Goal: Task Accomplishment & Management: Complete application form

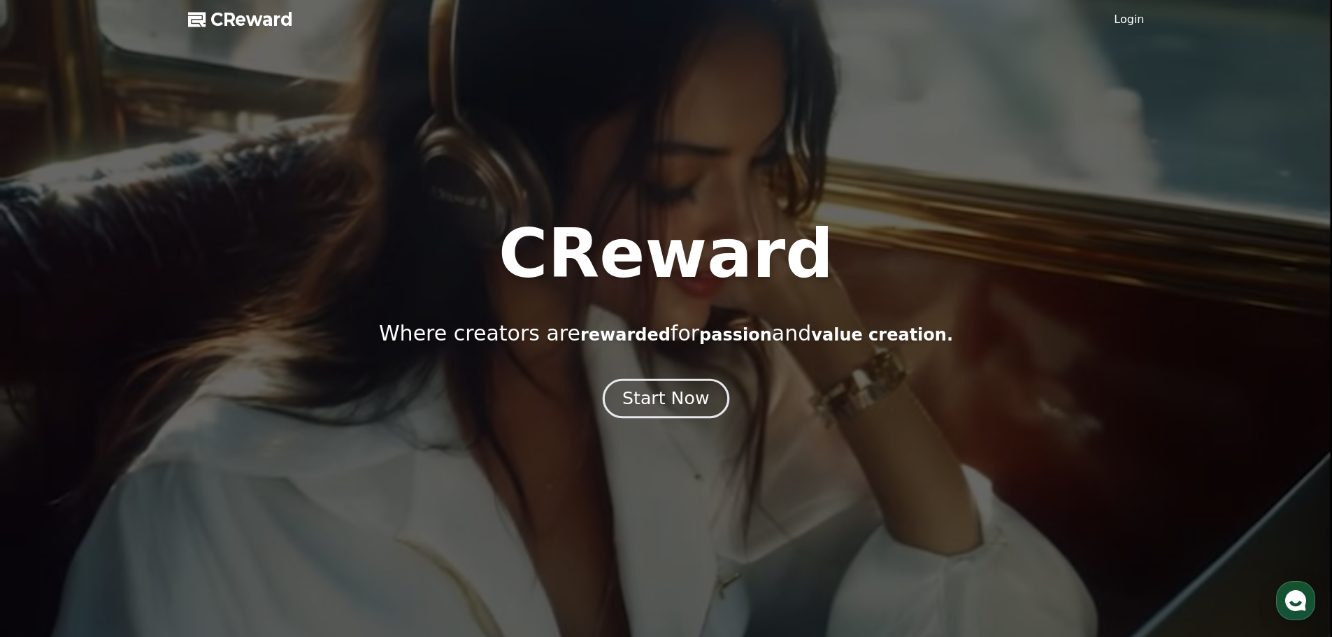
click at [664, 414] on button "Start Now" at bounding box center [666, 398] width 127 height 40
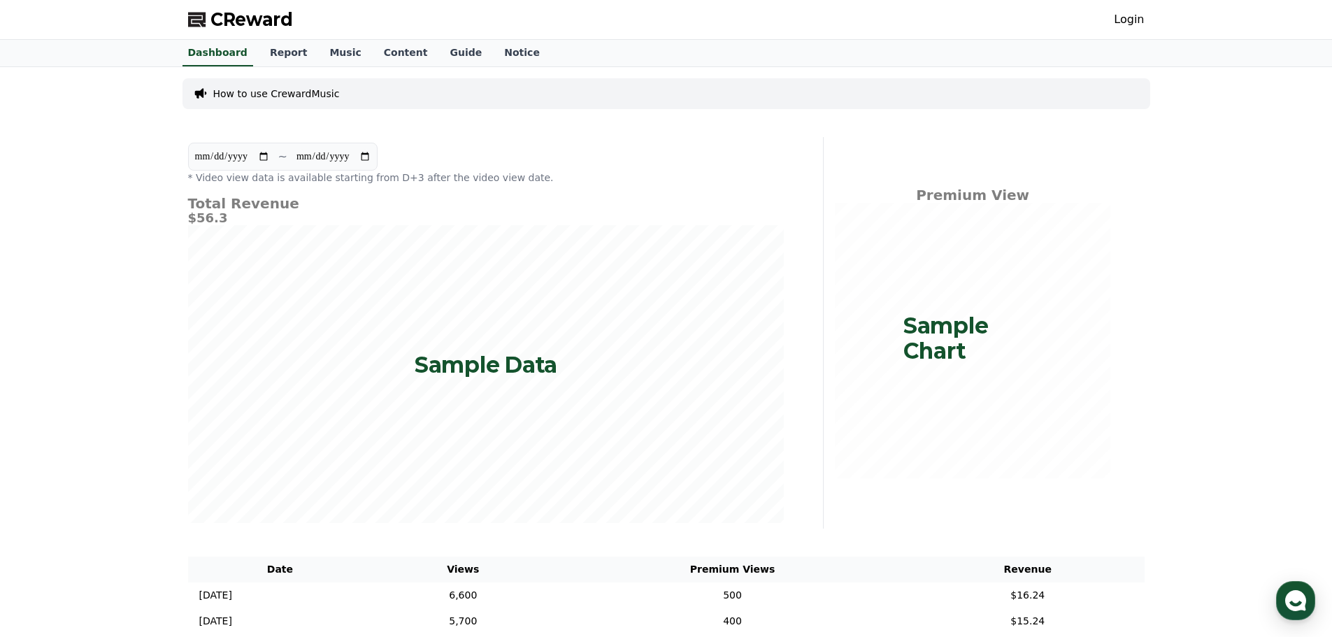
click at [1132, 27] on link "Login" at bounding box center [1129, 19] width 30 height 17
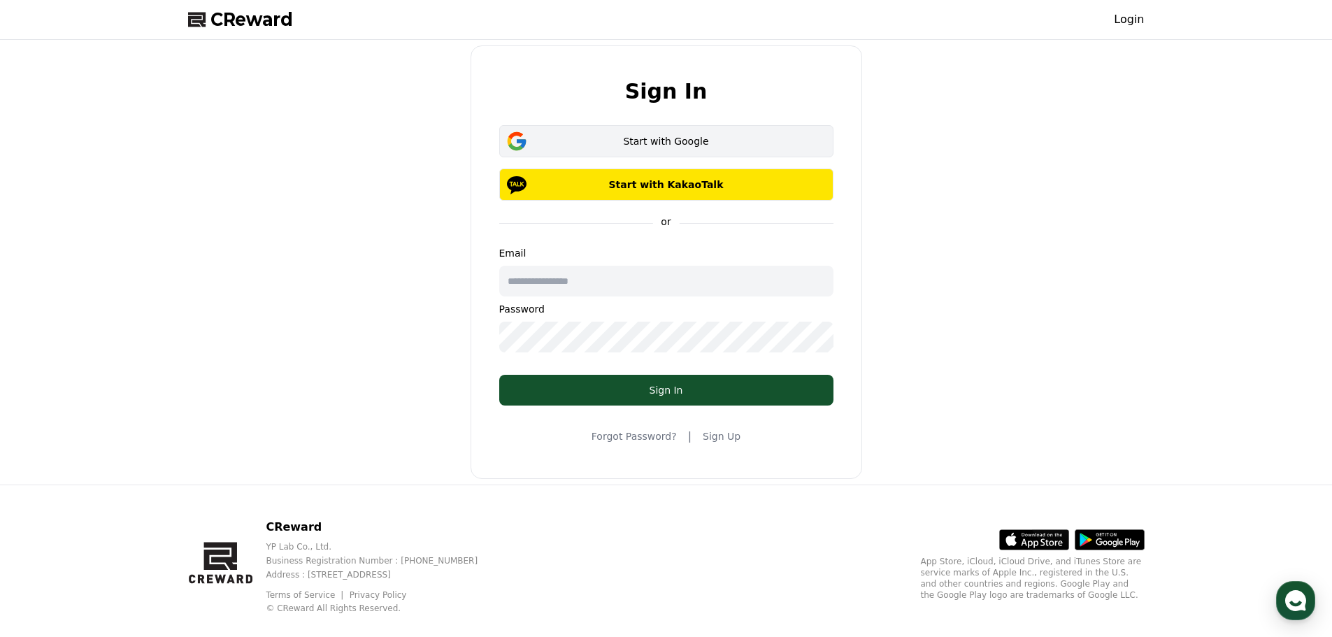
click at [755, 138] on div "Start with Google" at bounding box center [667, 141] width 294 height 14
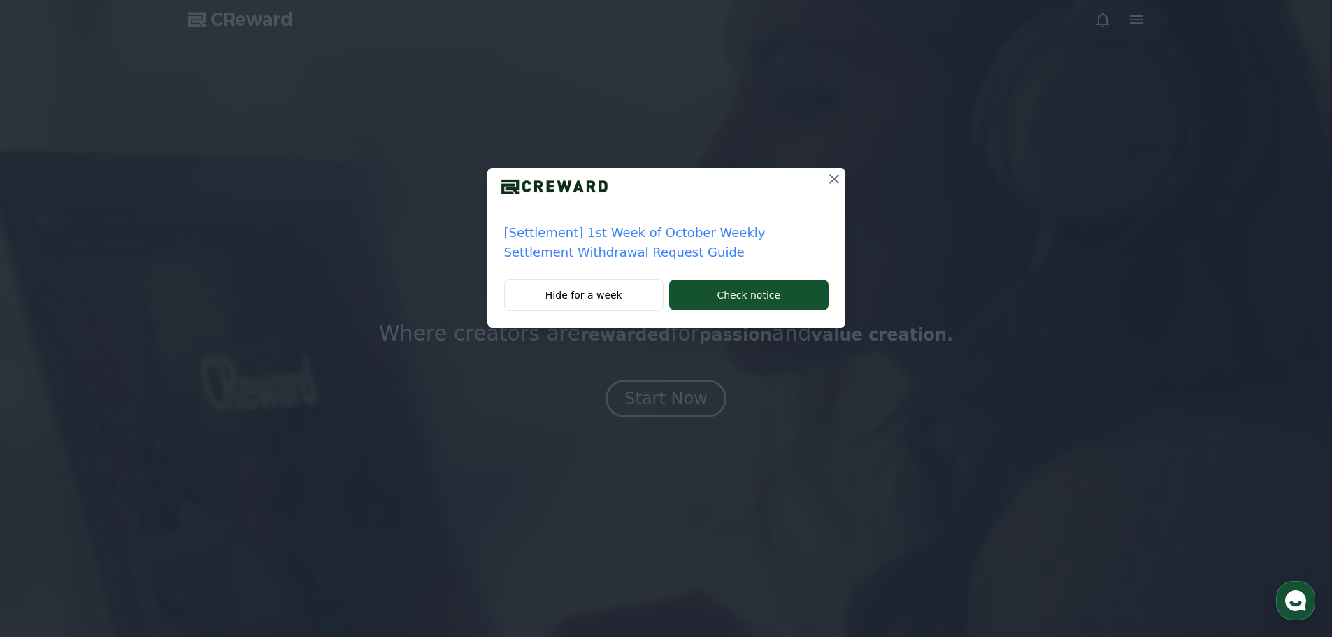
click at [619, 248] on p "[Settlement] 1st Week of October Weekly Settlement Withdrawal Request Guide" at bounding box center [666, 242] width 325 height 39
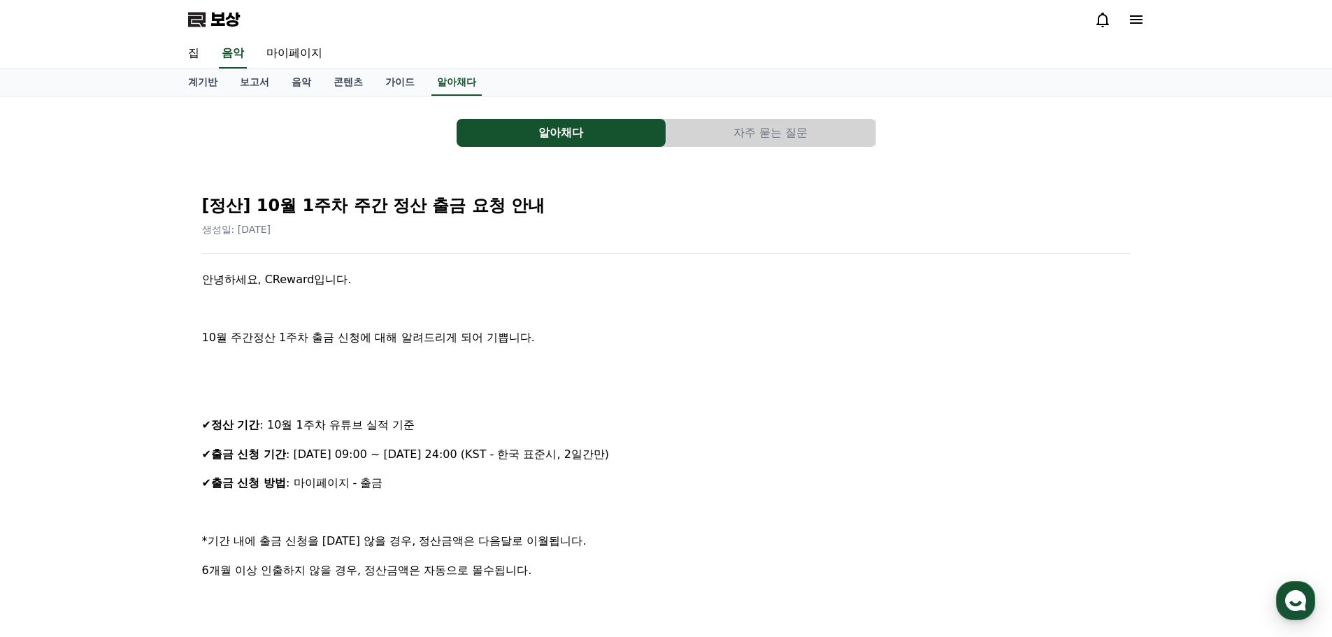
click at [1142, 25] on icon at bounding box center [1136, 19] width 17 height 17
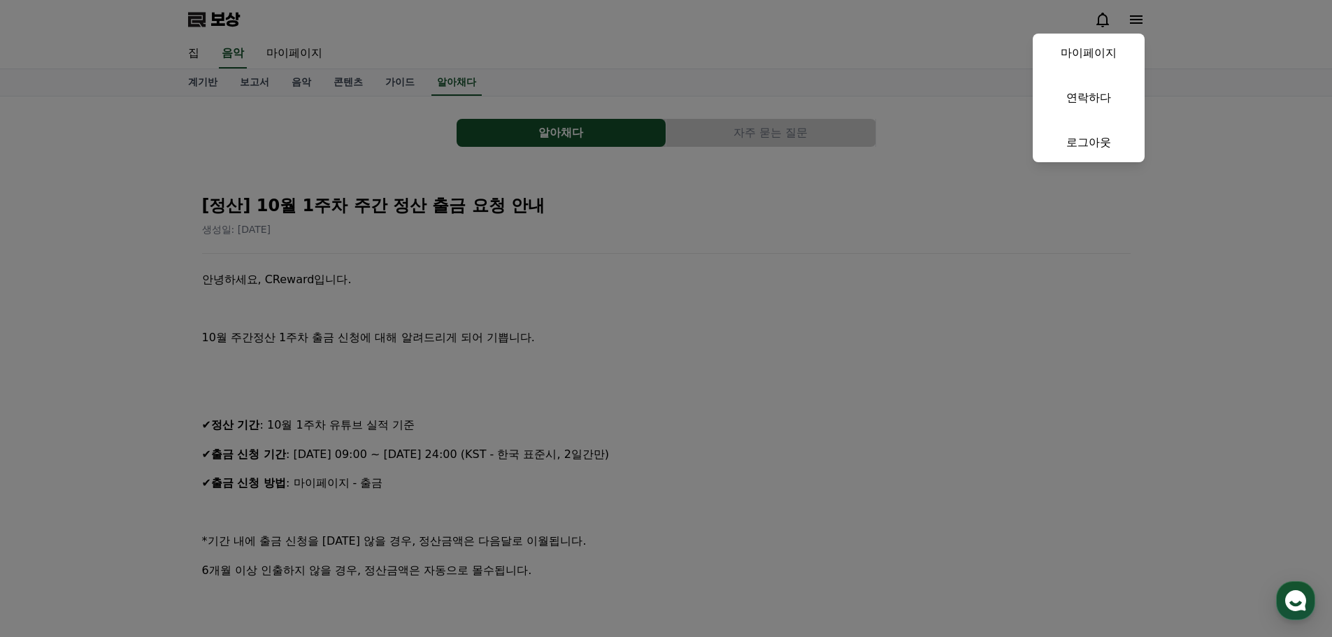
click at [808, 240] on button "닫다" at bounding box center [666, 318] width 1332 height 637
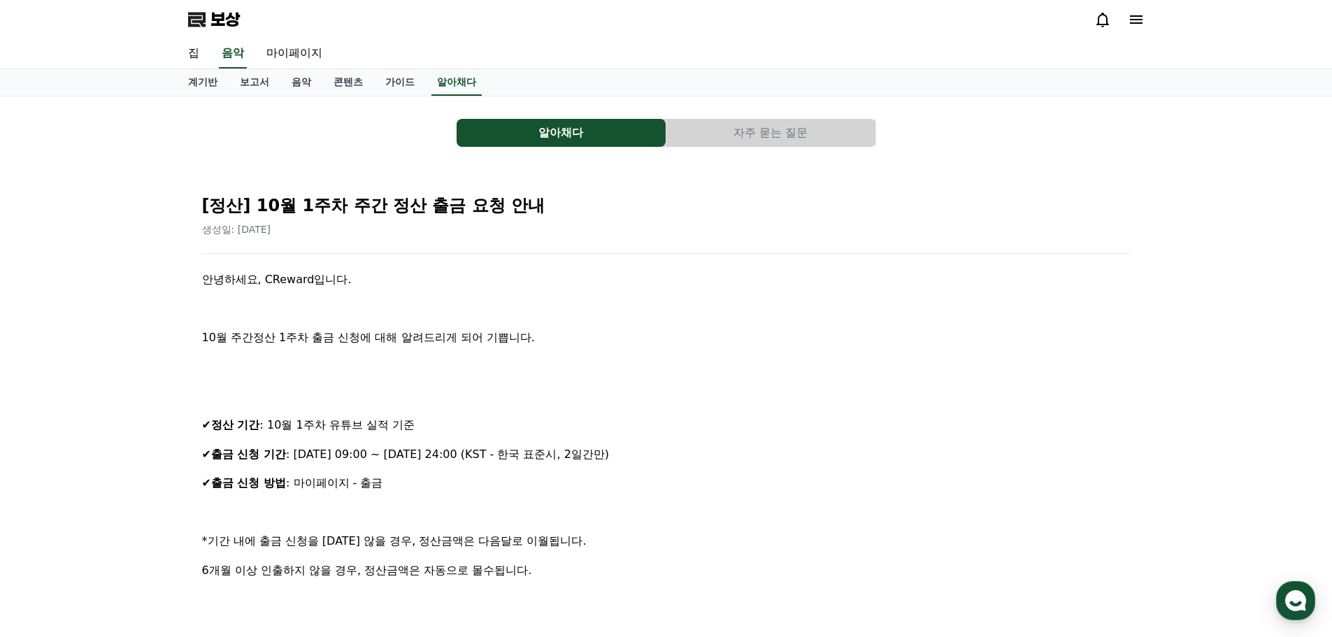
click at [225, 9] on span "보상" at bounding box center [225, 19] width 29 height 22
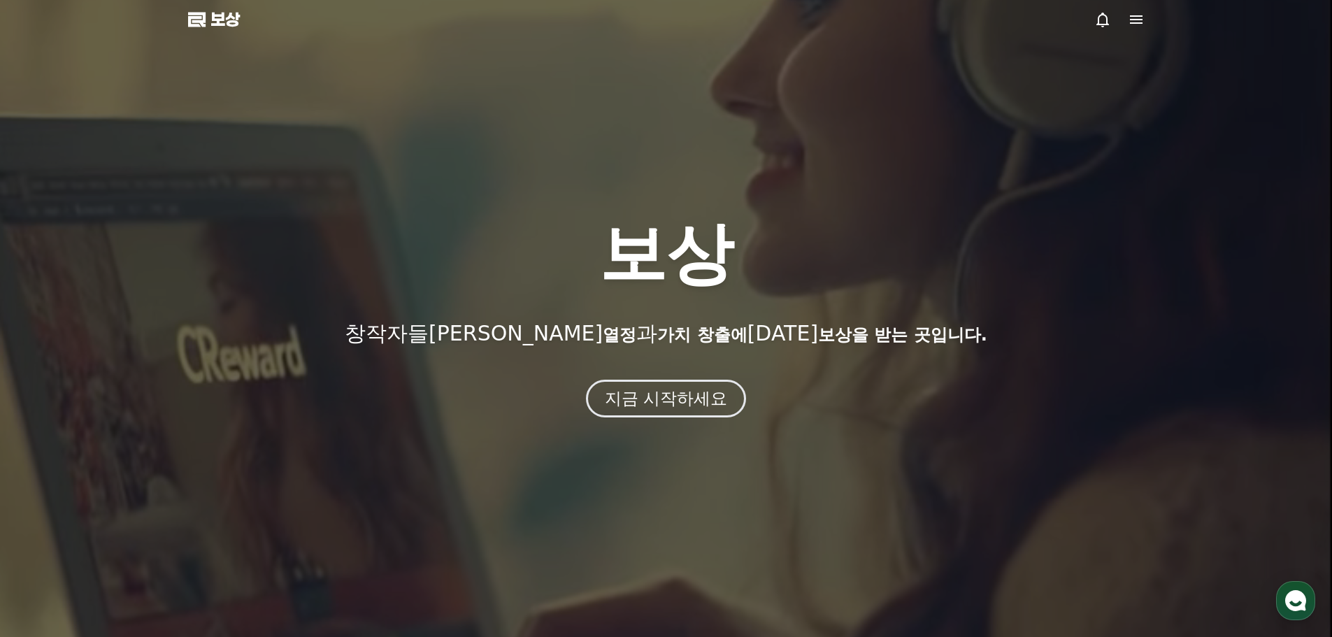
click at [1134, 22] on icon at bounding box center [1136, 19] width 17 height 17
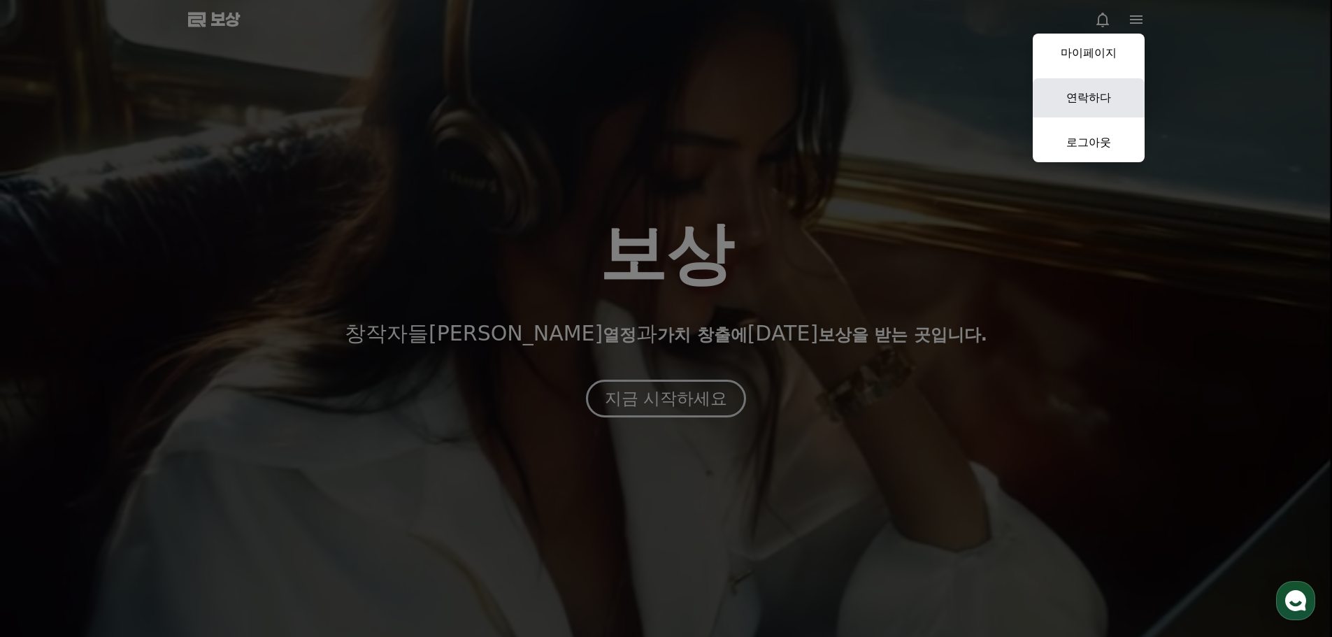
click at [1104, 101] on font "연락하다" at bounding box center [1089, 97] width 45 height 13
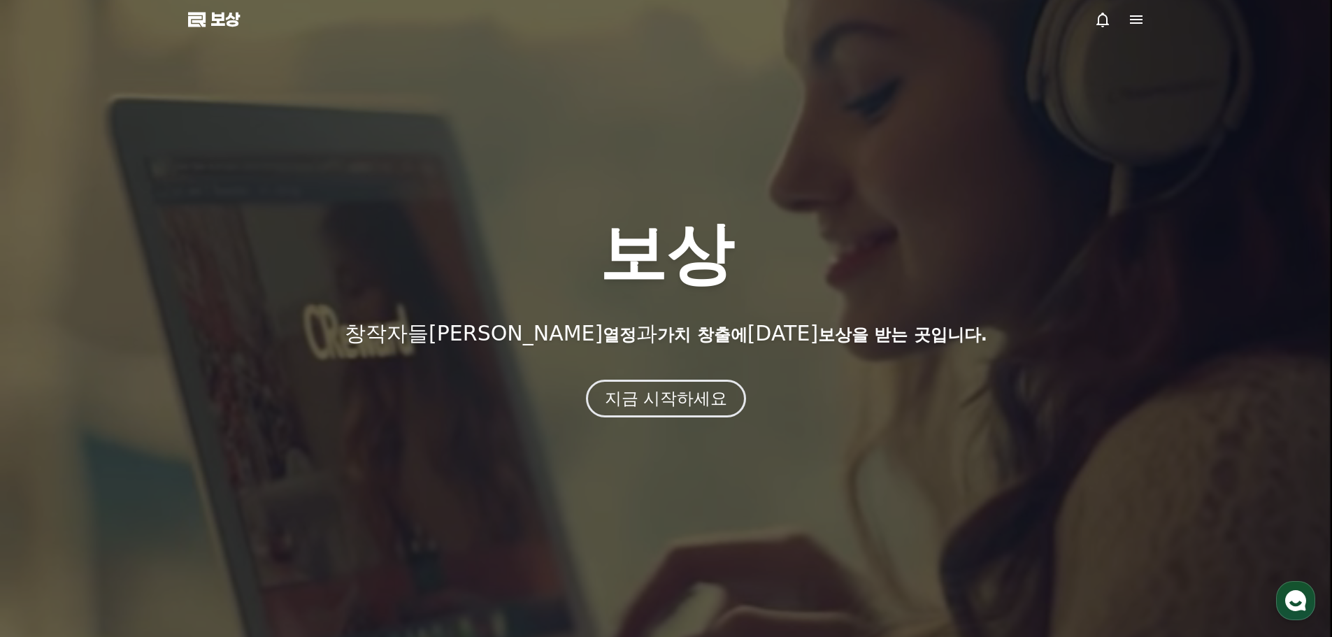
click at [1128, 22] on icon at bounding box center [1136, 19] width 17 height 17
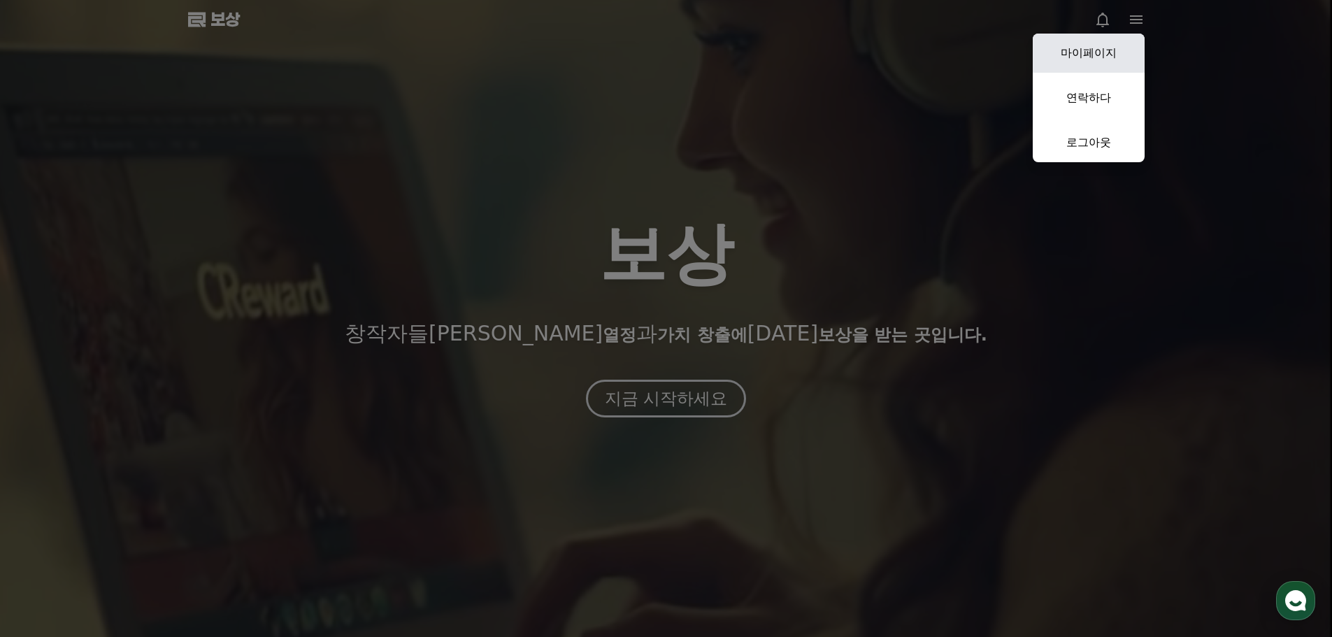
click at [1102, 60] on link "마이페이지" at bounding box center [1089, 53] width 112 height 39
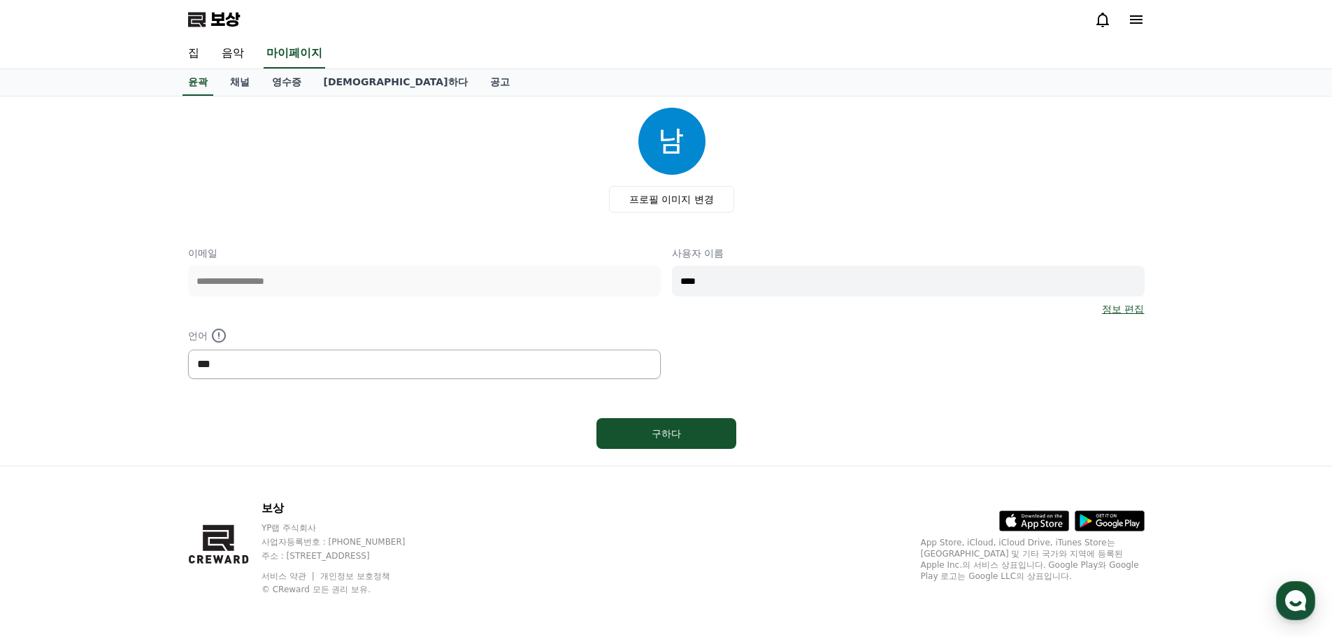
click at [583, 370] on select "*** ** ***" at bounding box center [424, 364] width 473 height 29
select select "**********"
click at [188, 350] on select "*** ** ***" at bounding box center [424, 364] width 473 height 29
click at [704, 444] on button "구하다" at bounding box center [667, 433] width 140 height 31
select select "**********"
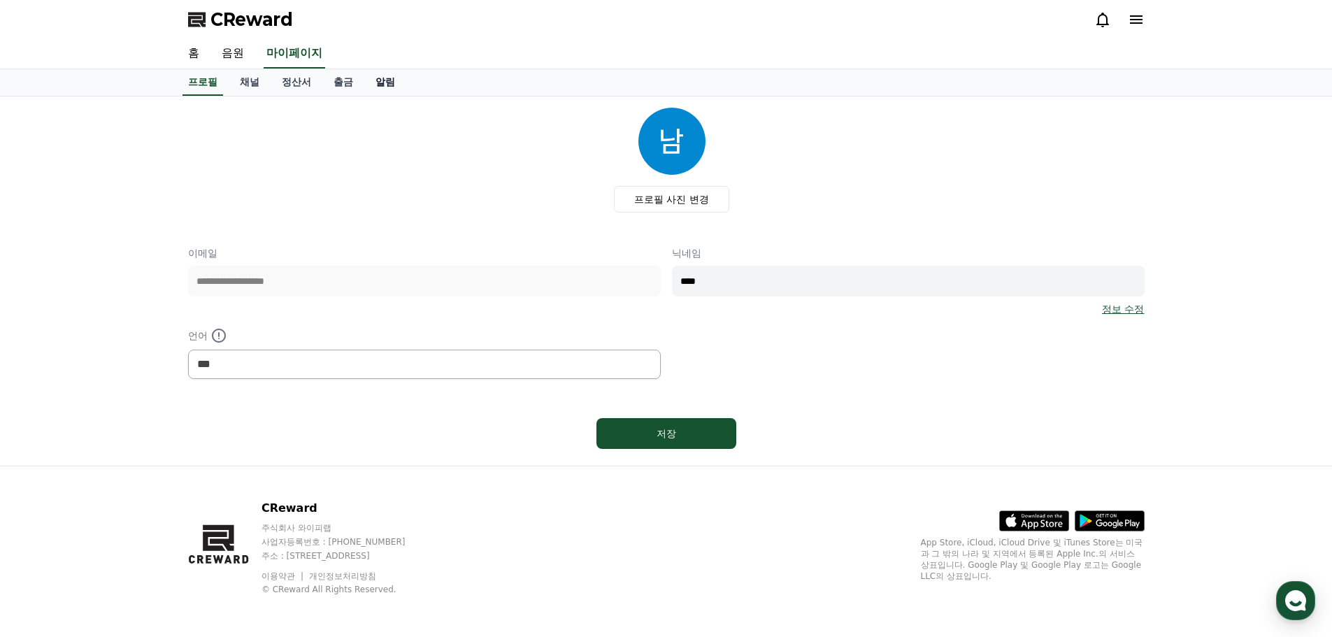
drag, startPoint x: 252, startPoint y: 83, endPoint x: 369, endPoint y: 90, distance: 116.3
click at [252, 83] on link "채널" at bounding box center [250, 82] width 42 height 27
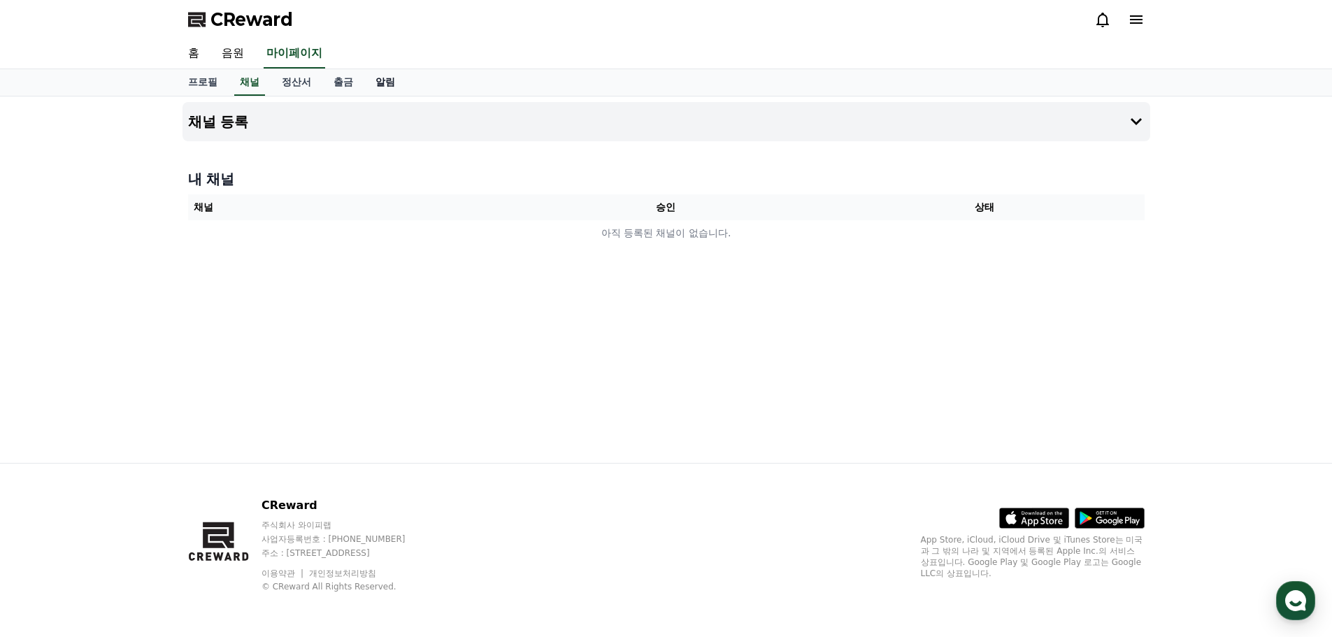
click at [383, 78] on link "알림" at bounding box center [385, 82] width 42 height 27
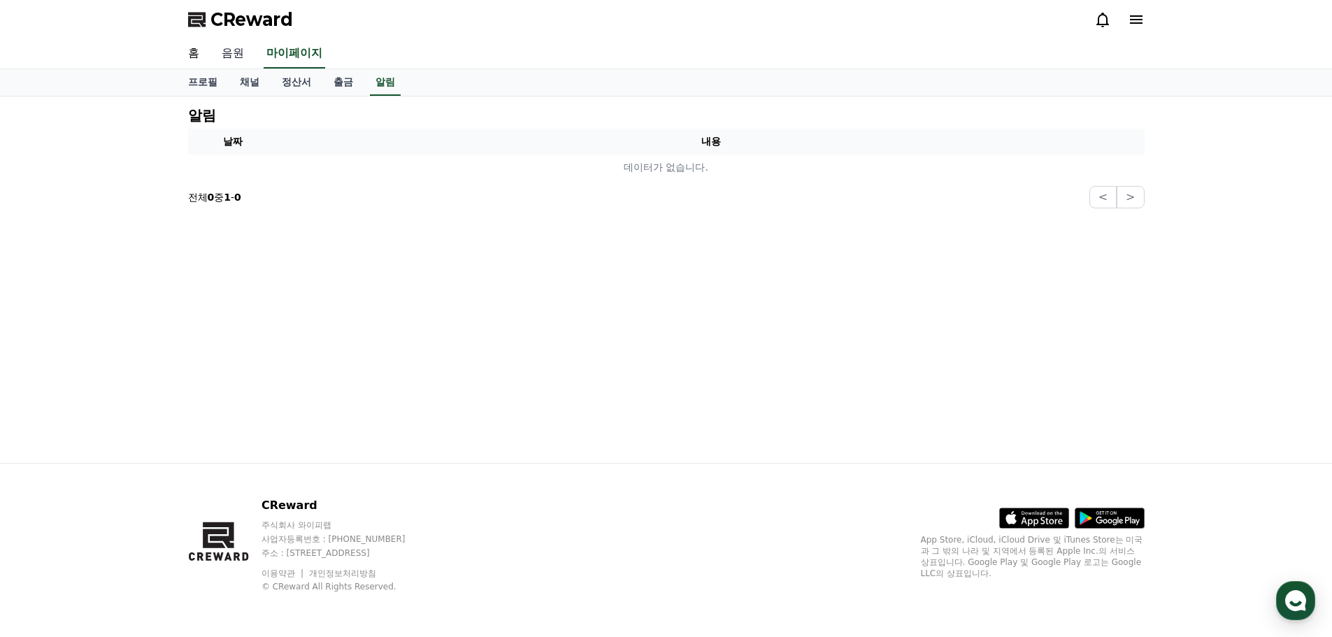
click at [234, 63] on link "음원" at bounding box center [233, 53] width 45 height 29
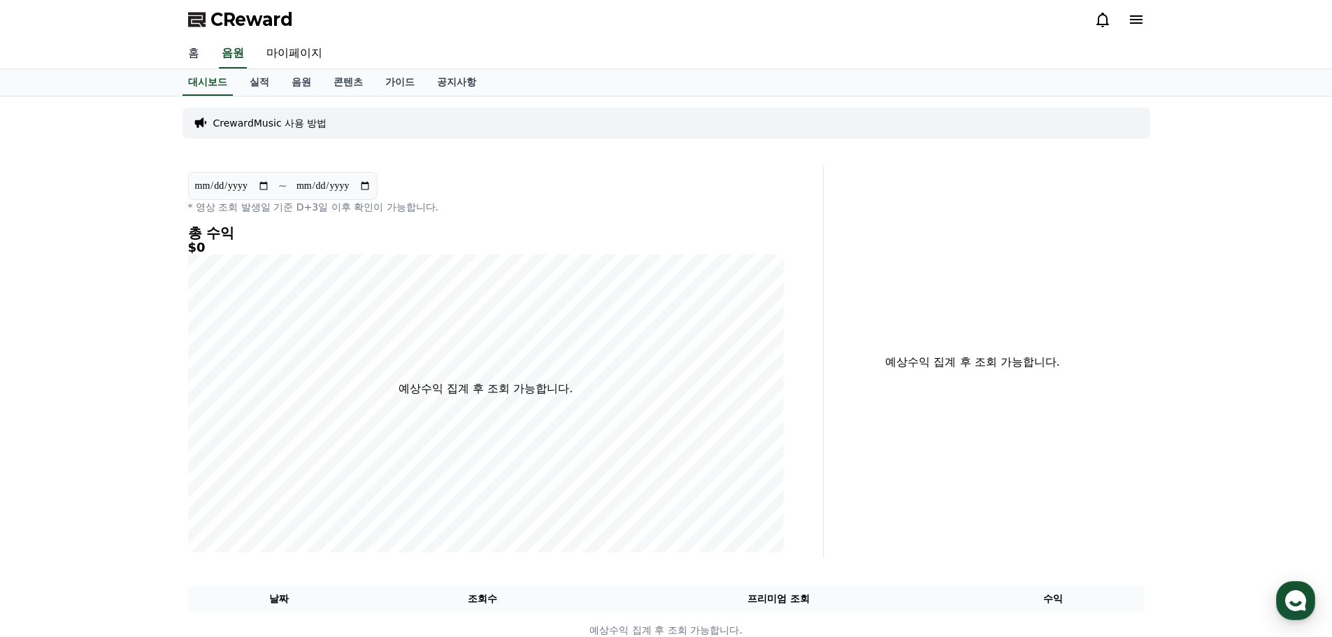
click at [192, 62] on link "홈" at bounding box center [194, 53] width 34 height 29
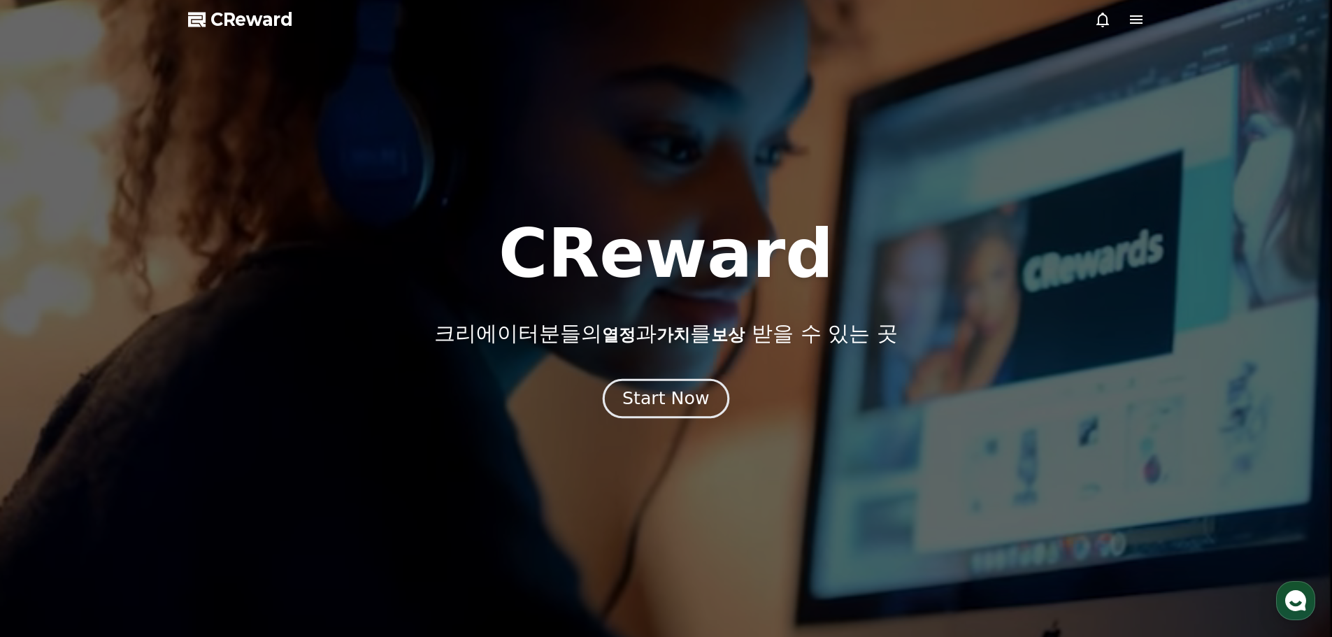
click at [685, 408] on div "Start Now" at bounding box center [666, 399] width 87 height 24
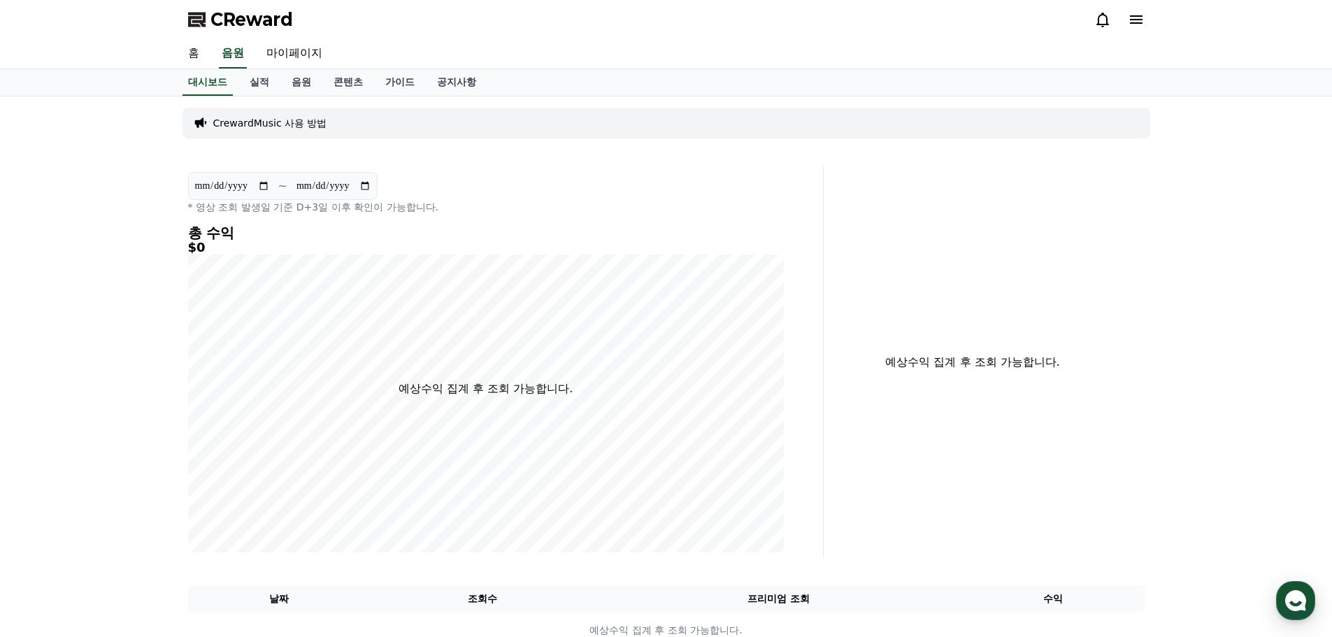
click at [203, 55] on link "홈" at bounding box center [194, 53] width 34 height 29
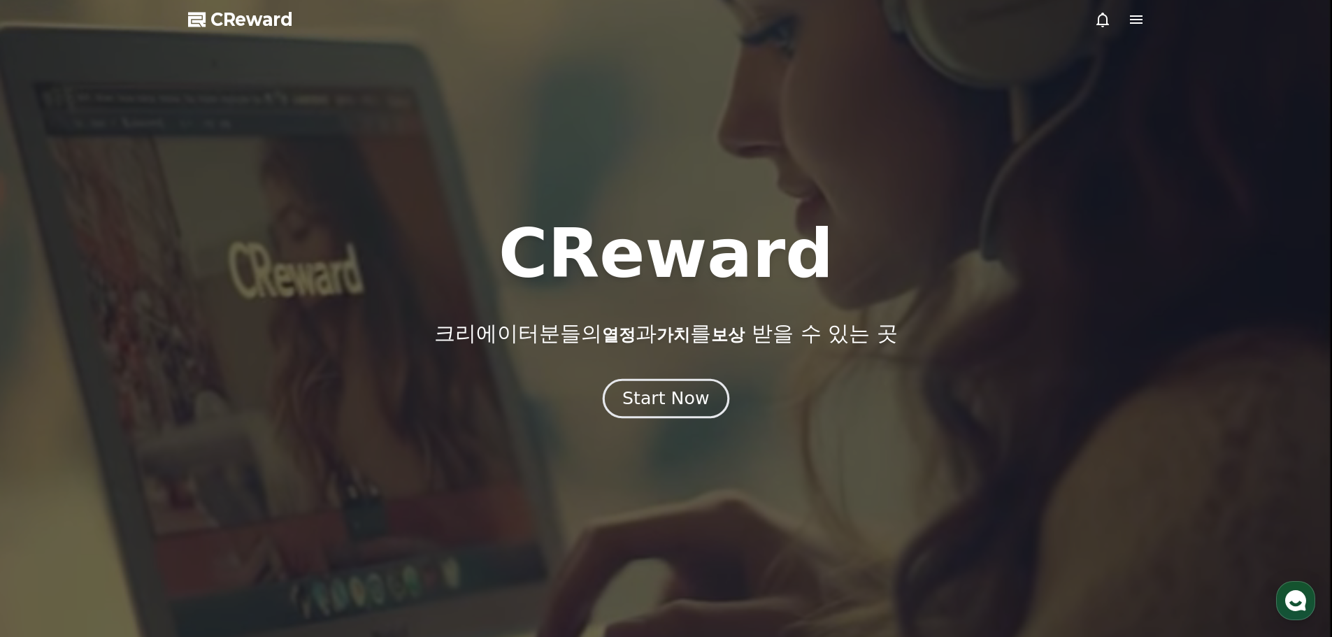
click at [709, 408] on button "Start Now" at bounding box center [666, 398] width 127 height 40
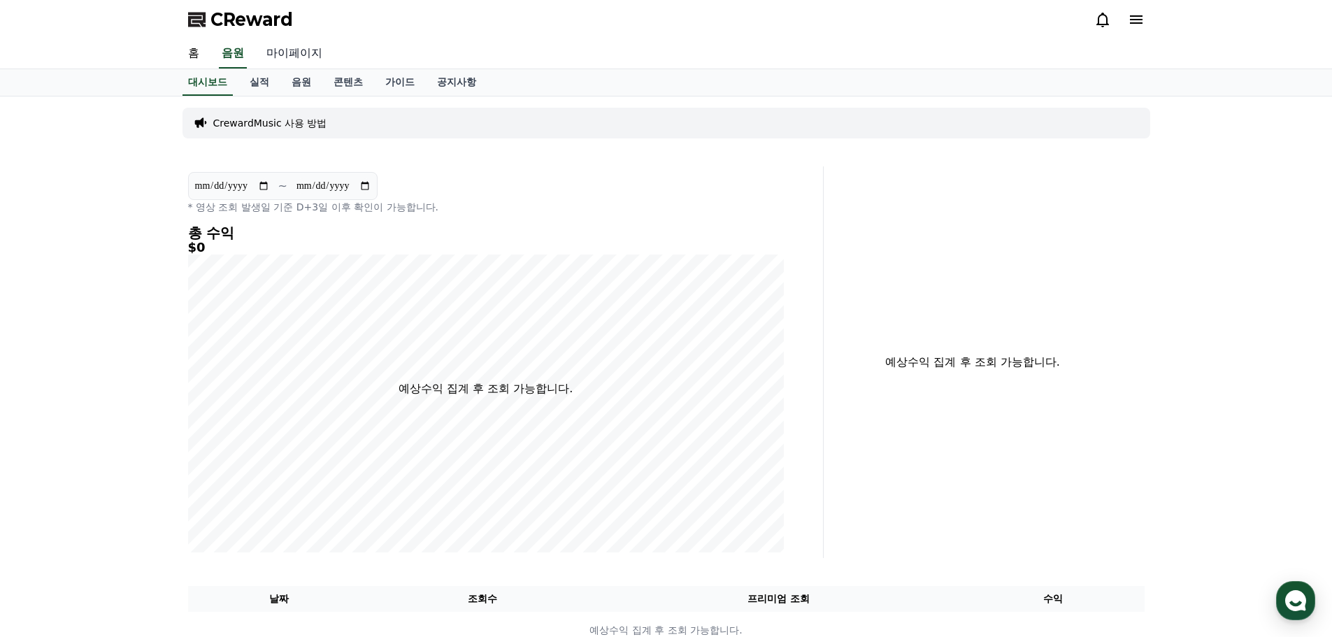
click at [297, 46] on link "마이페이지" at bounding box center [294, 53] width 78 height 29
select select "**********"
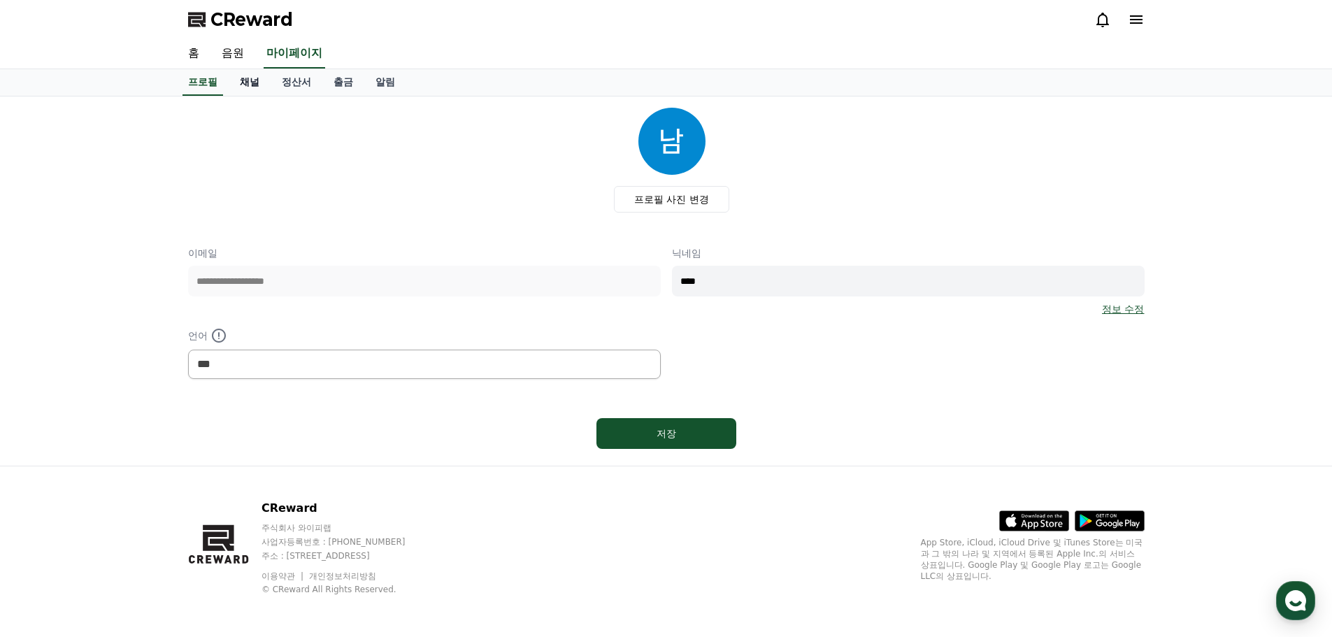
click at [257, 90] on link "채널" at bounding box center [250, 82] width 42 height 27
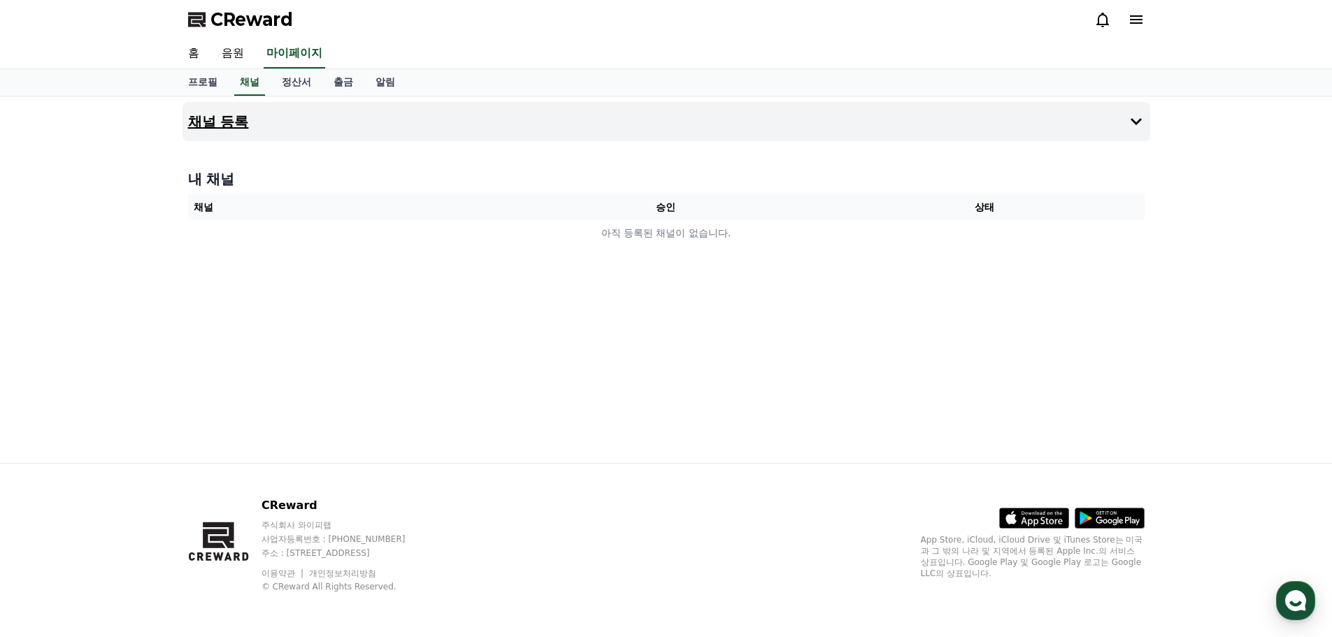
click at [1092, 136] on button "채널 등록" at bounding box center [667, 121] width 968 height 39
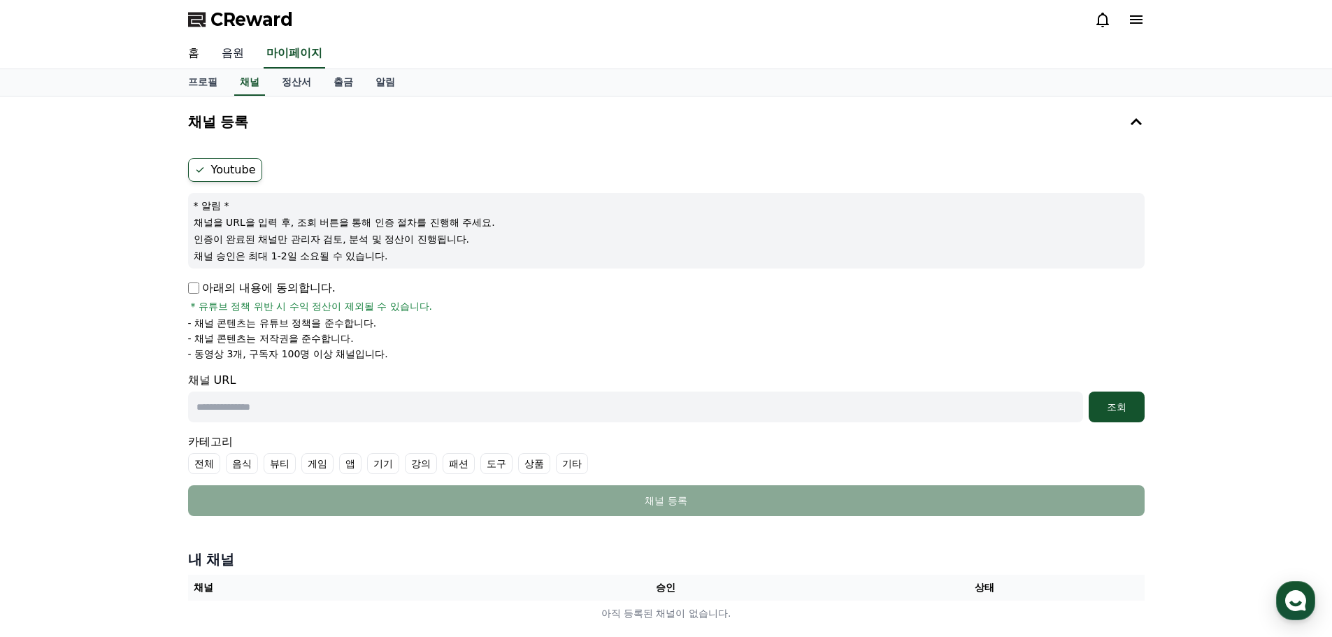
click at [224, 56] on link "음원" at bounding box center [233, 53] width 45 height 29
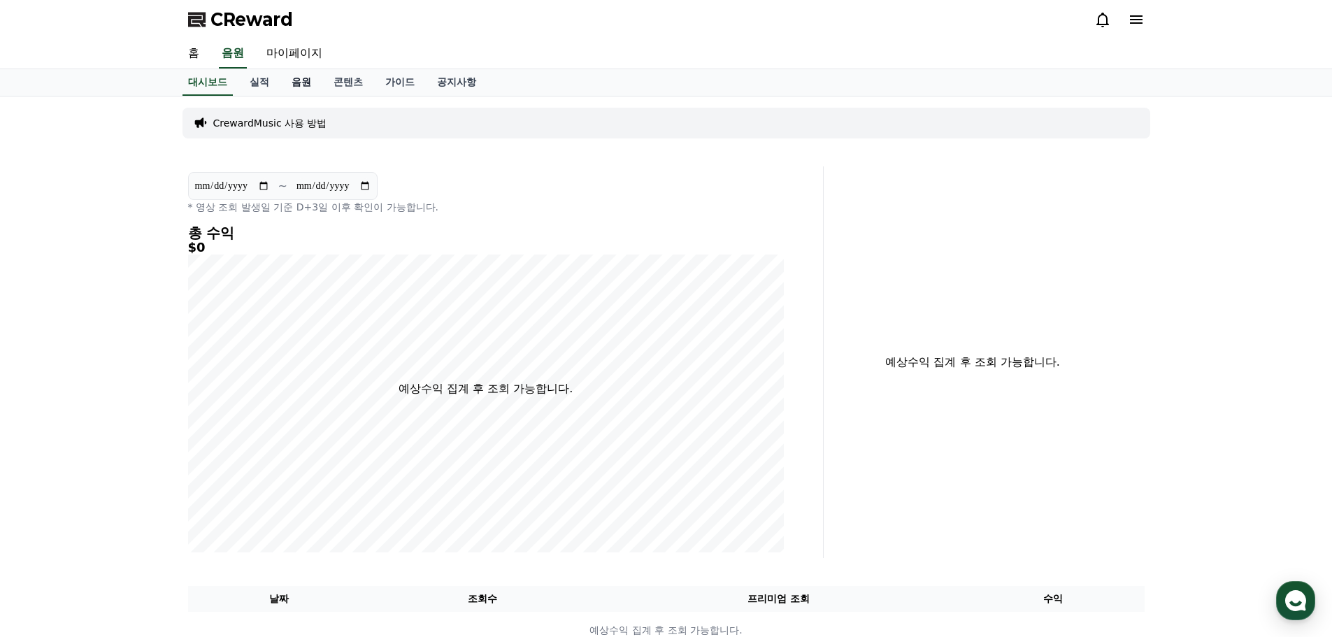
click at [294, 86] on link "음원" at bounding box center [301, 82] width 42 height 27
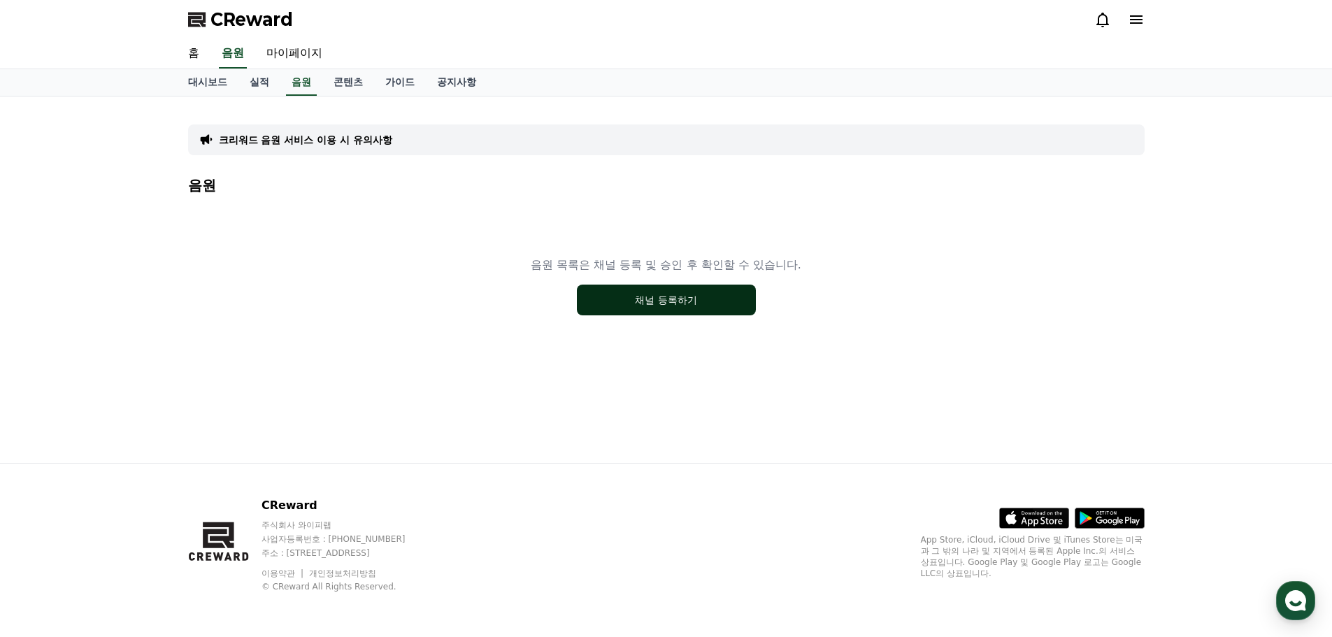
click at [731, 300] on button "채널 등록하기" at bounding box center [666, 300] width 179 height 31
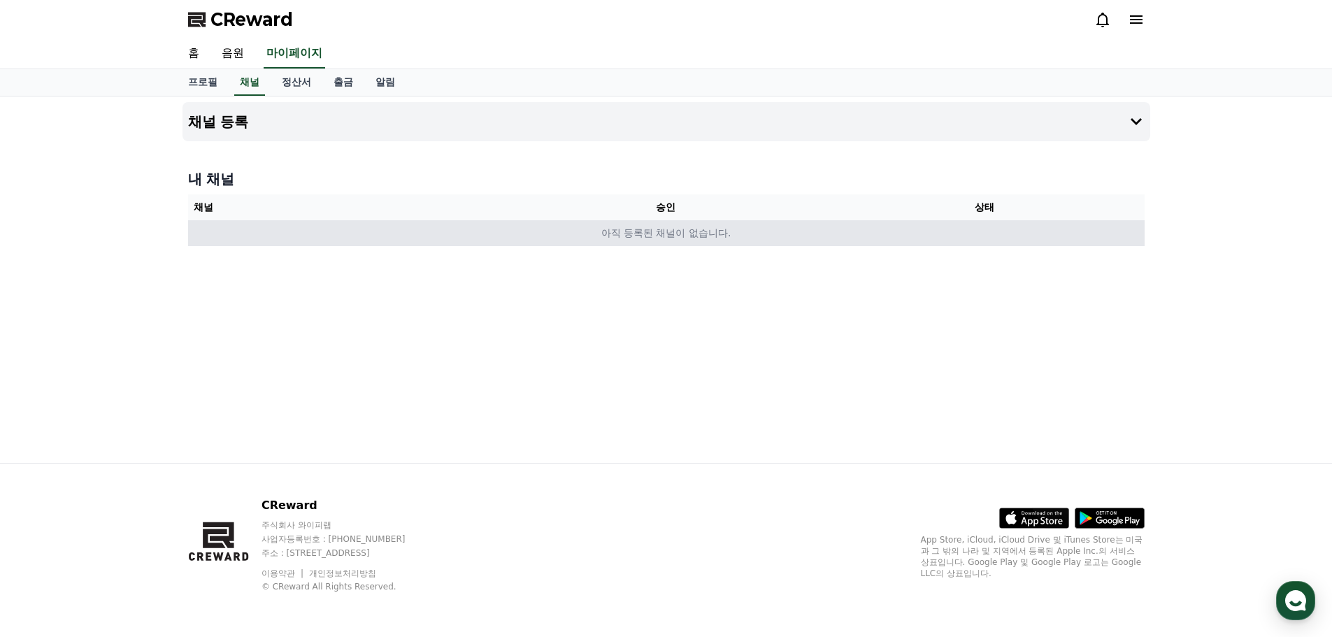
click at [525, 241] on td "아직 등록된 채널이 없습니다." at bounding box center [666, 233] width 957 height 26
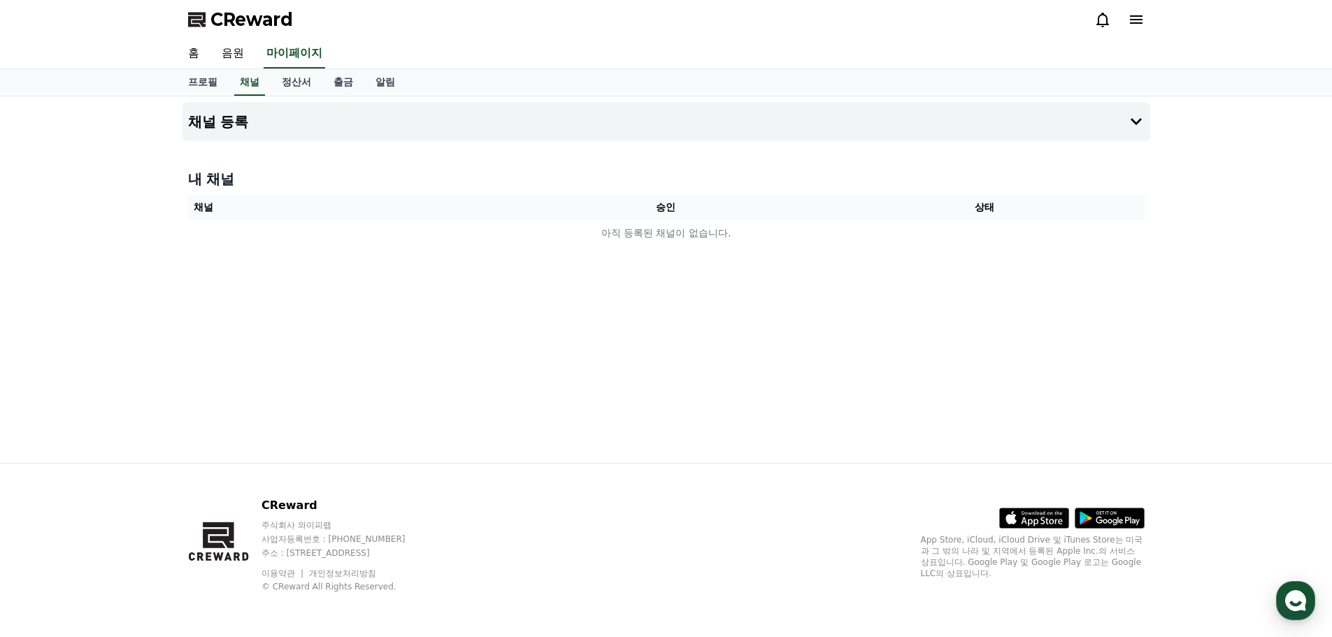
click at [1048, 162] on div "채널 등록 내 채널 채널 승인 상태 아직 등록된 채널이 없습니다." at bounding box center [666, 280] width 979 height 367
click at [1042, 124] on button "채널 등록" at bounding box center [667, 121] width 968 height 39
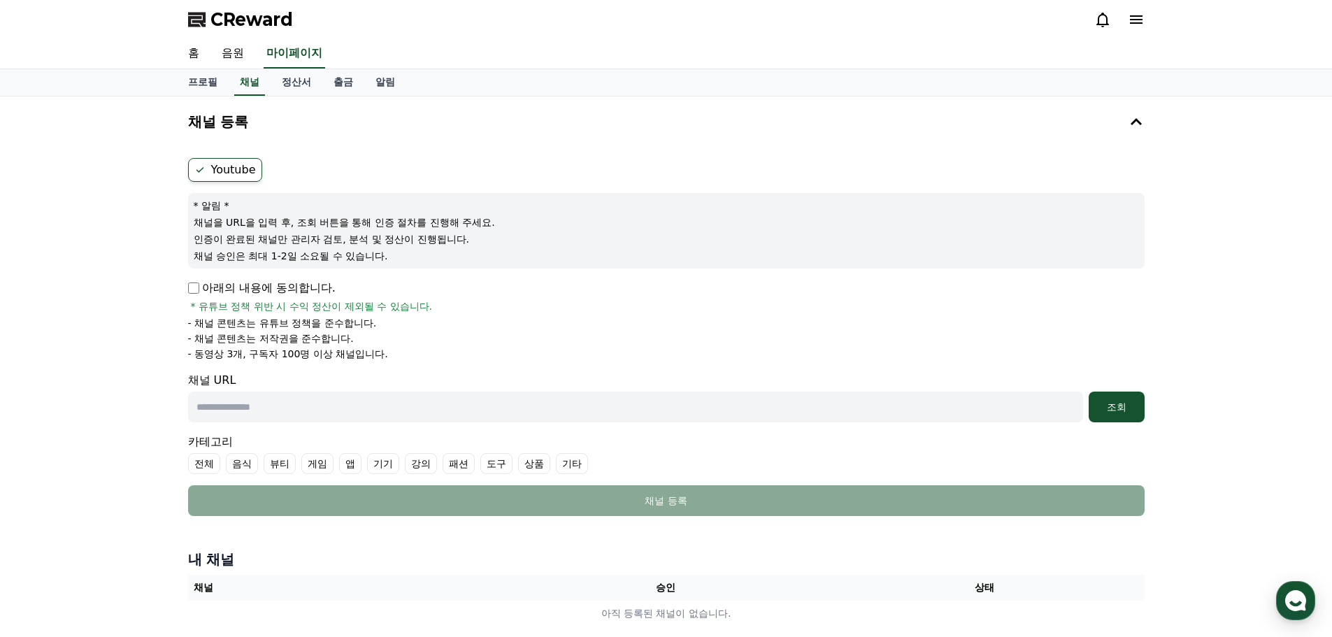
drag, startPoint x: 506, startPoint y: 394, endPoint x: 507, endPoint y: 401, distance: 7.8
click at [504, 395] on input "text" at bounding box center [635, 407] width 895 height 31
paste input "**********"
type input "**********"
click at [1127, 413] on div "조회" at bounding box center [1117, 407] width 45 height 14
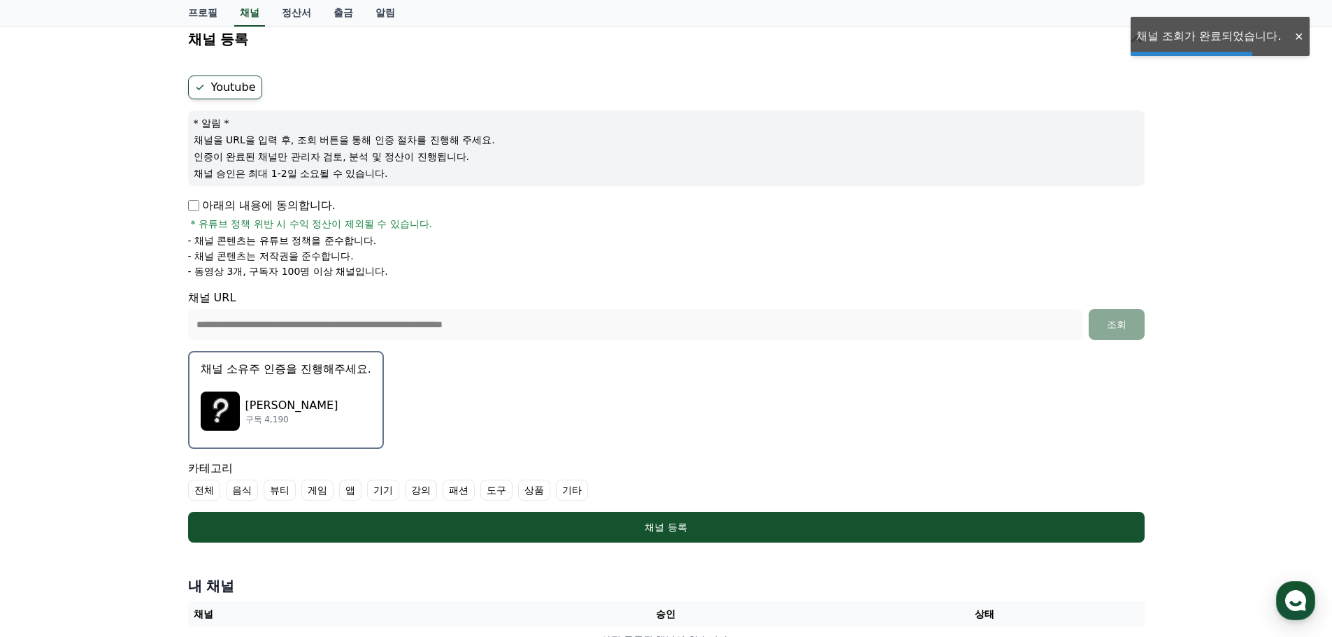
scroll to position [117, 0]
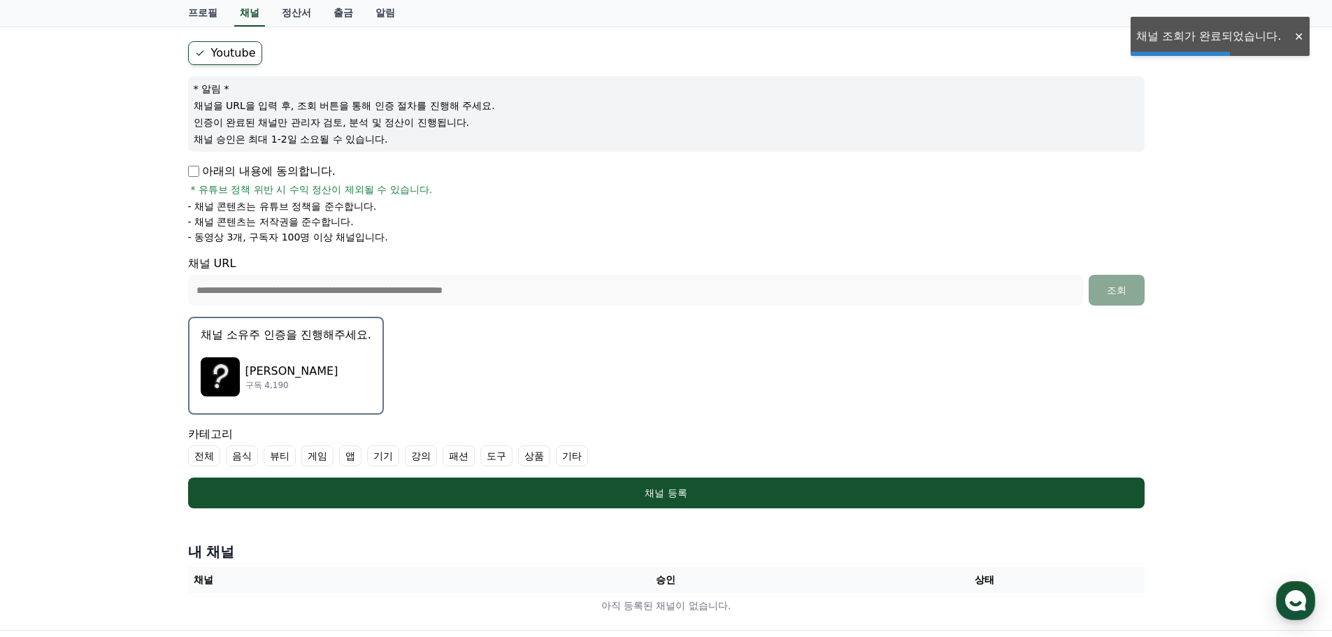
click at [320, 363] on div "[PERSON_NAME] 구독 4,190" at bounding box center [286, 377] width 171 height 56
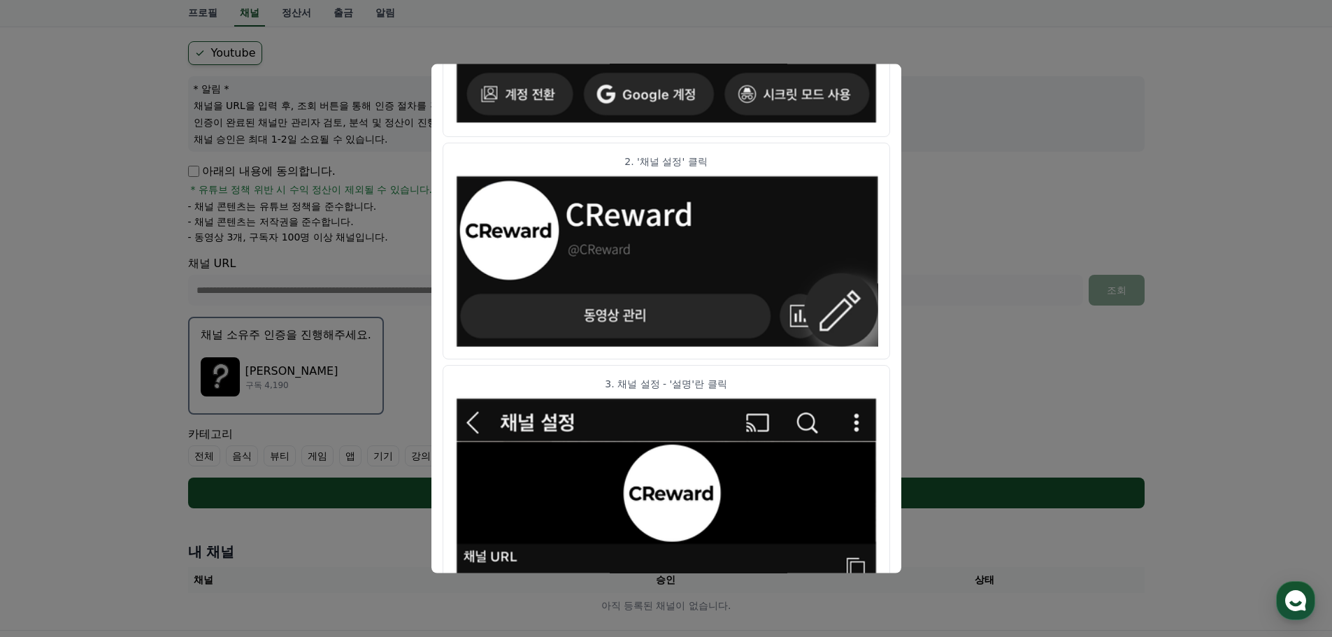
scroll to position [0, 0]
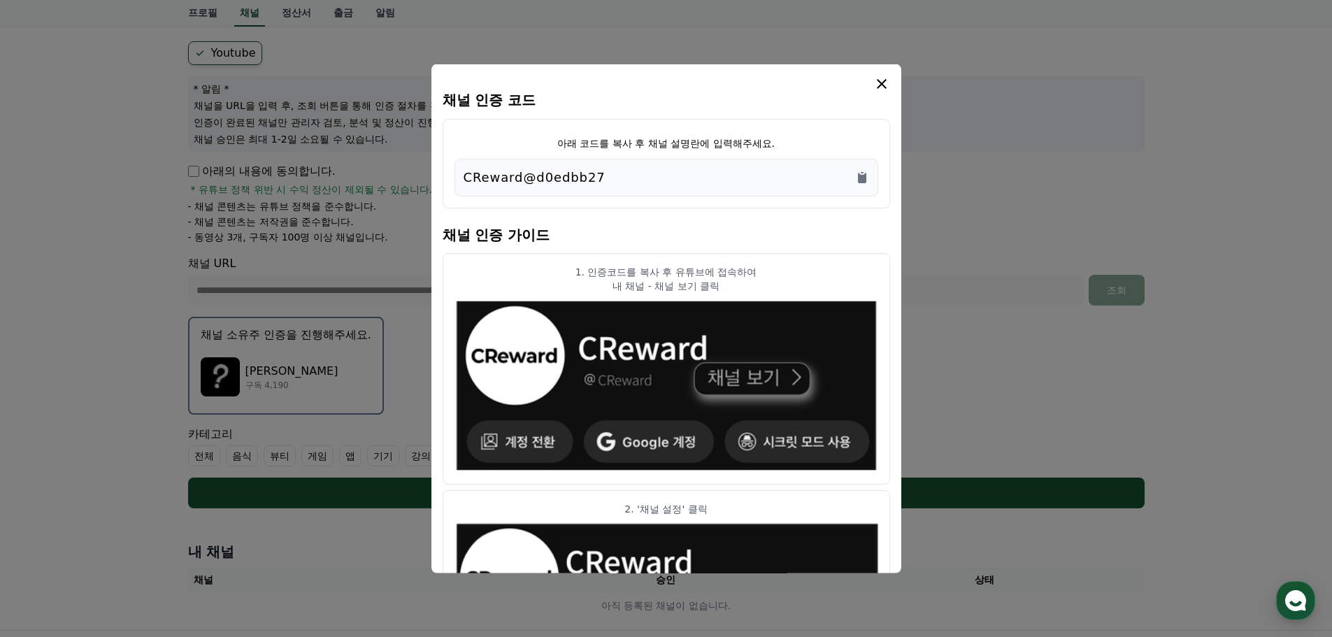
click at [847, 187] on div "CReward@d0edbb27" at bounding box center [667, 177] width 406 height 20
click at [861, 185] on div "CReward@d0edbb27" at bounding box center [667, 177] width 406 height 20
click at [865, 184] on icon "Copy to clipboard" at bounding box center [862, 177] width 14 height 14
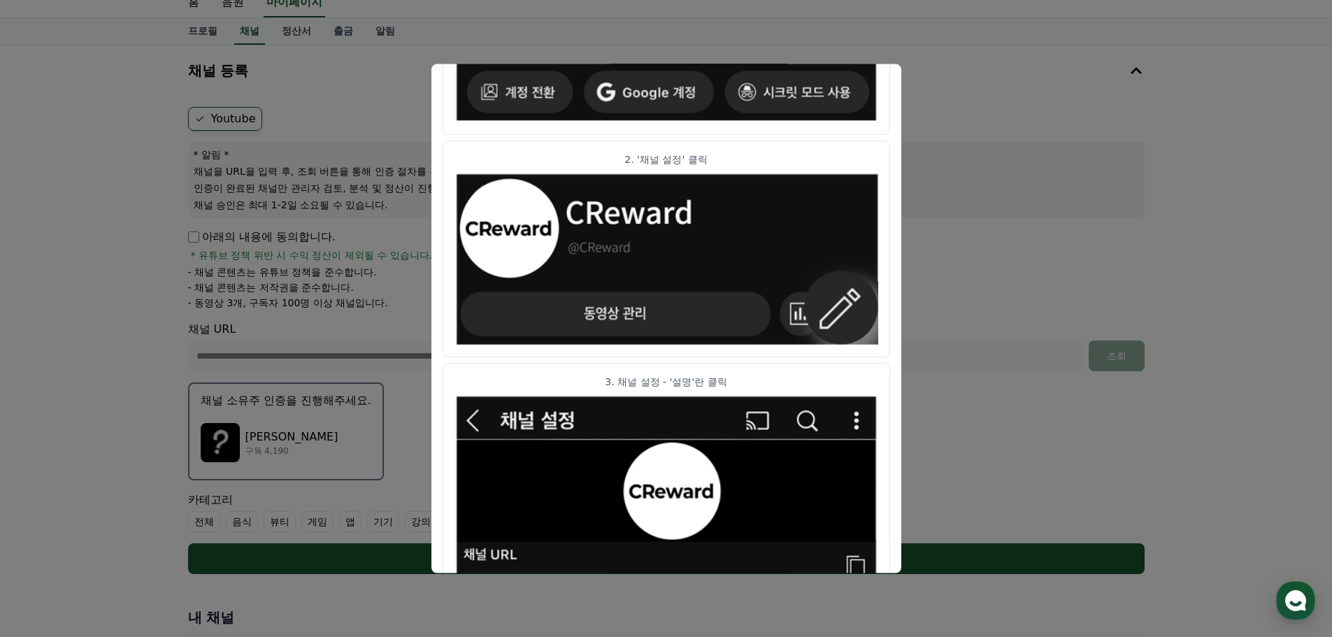
scroll to position [697, 0]
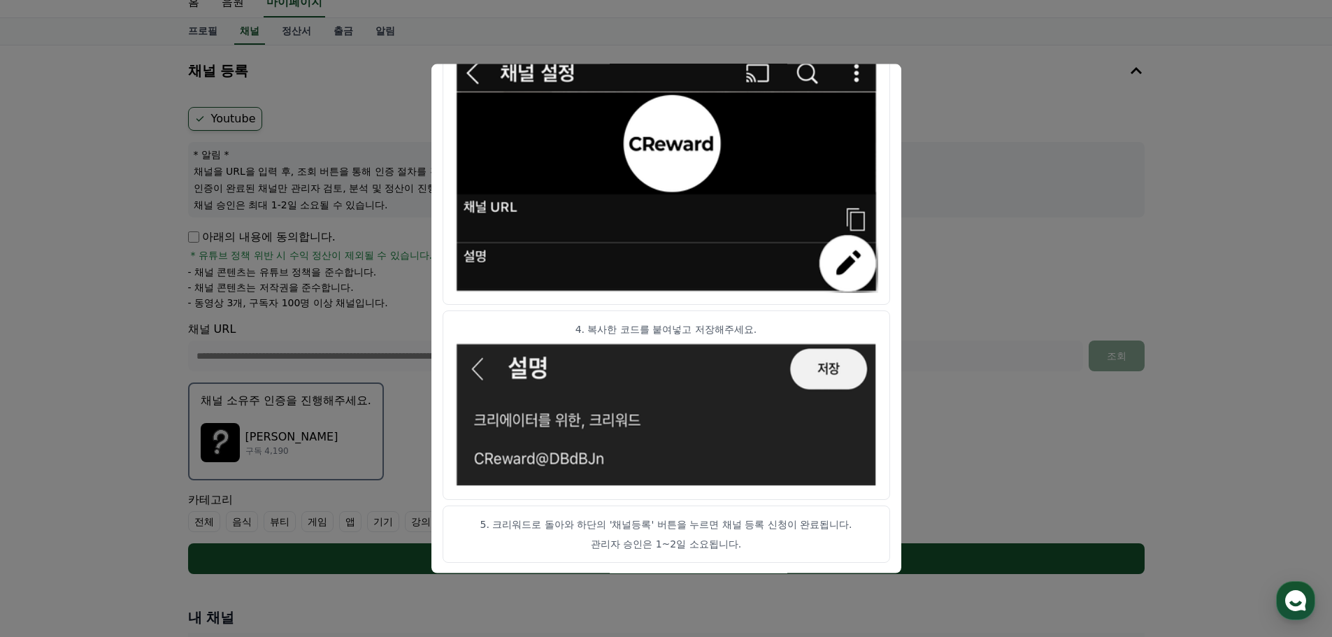
click at [952, 90] on button "close modal" at bounding box center [666, 318] width 1332 height 637
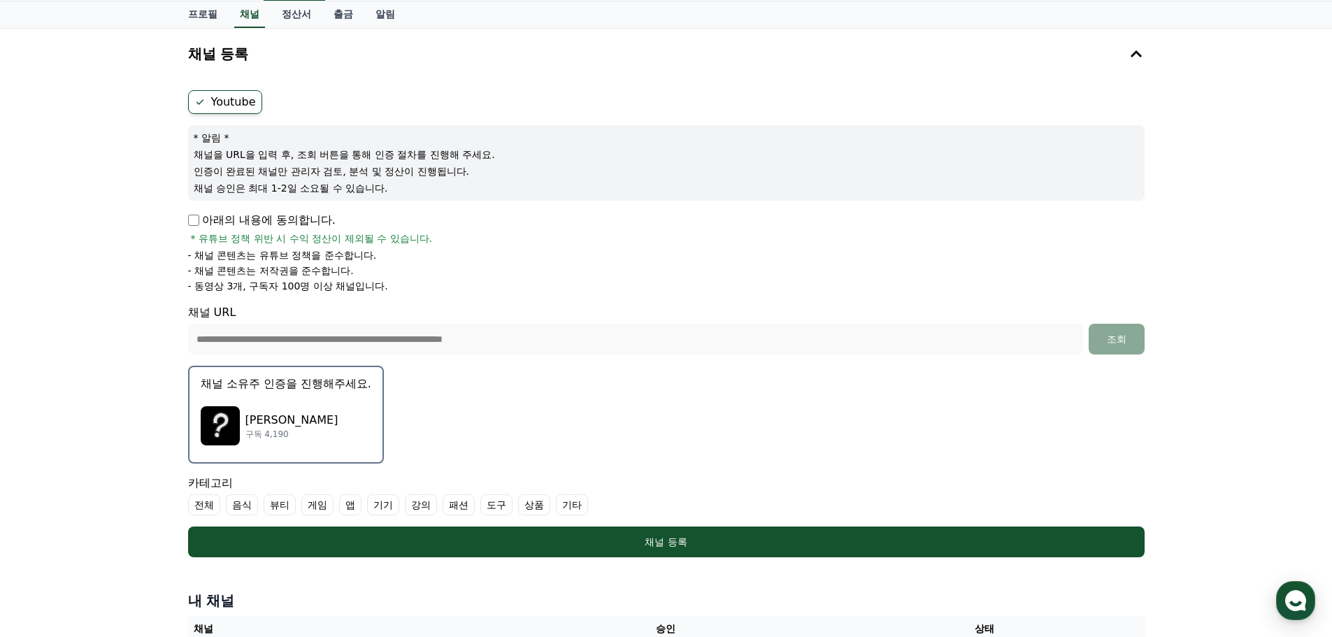
scroll to position [51, 0]
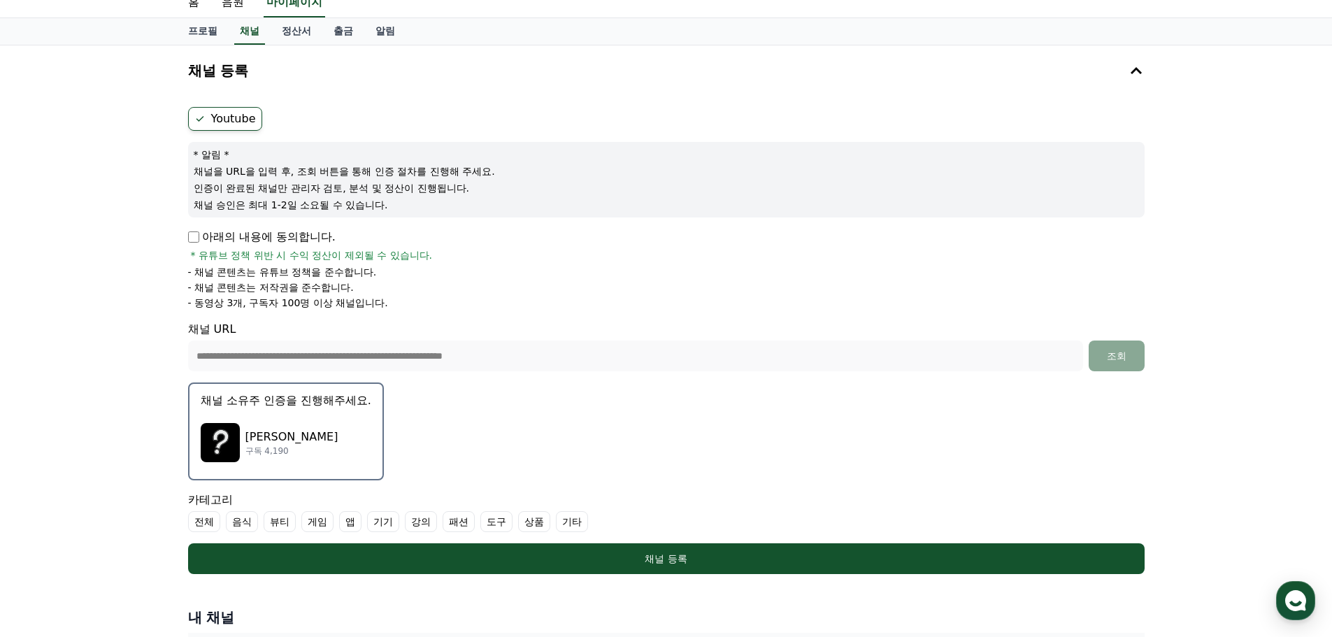
click at [349, 443] on div "[PERSON_NAME] 구독 4,190" at bounding box center [286, 443] width 171 height 56
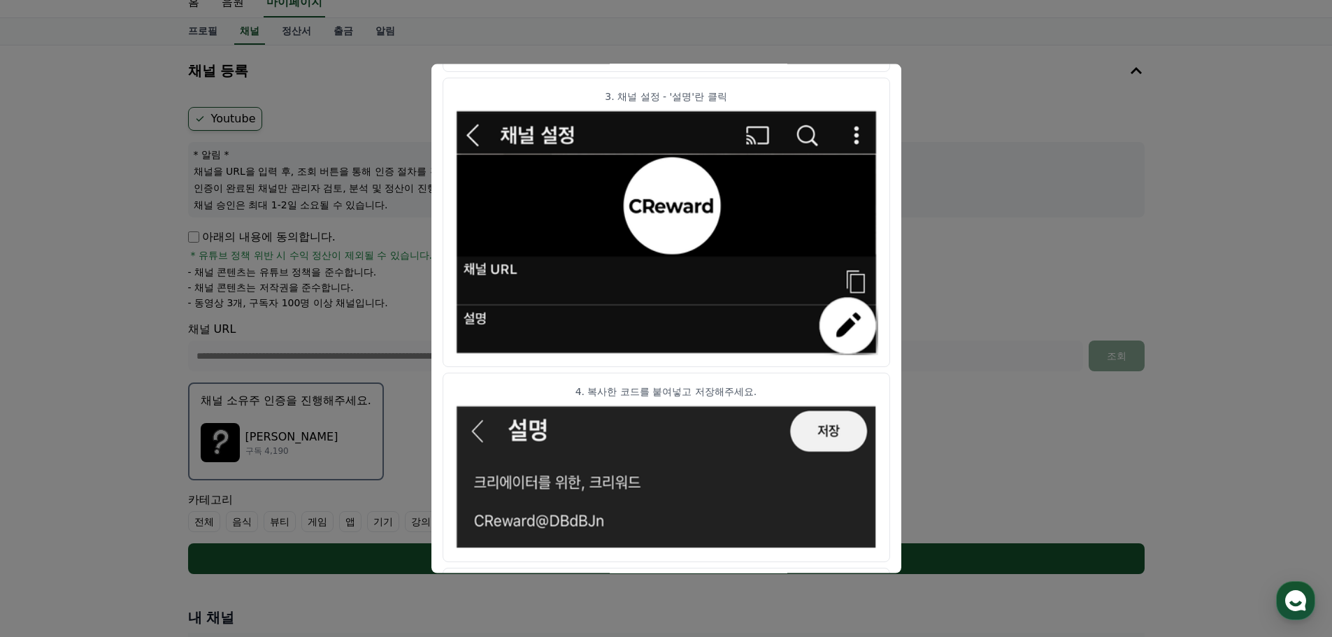
scroll to position [697, 0]
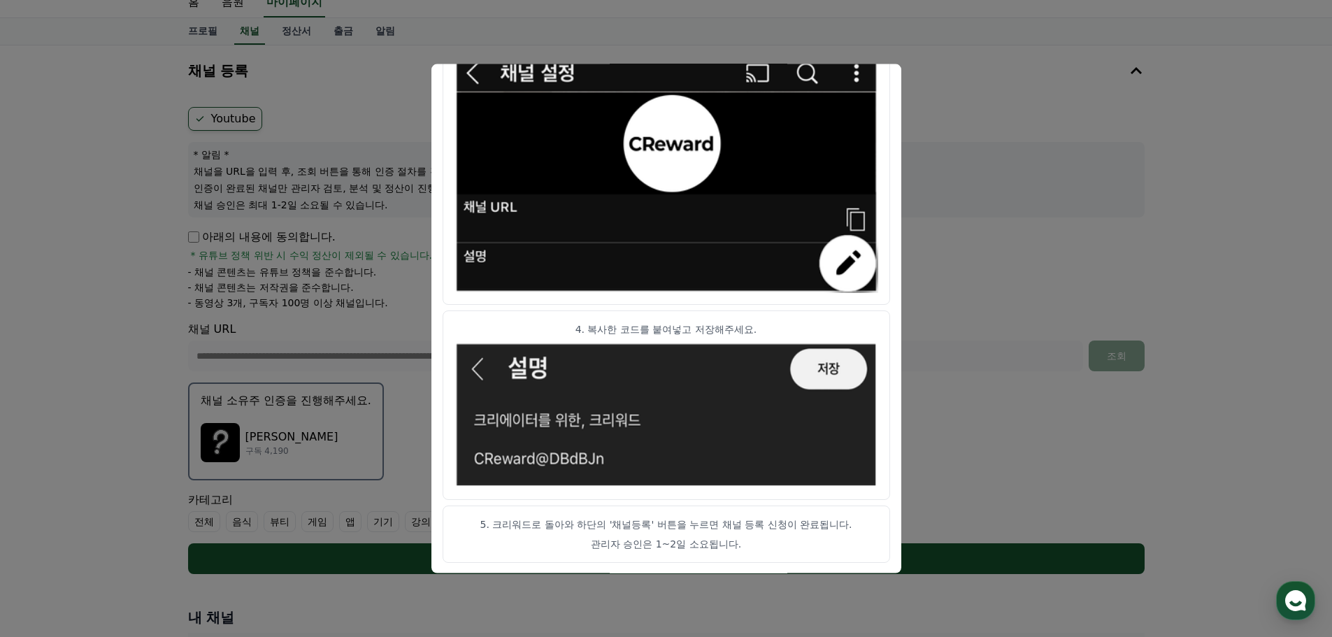
click at [1020, 297] on button "close modal" at bounding box center [666, 318] width 1332 height 637
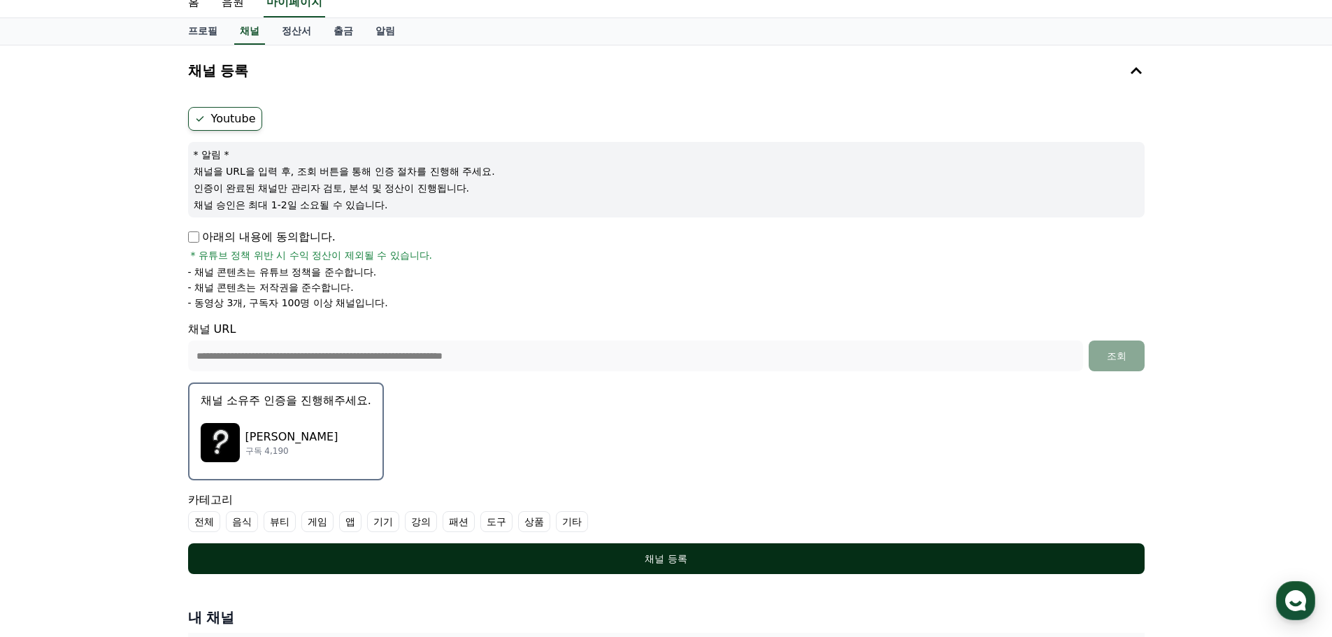
click at [875, 560] on div "채널 등록" at bounding box center [666, 559] width 901 height 14
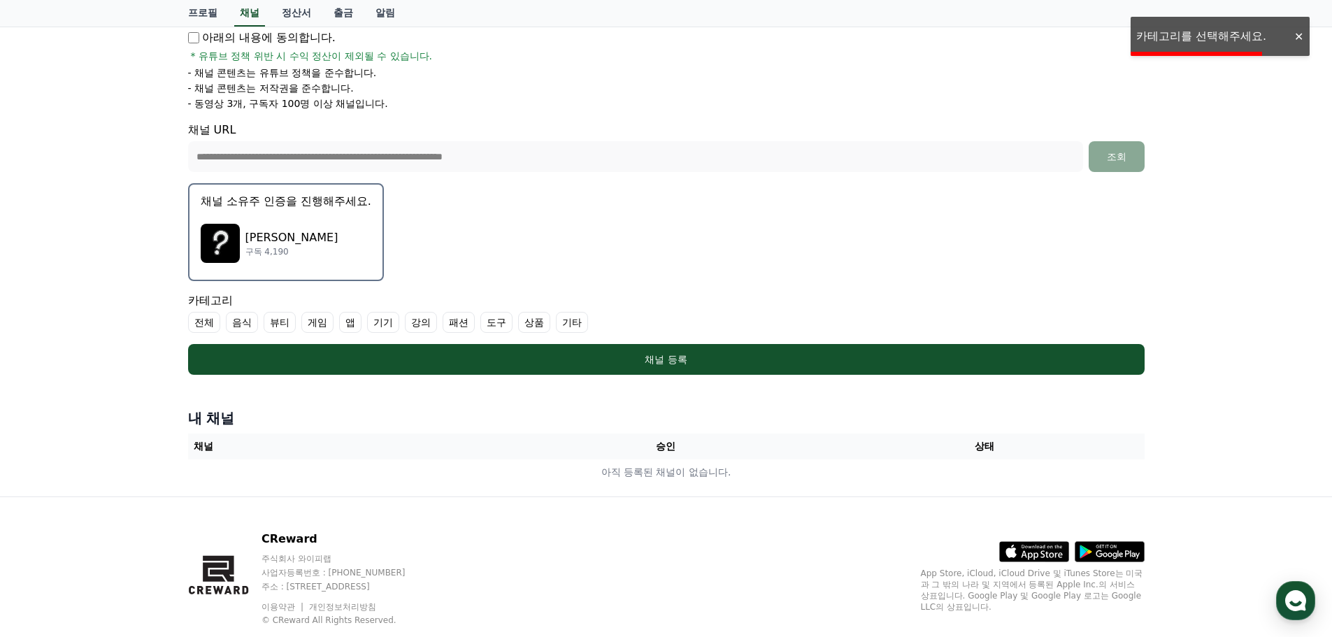
scroll to position [284, 0]
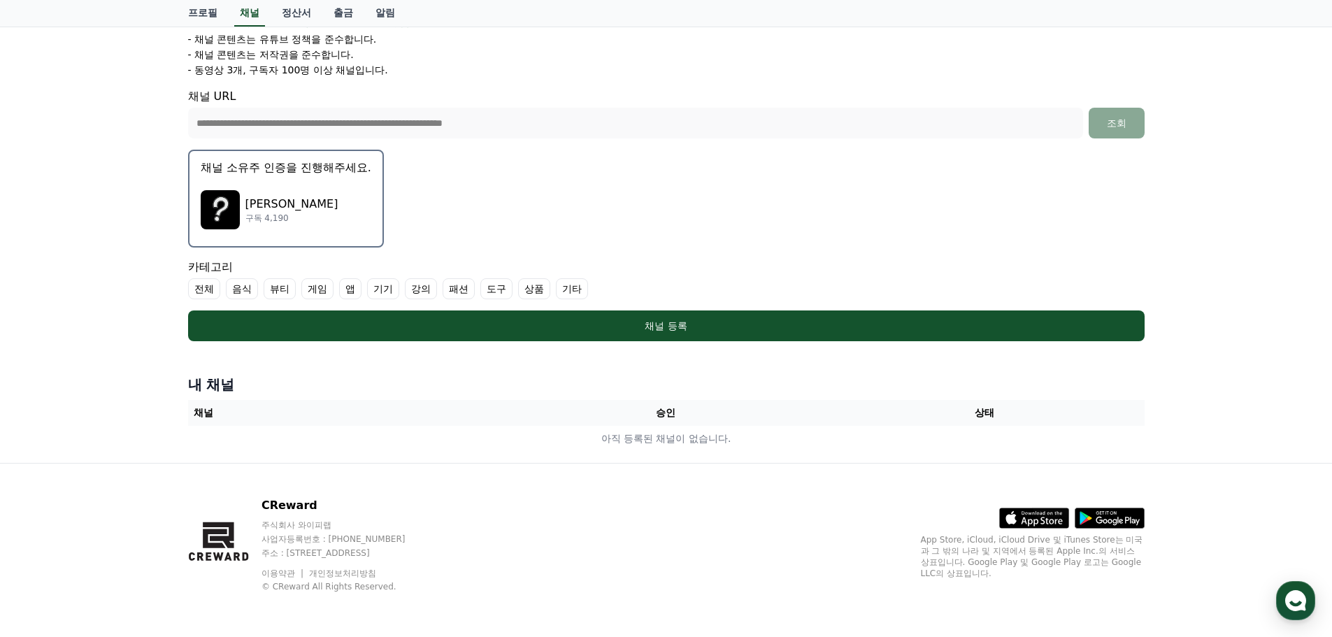
click at [574, 292] on label "기타" at bounding box center [572, 288] width 32 height 21
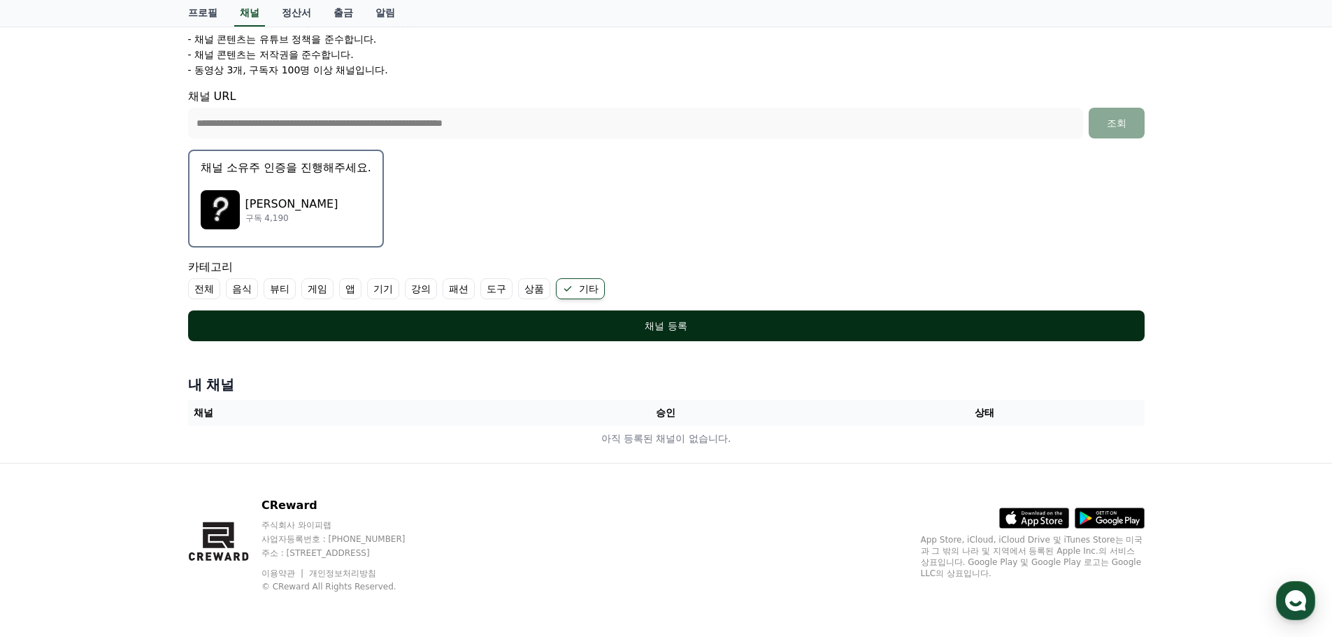
click at [613, 329] on div "채널 등록" at bounding box center [666, 326] width 901 height 14
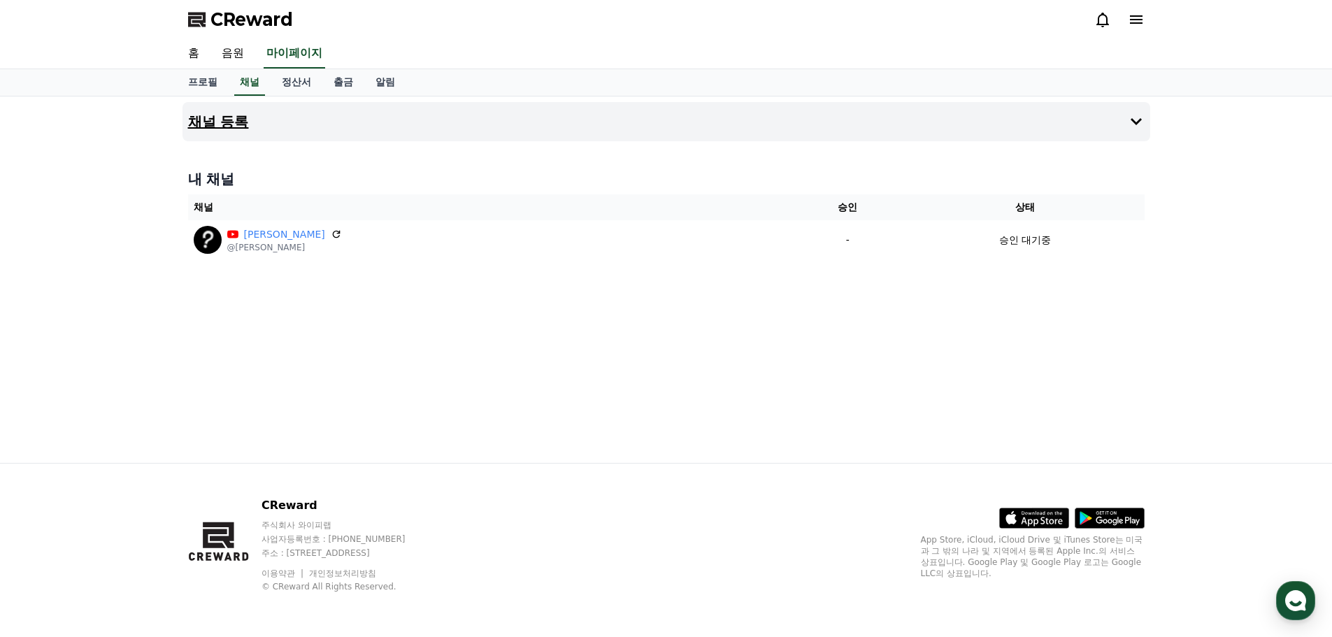
click at [1030, 129] on button "채널 등록" at bounding box center [667, 121] width 968 height 39
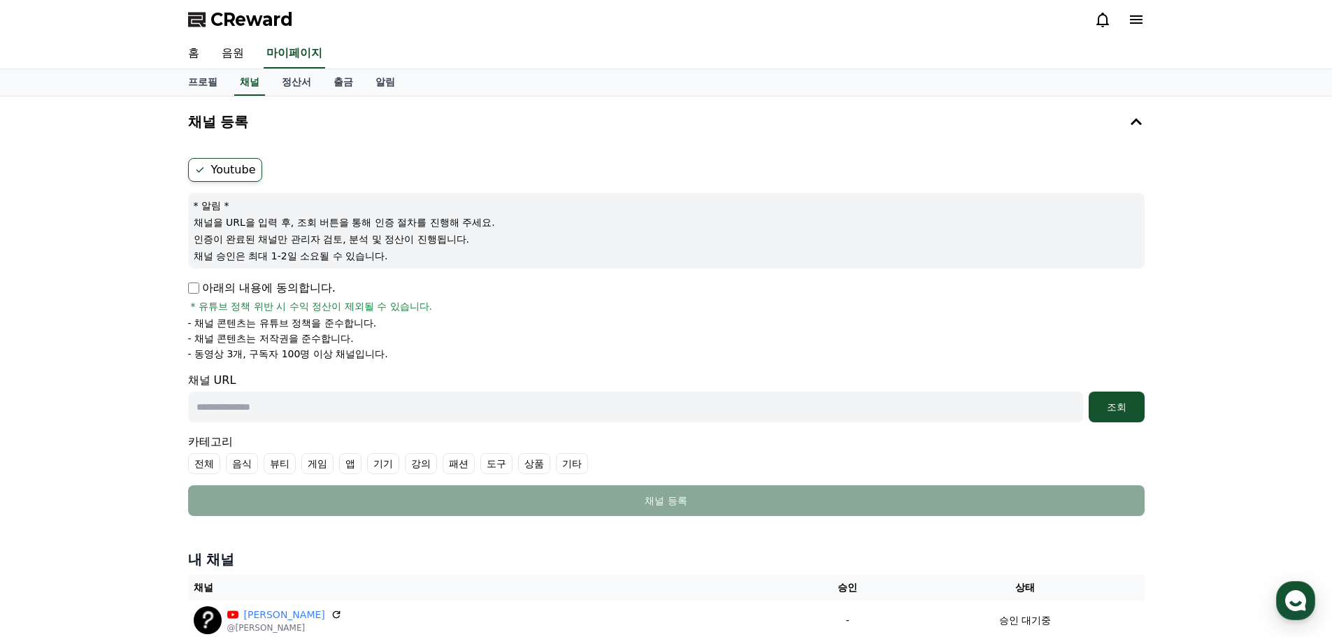
drag, startPoint x: 415, startPoint y: 406, endPoint x: 469, endPoint y: 413, distance: 55.0
click at [415, 406] on input "text" at bounding box center [635, 407] width 895 height 31
paste input "**********"
type input "**********"
click at [1116, 399] on button "조회" at bounding box center [1117, 407] width 56 height 31
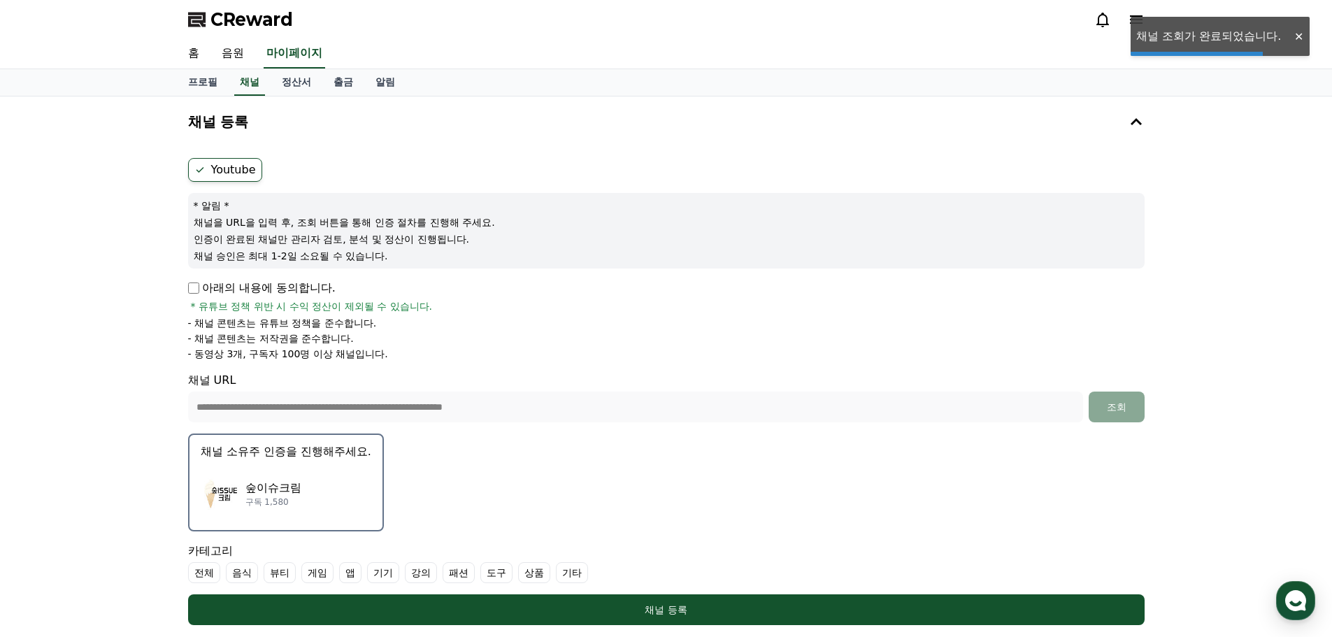
click at [270, 490] on p "숲이슈크림" at bounding box center [274, 488] width 56 height 17
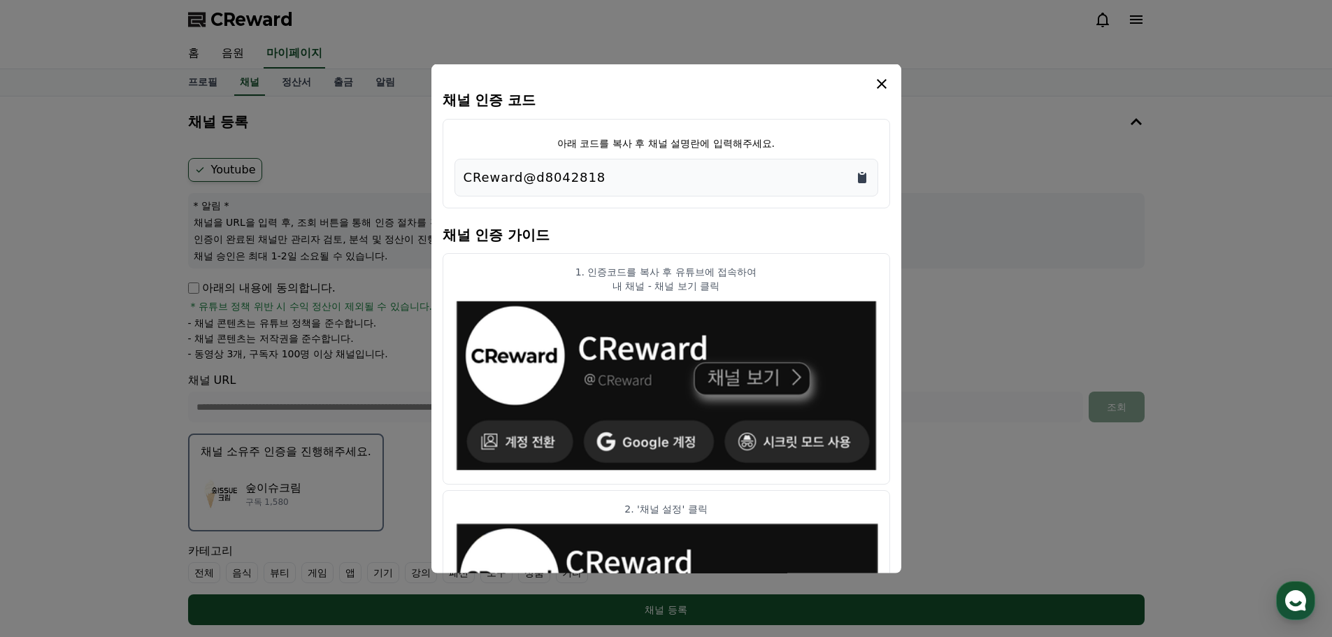
click at [867, 184] on icon "Copy to clipboard" at bounding box center [862, 177] width 14 height 14
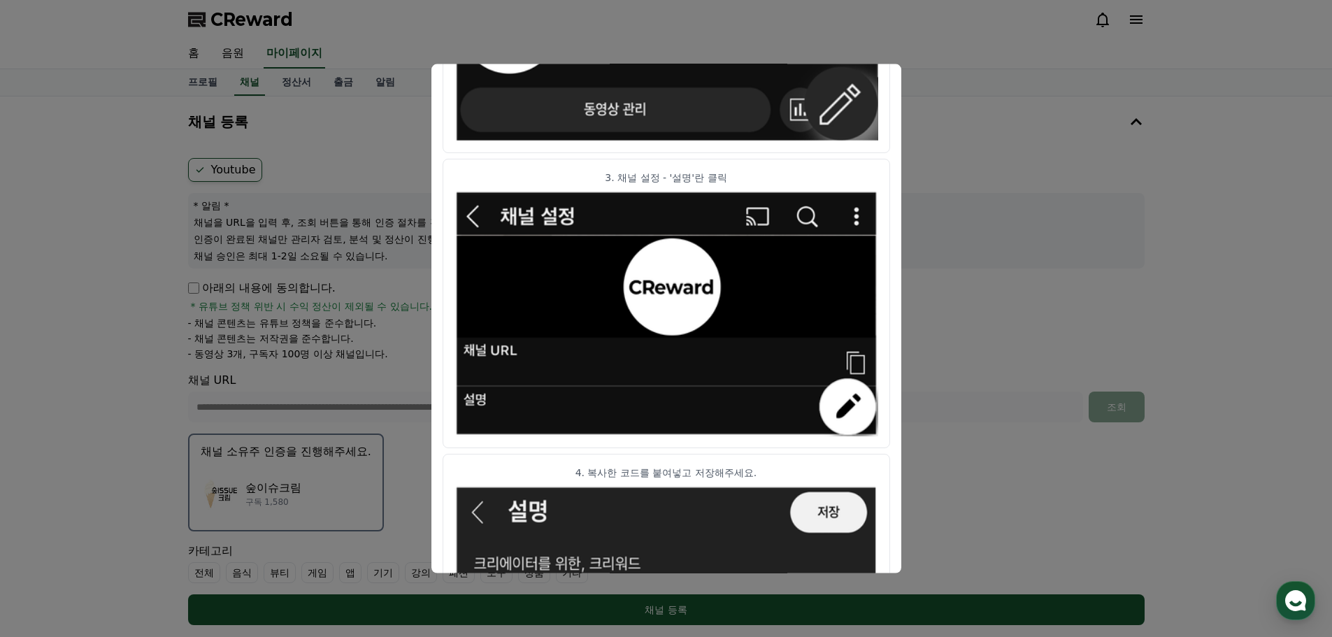
scroll to position [697, 0]
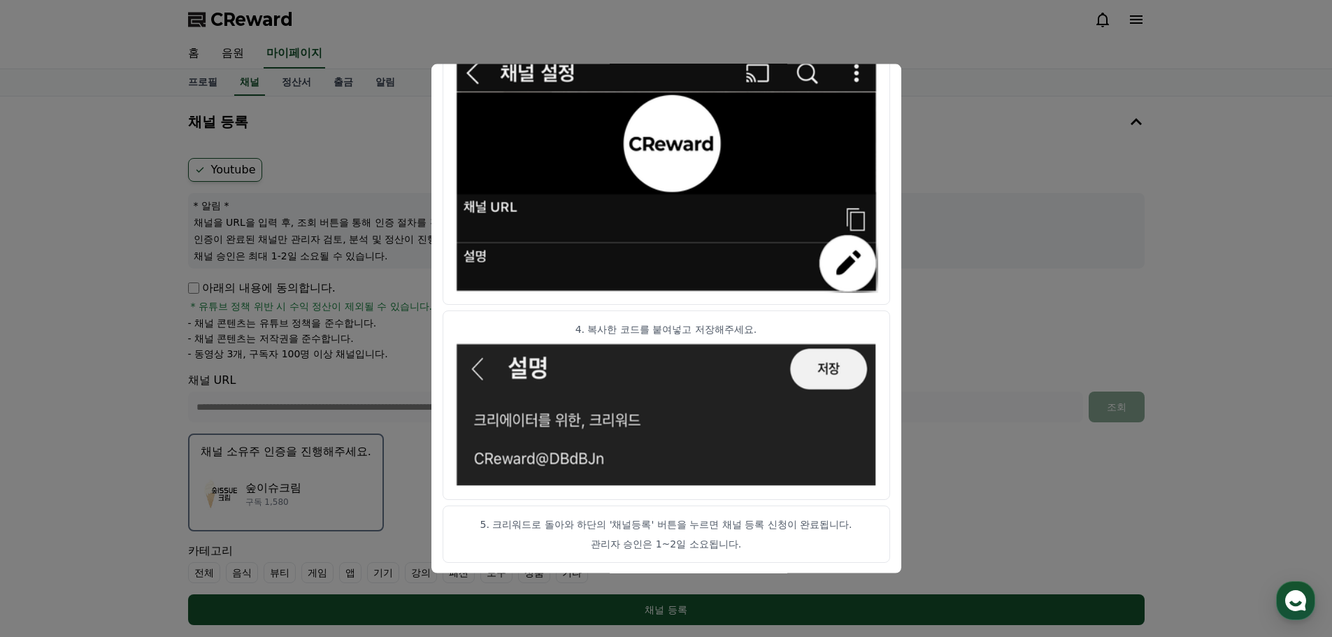
click at [986, 333] on button "close modal" at bounding box center [666, 318] width 1332 height 637
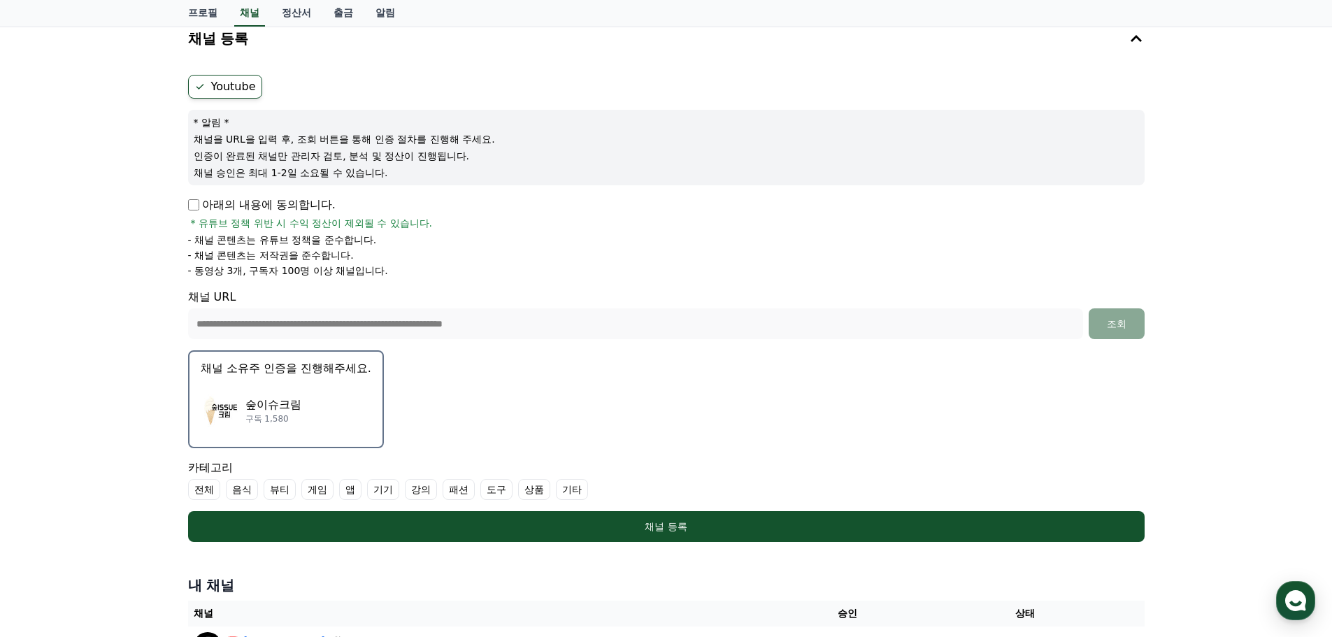
scroll to position [117, 0]
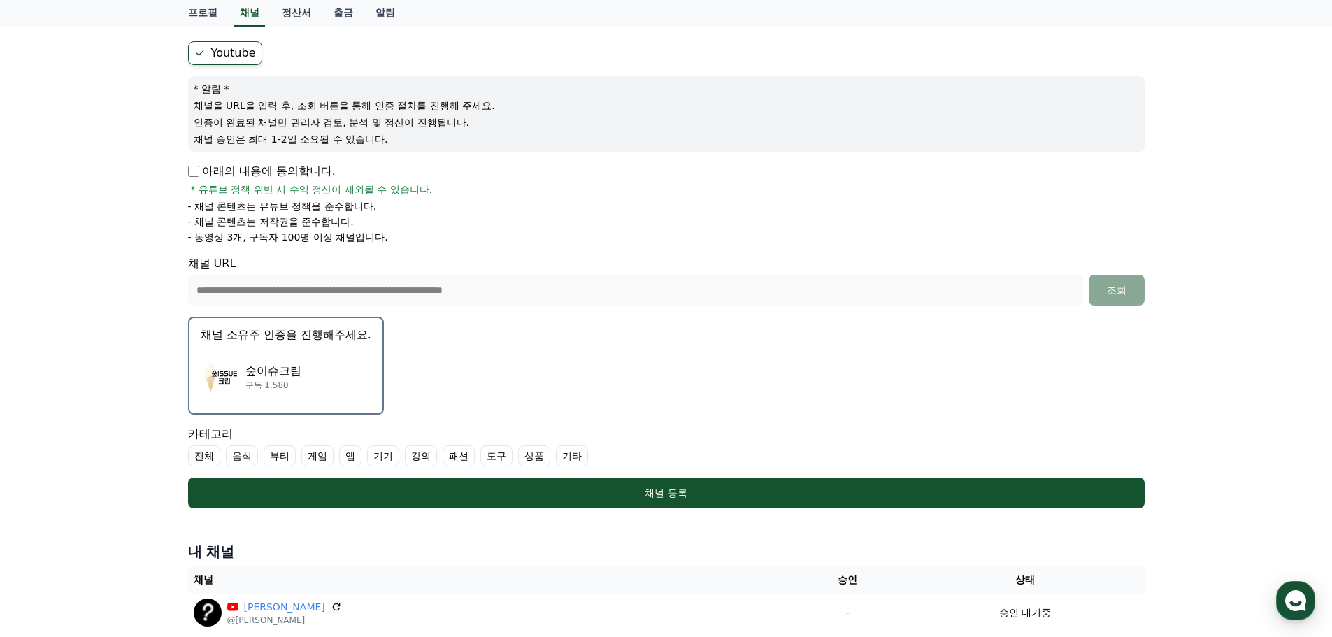
click at [582, 454] on label "기타" at bounding box center [572, 456] width 32 height 21
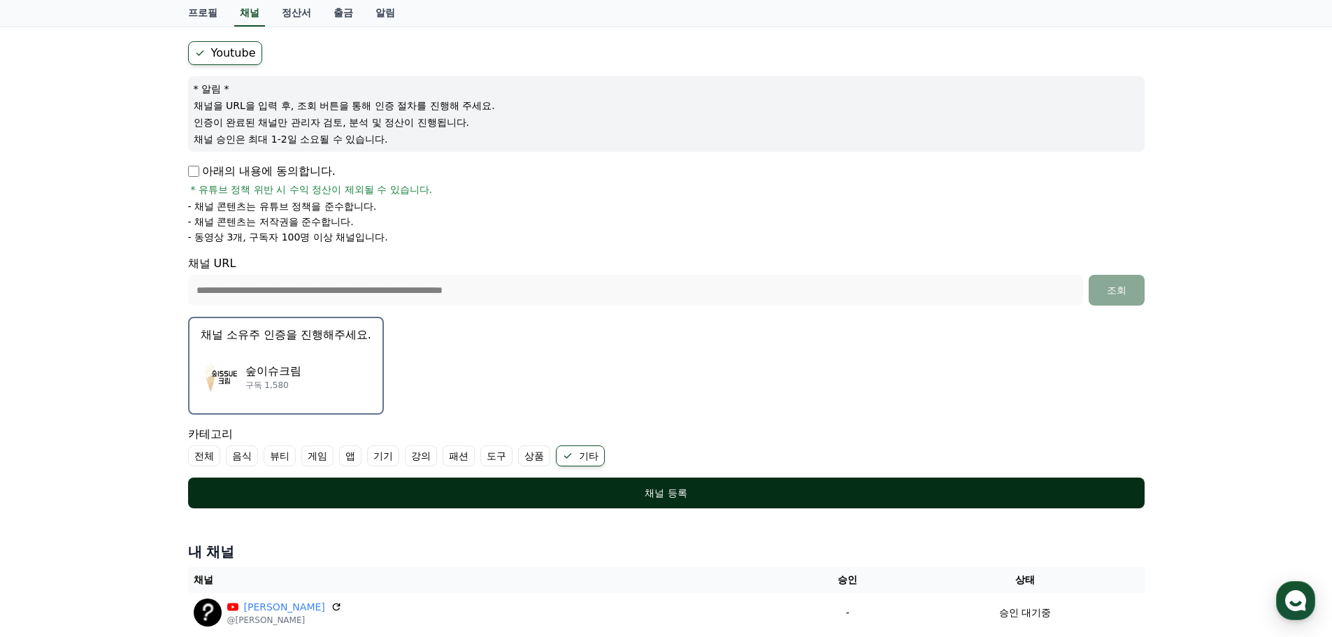
click at [776, 495] on div "채널 등록" at bounding box center [666, 493] width 901 height 14
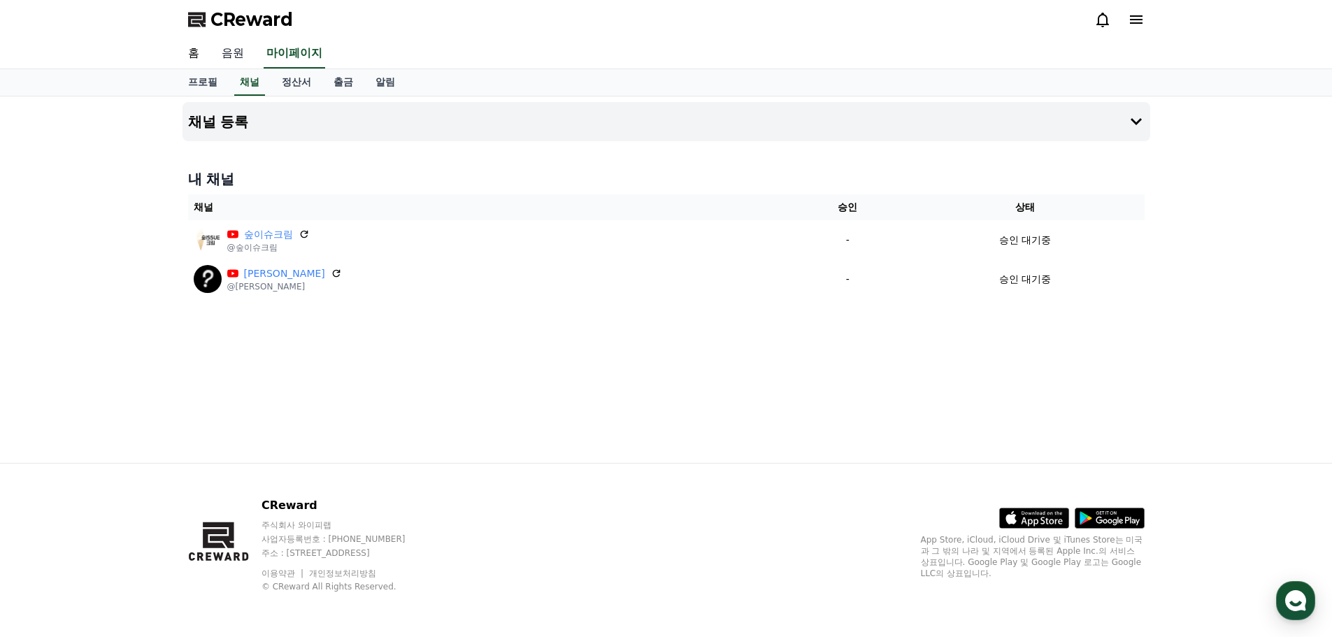
click at [232, 52] on link "음원" at bounding box center [233, 53] width 45 height 29
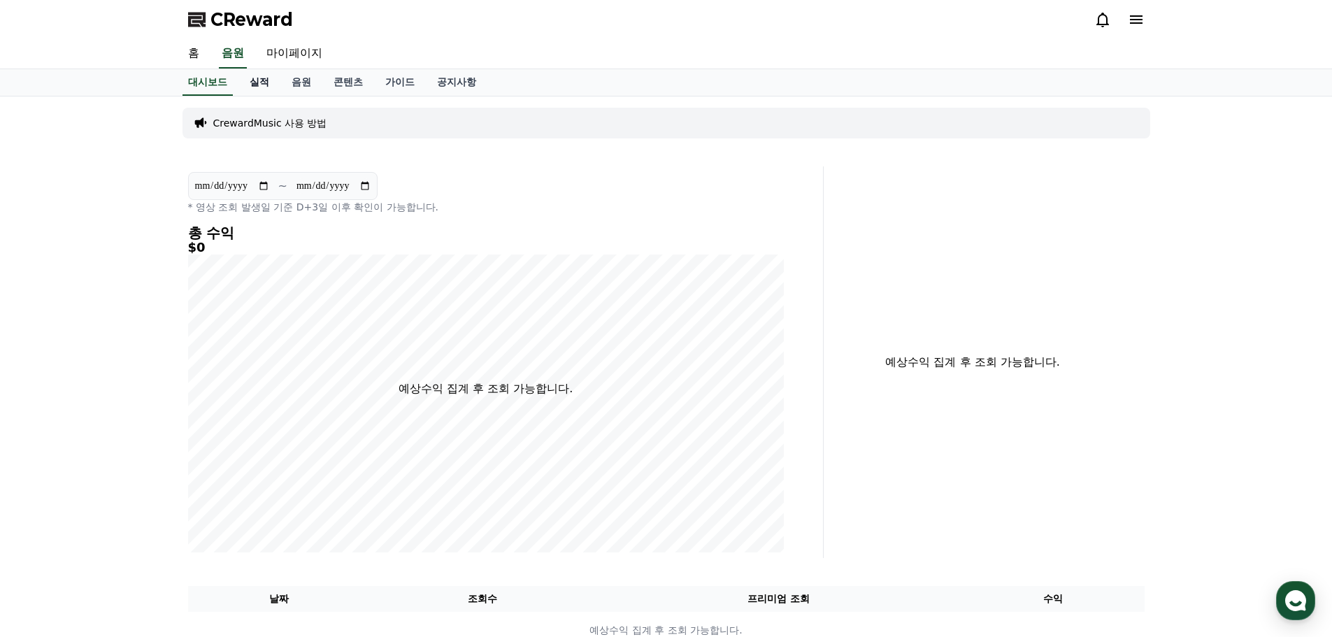
click at [255, 90] on link "실적" at bounding box center [260, 82] width 42 height 27
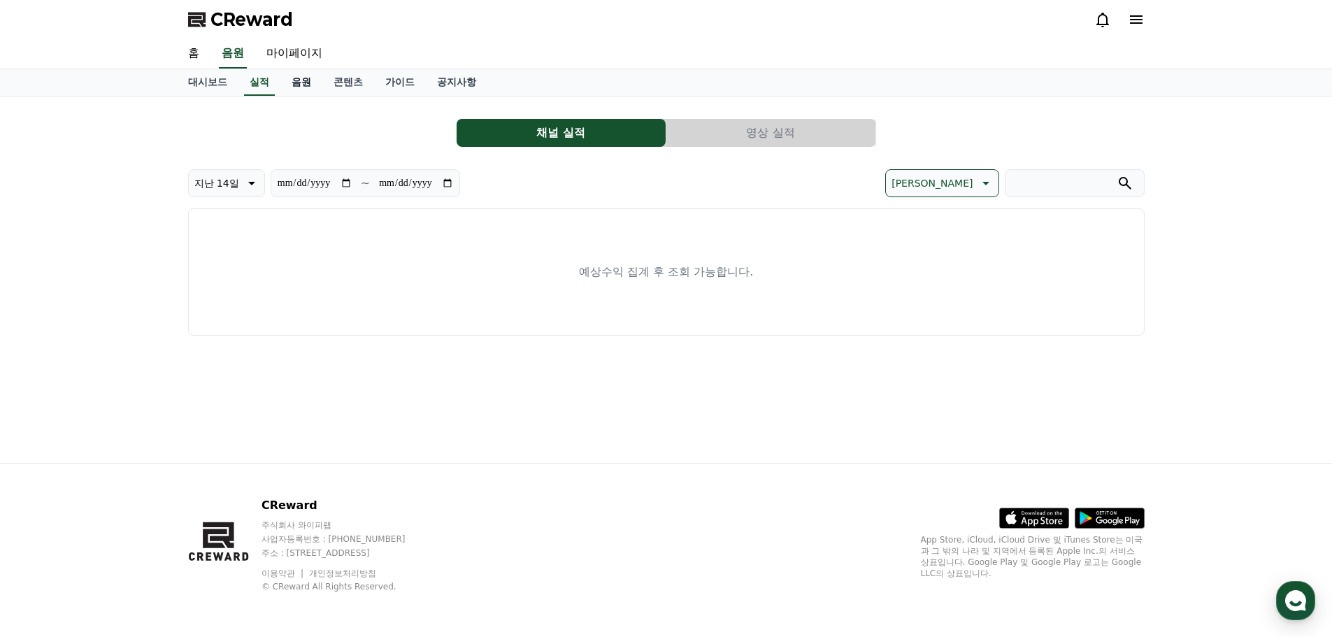
click at [304, 87] on link "음원" at bounding box center [301, 82] width 42 height 27
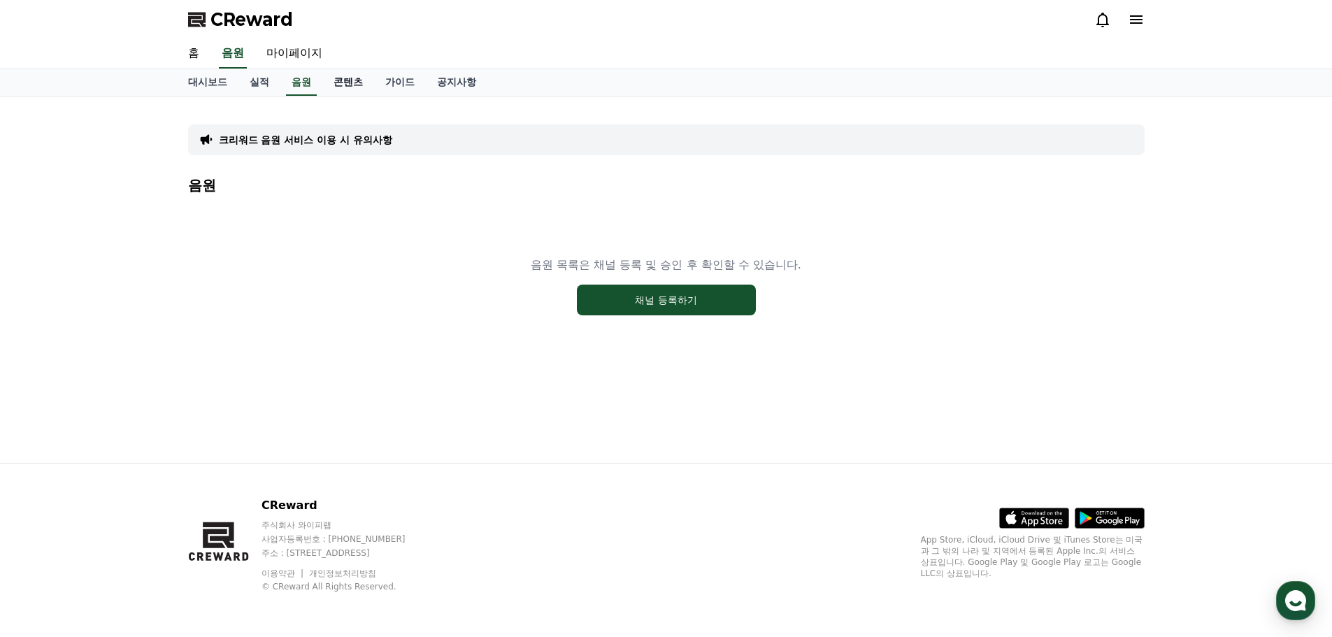
click at [360, 87] on link "콘텐츠" at bounding box center [348, 82] width 52 height 27
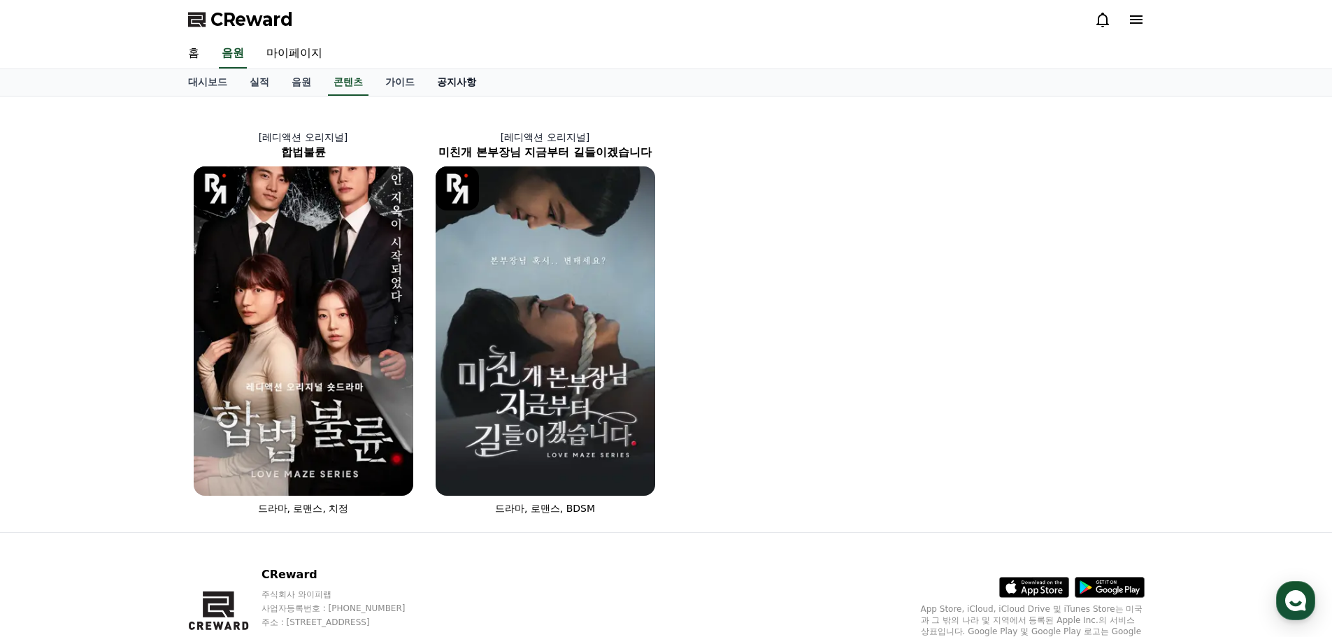
click at [443, 77] on link "공지사항" at bounding box center [457, 82] width 62 height 27
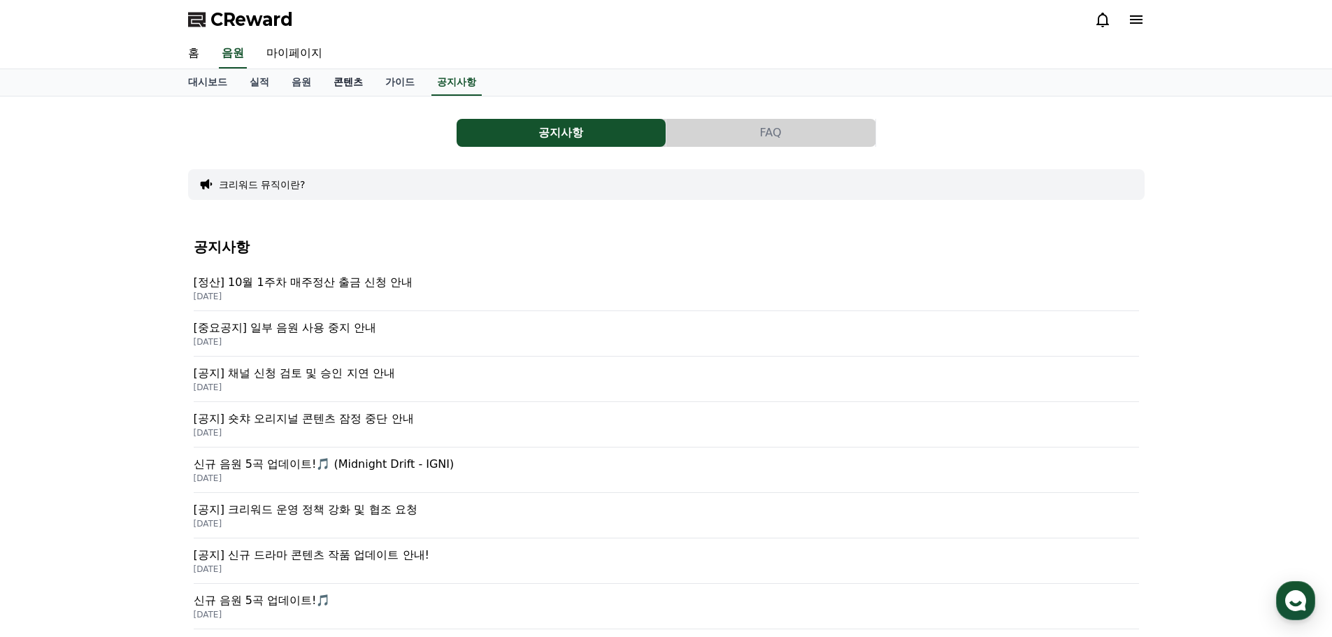
click at [355, 92] on link "콘텐츠" at bounding box center [348, 82] width 52 height 27
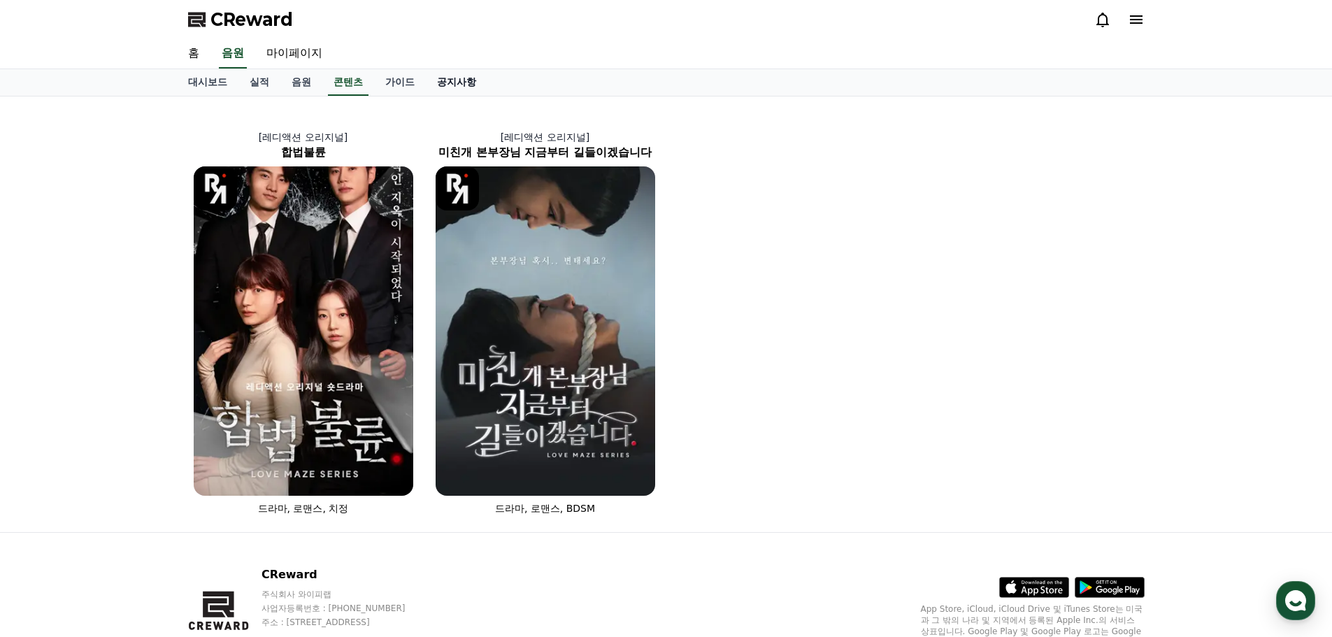
click at [453, 79] on link "공지사항" at bounding box center [457, 82] width 62 height 27
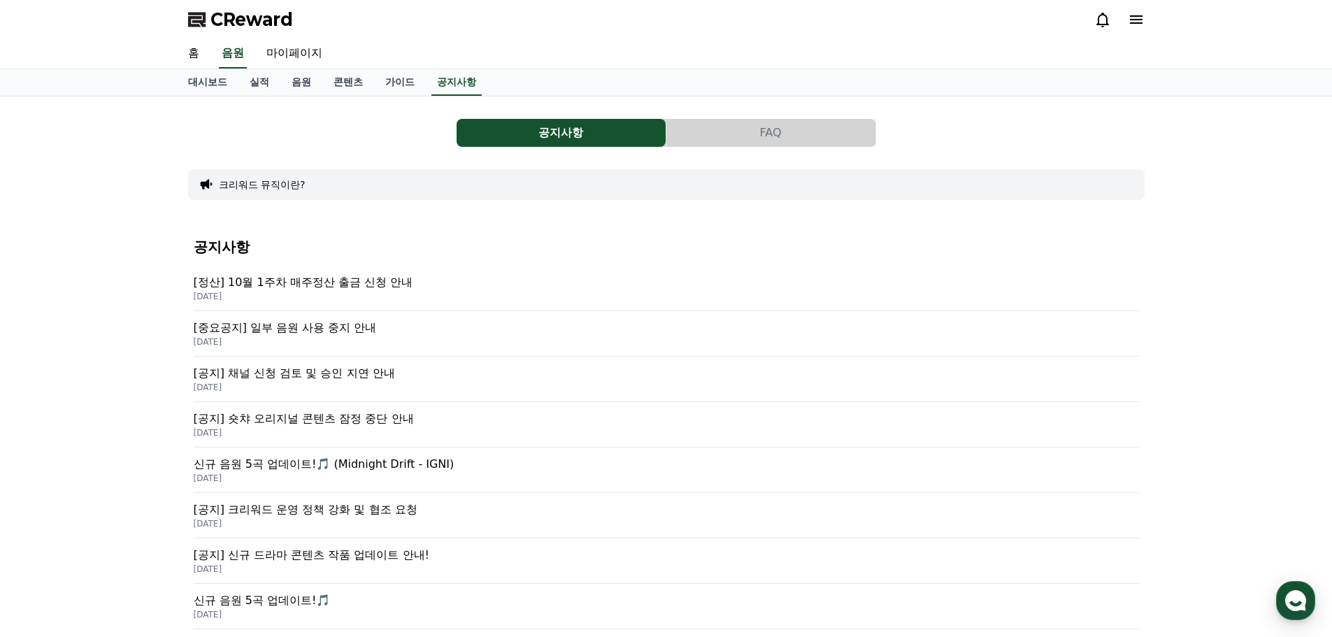
click at [339, 383] on p "2025-09-26" at bounding box center [667, 387] width 946 height 11
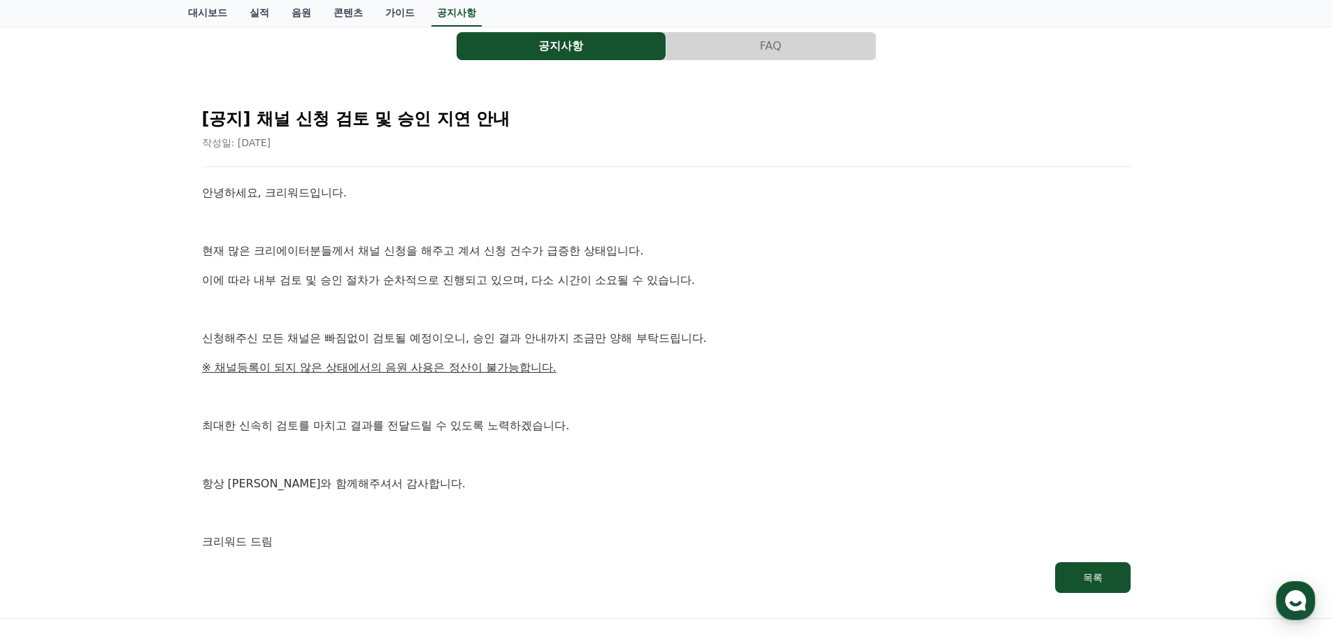
scroll to position [117, 0]
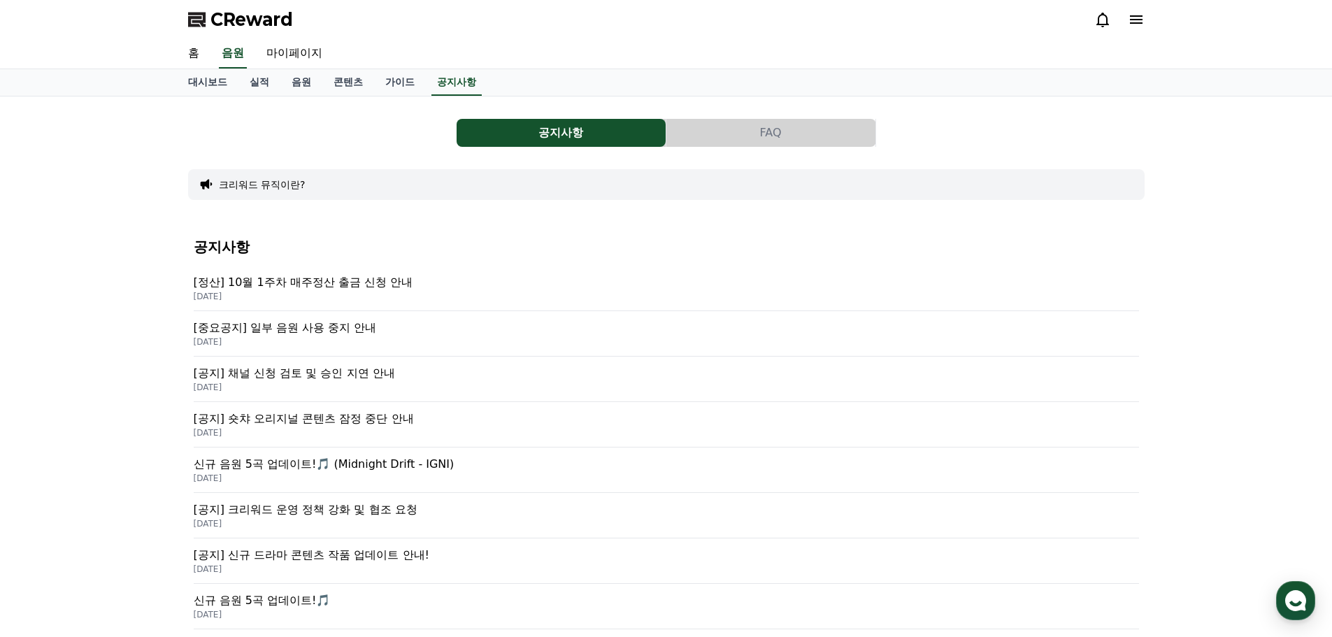
click at [400, 291] on p "2025-10-08" at bounding box center [667, 296] width 946 height 11
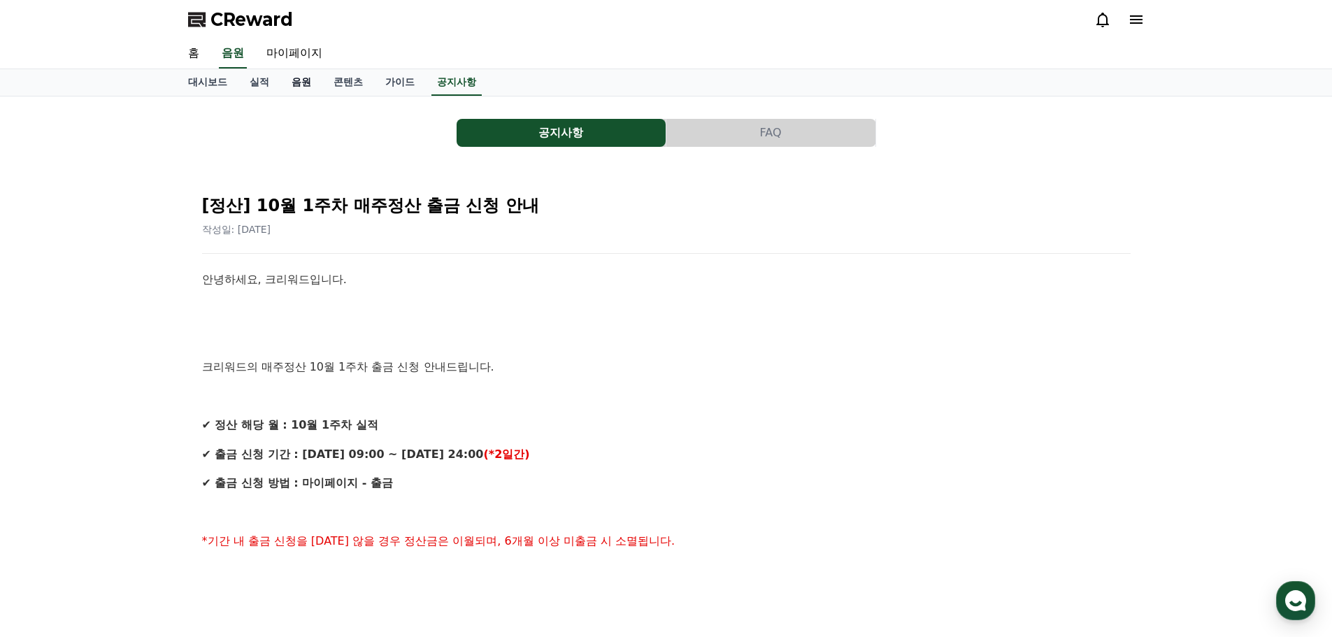
click at [296, 84] on link "음원" at bounding box center [301, 82] width 42 height 27
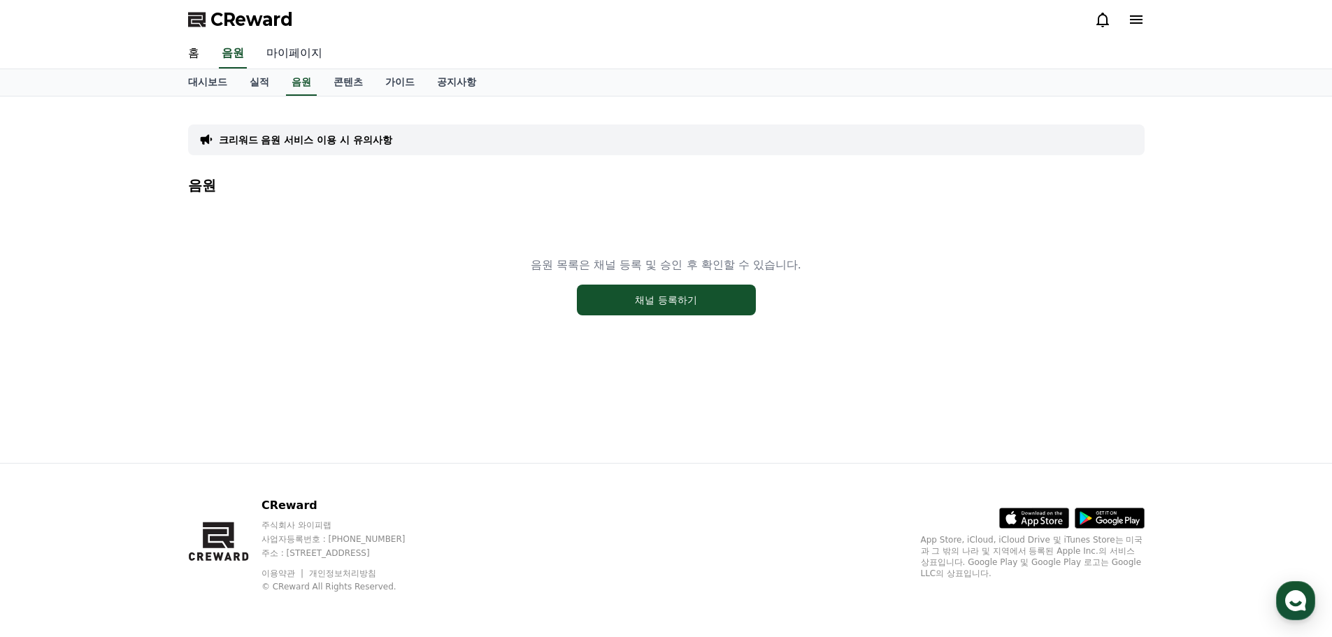
click at [313, 59] on link "마이페이지" at bounding box center [294, 53] width 78 height 29
select select "**********"
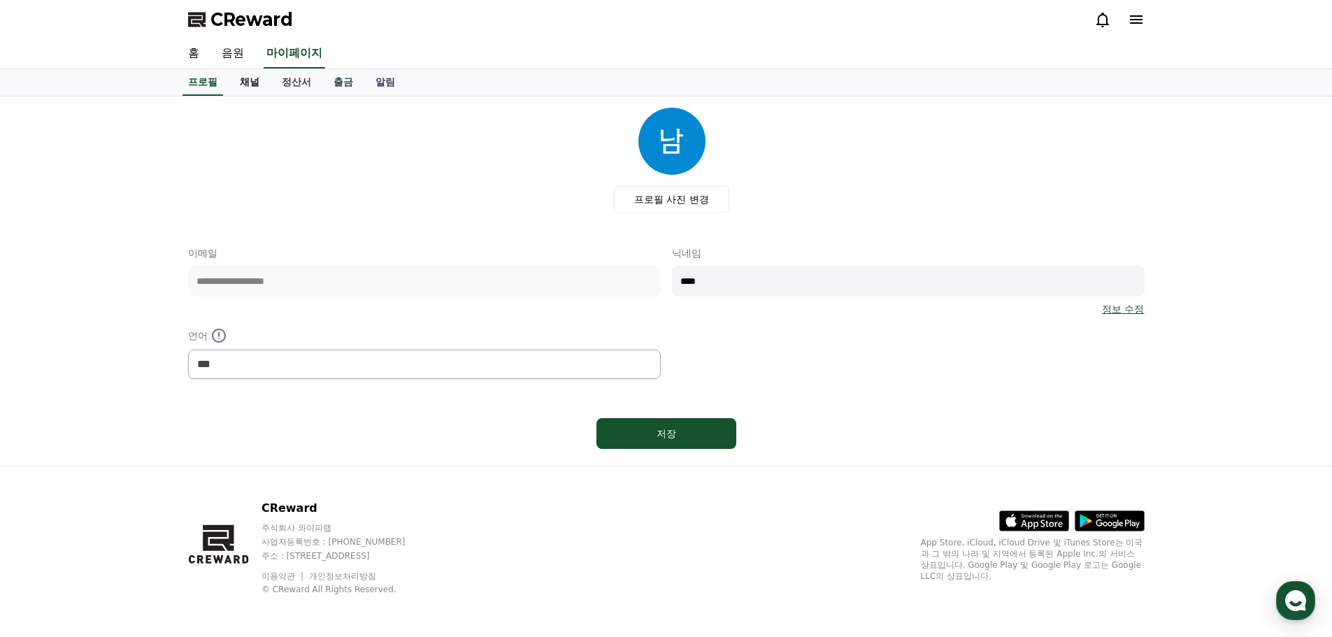
click at [252, 94] on link "채널" at bounding box center [250, 82] width 42 height 27
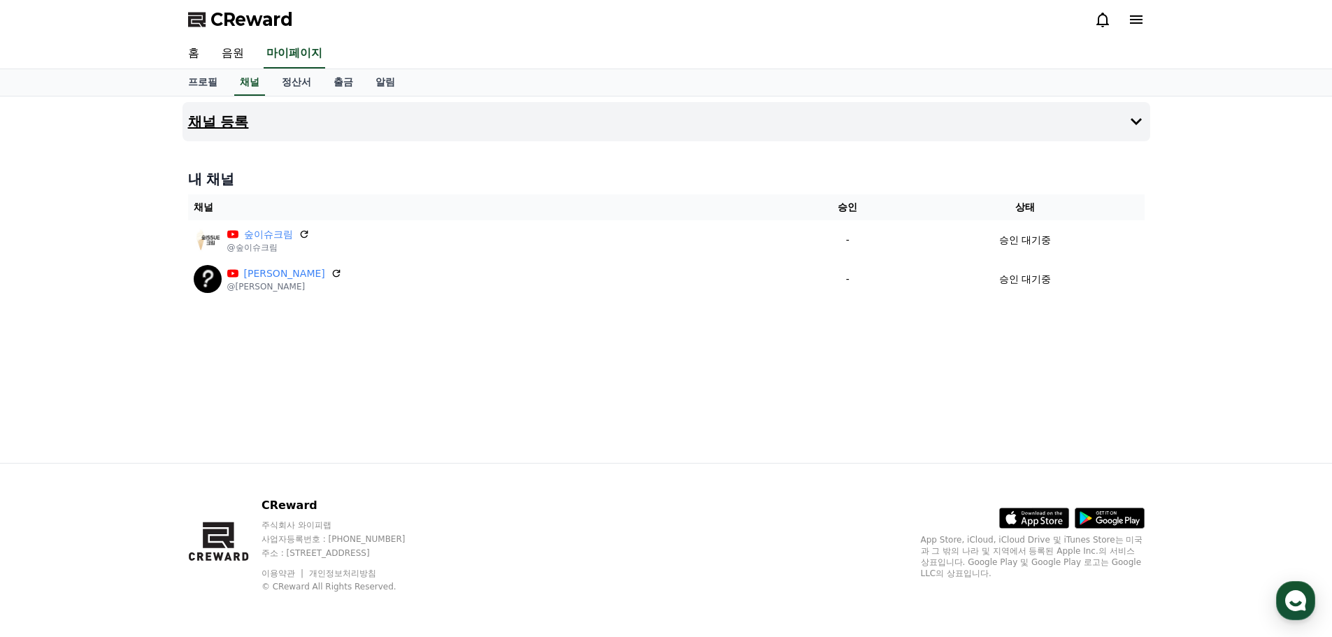
click at [549, 114] on button "채널 등록" at bounding box center [667, 121] width 968 height 39
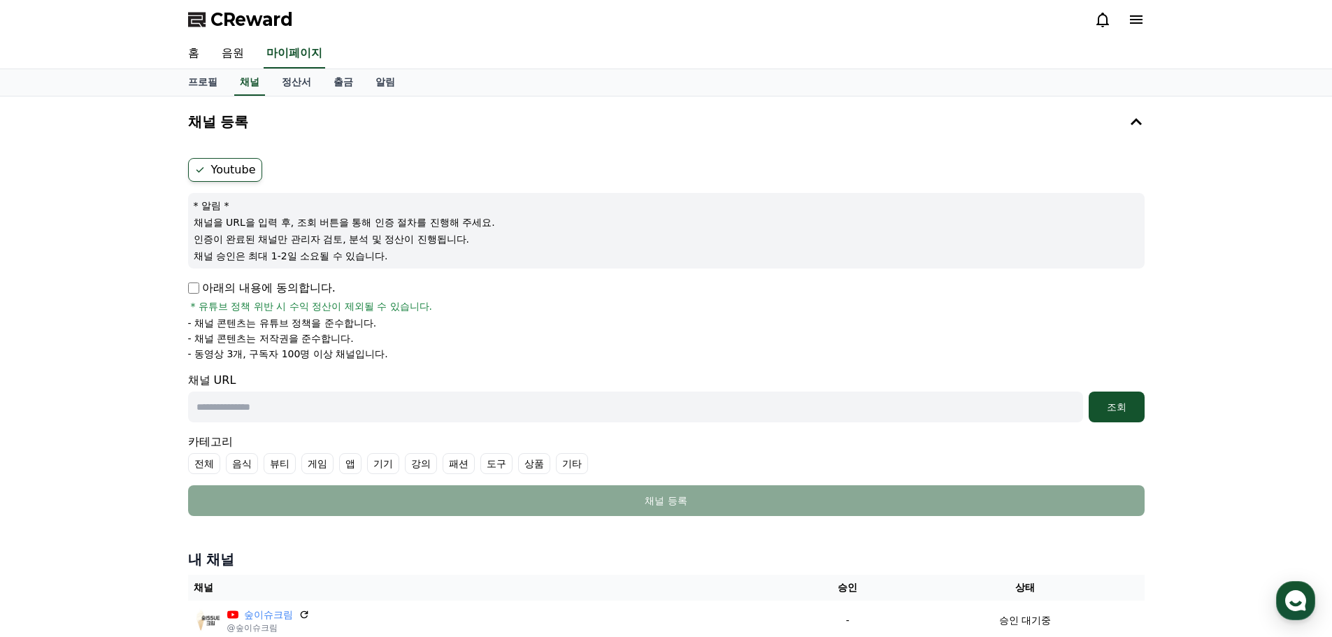
click at [299, 290] on p "아래의 내용에 동의합니다." at bounding box center [262, 288] width 148 height 17
click at [843, 416] on input "text" at bounding box center [635, 407] width 895 height 31
paste input "**********"
type input "**********"
click at [1116, 412] on div "조회" at bounding box center [1117, 407] width 45 height 14
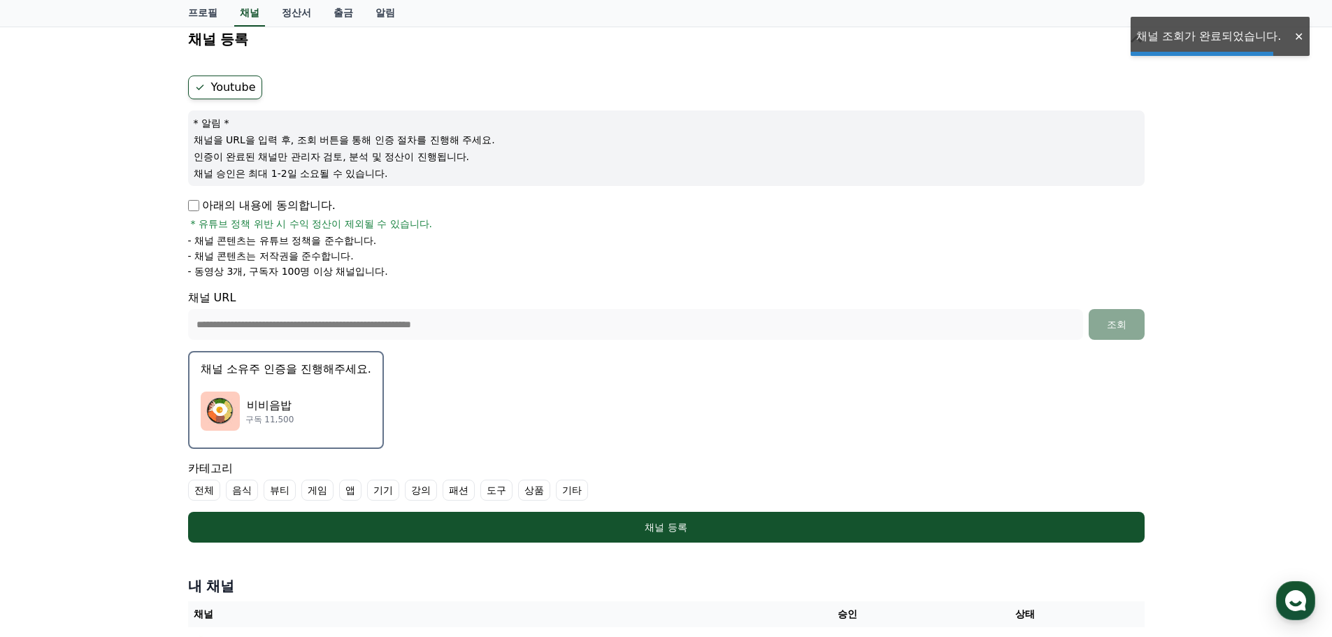
scroll to position [117, 0]
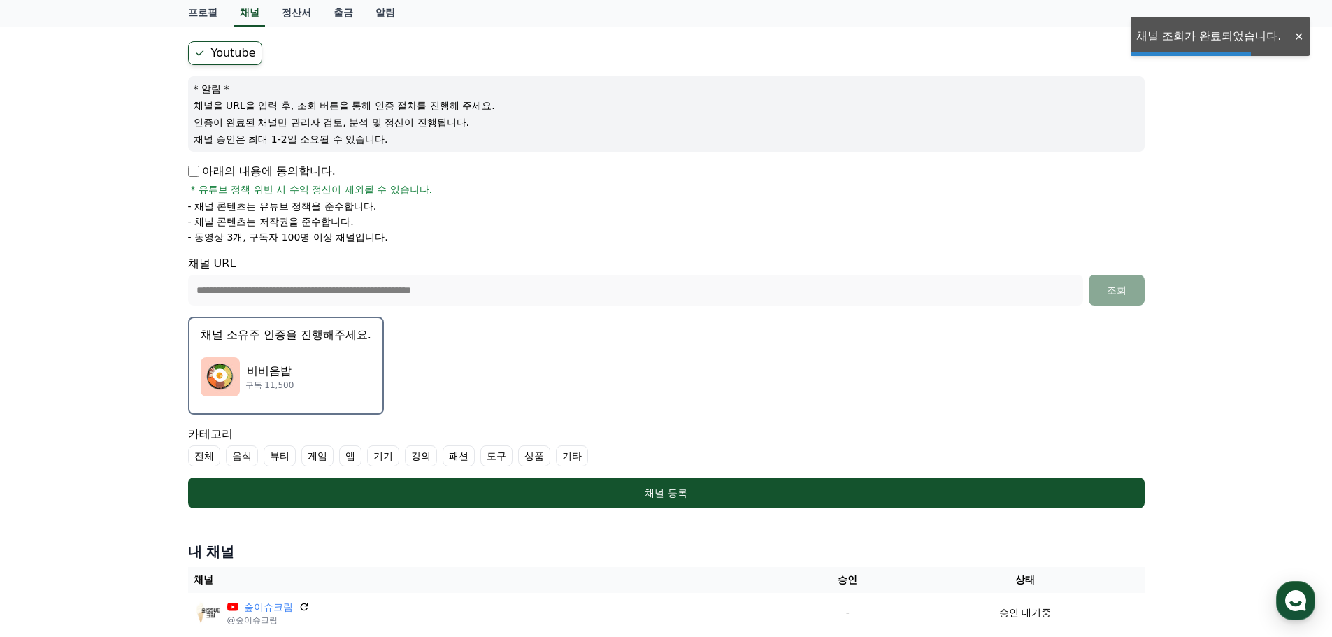
click at [296, 354] on div "비비음밥 구독 11,500" at bounding box center [286, 377] width 171 height 56
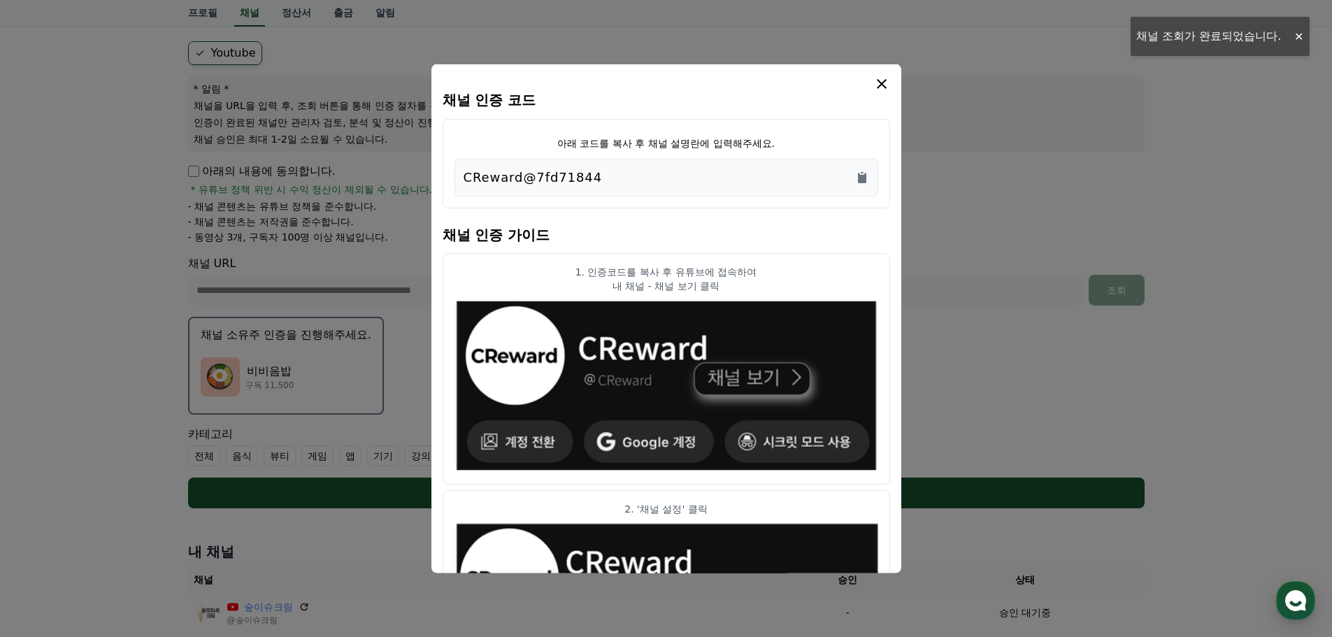
click at [854, 183] on div "CReward@7fd71844" at bounding box center [667, 177] width 406 height 20
click at [869, 178] on div "CReward@7fd71844" at bounding box center [667, 177] width 424 height 38
click at [866, 178] on icon "Copy to clipboard" at bounding box center [862, 177] width 8 height 10
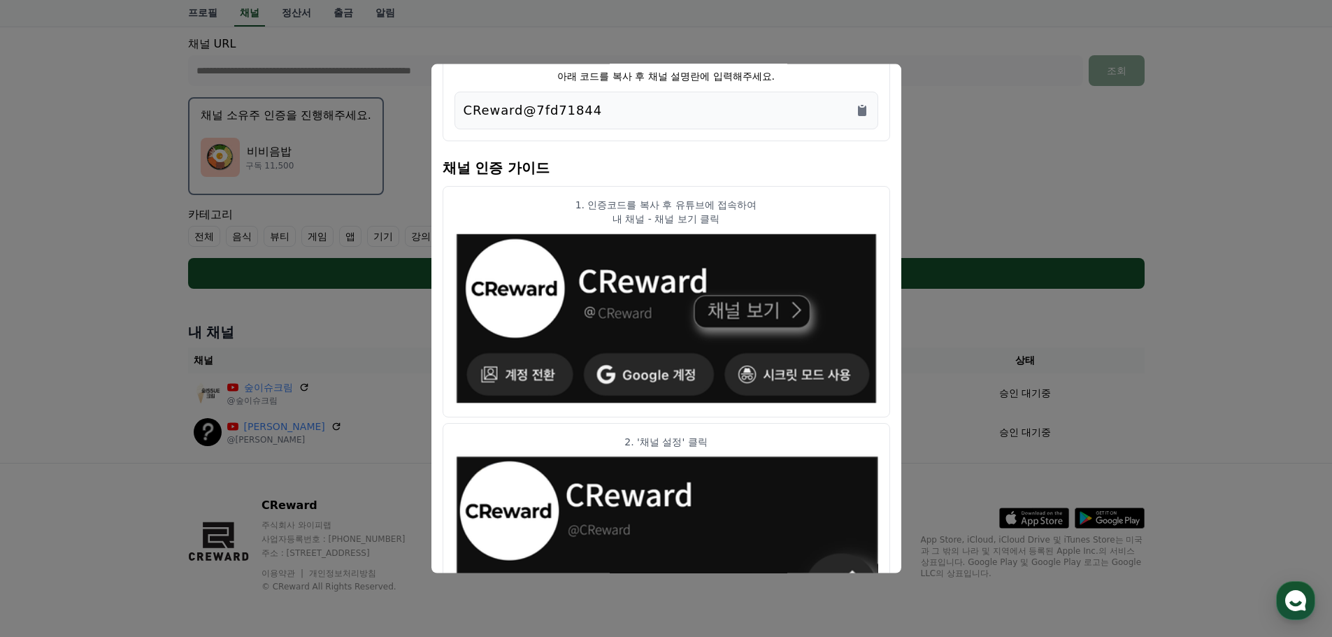
scroll to position [0, 0]
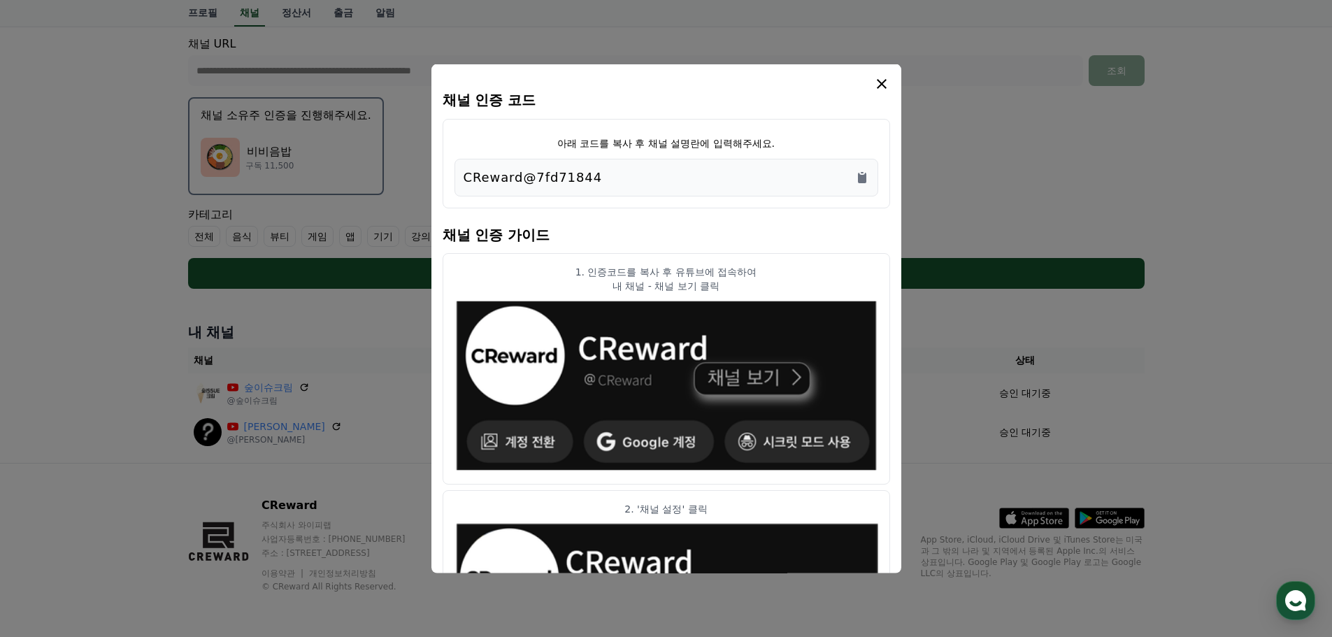
click at [1009, 139] on button "close modal" at bounding box center [666, 318] width 1332 height 637
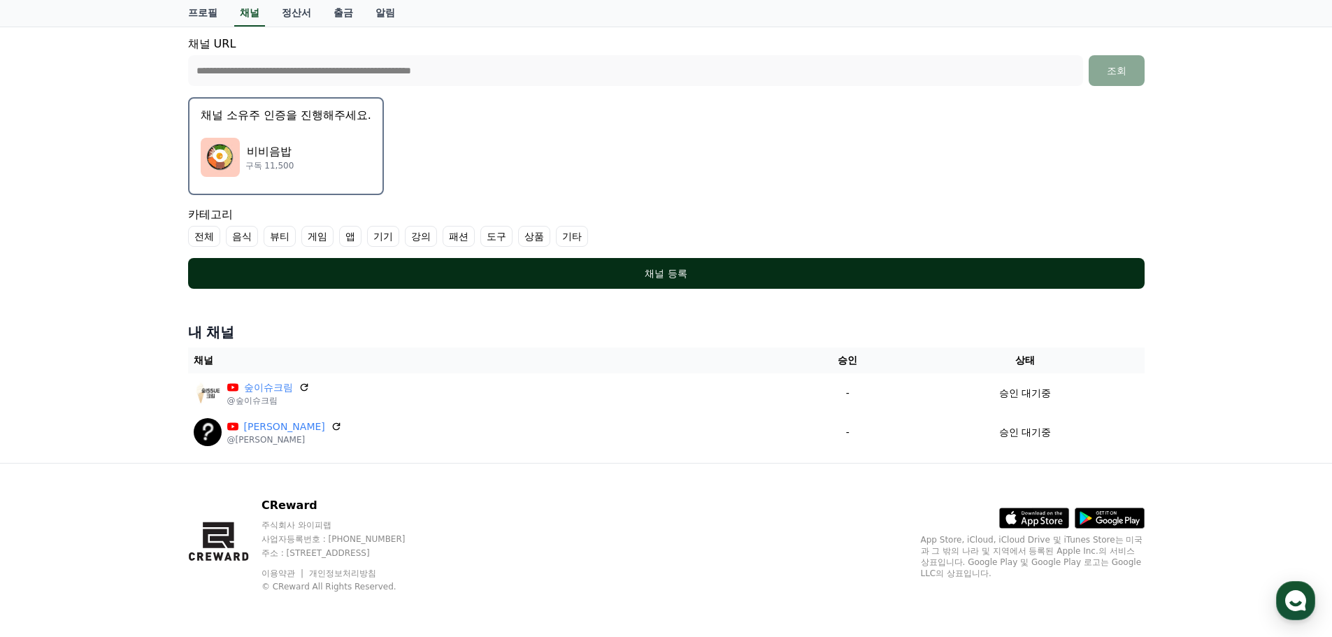
click at [748, 268] on div "채널 등록" at bounding box center [666, 273] width 901 height 14
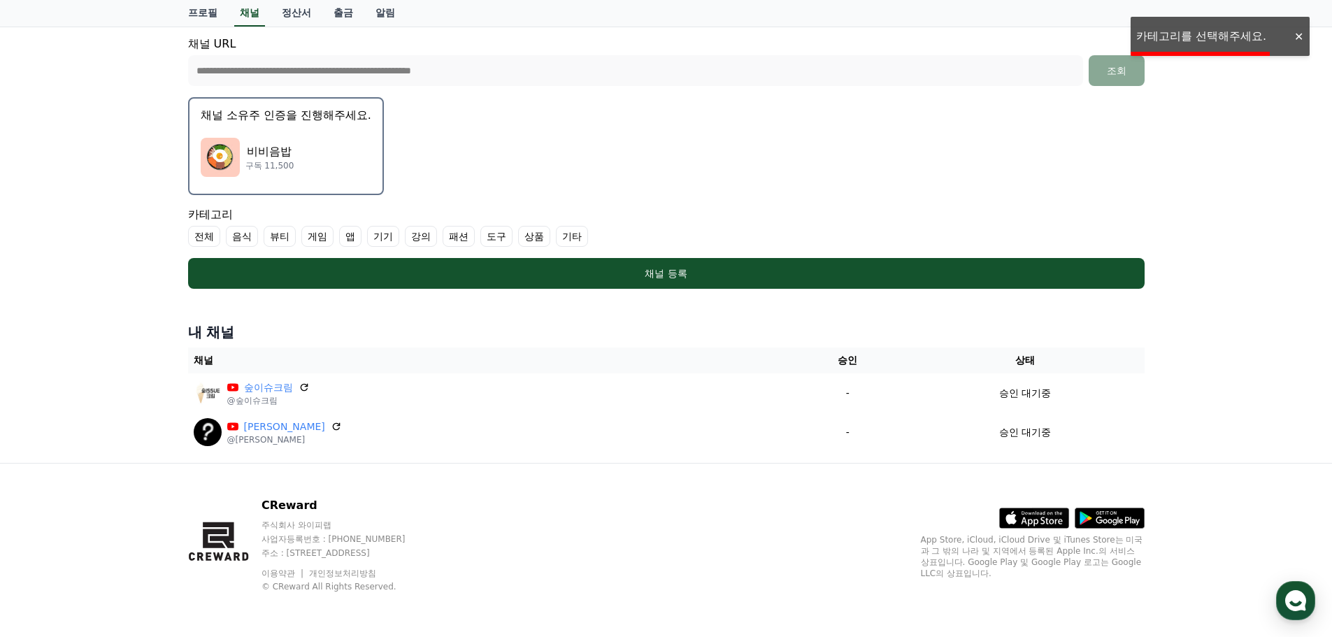
click at [599, 237] on ul "전체 음식 뷰티 게임 앱 기기 강의 패션 도구 상품 기타" at bounding box center [666, 236] width 957 height 21
click at [589, 238] on ul "전체 음식 뷰티 게임 앱 기기 강의 패션 도구 상품 기타" at bounding box center [666, 236] width 957 height 21
click at [573, 237] on label "기타" at bounding box center [572, 236] width 32 height 21
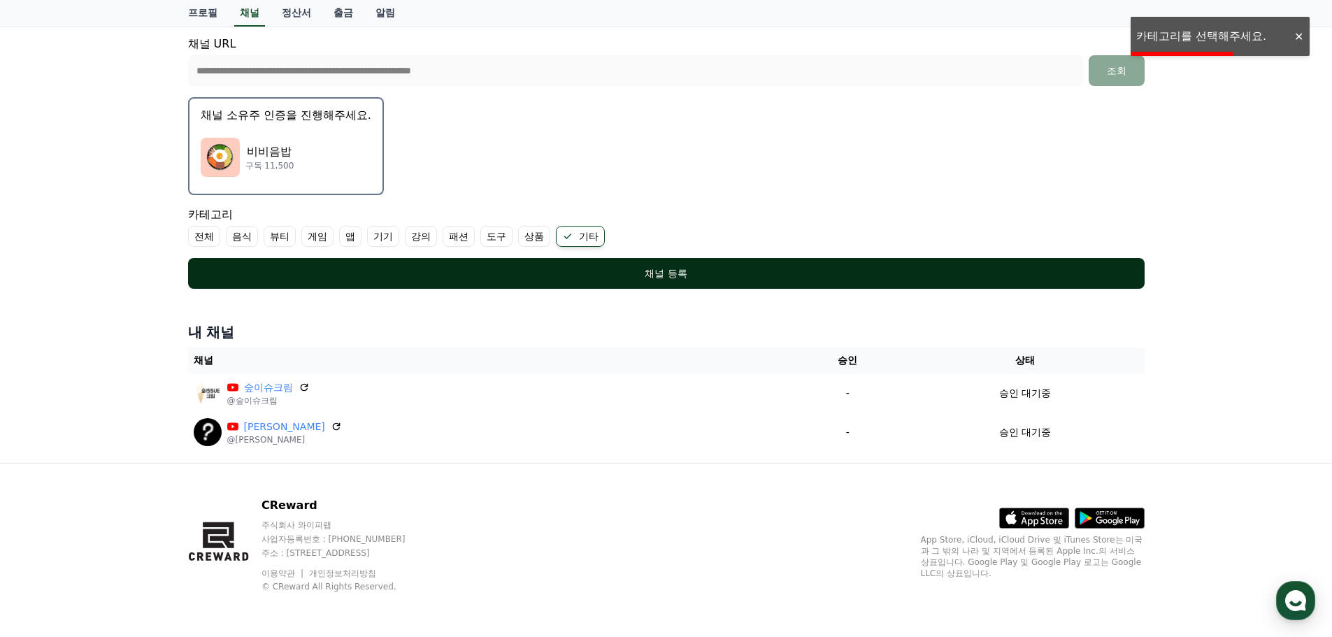
click at [794, 273] on div "채널 등록" at bounding box center [666, 273] width 901 height 14
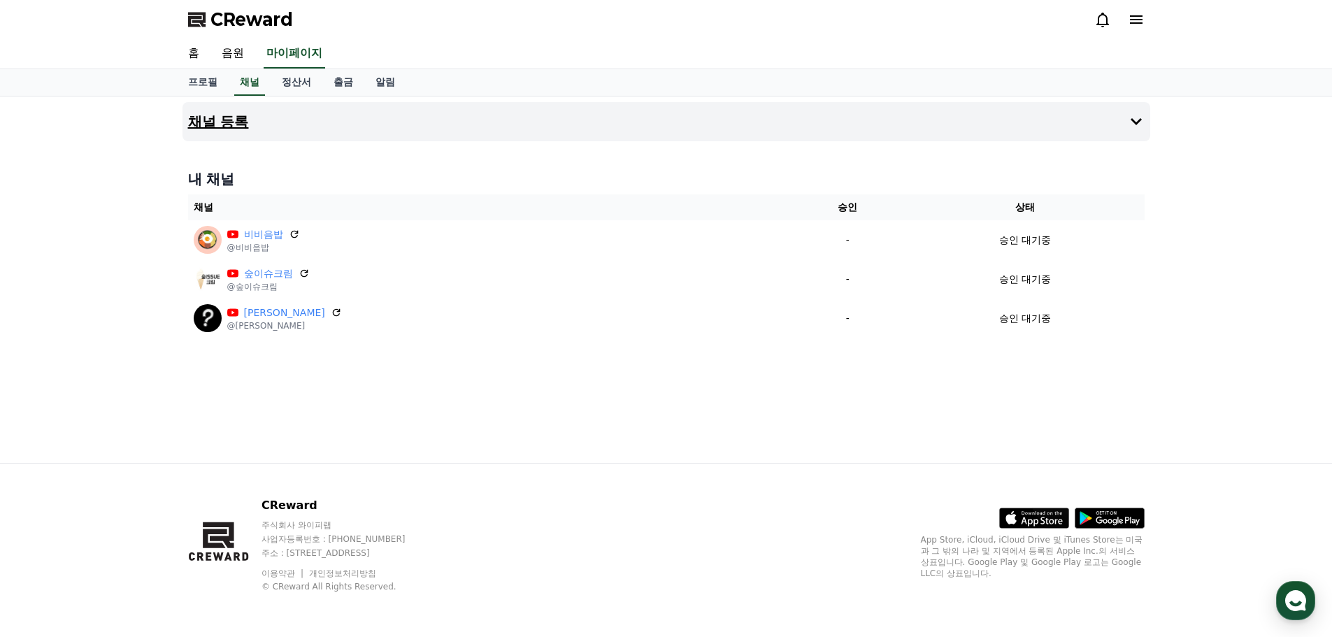
click at [893, 134] on button "채널 등록" at bounding box center [667, 121] width 968 height 39
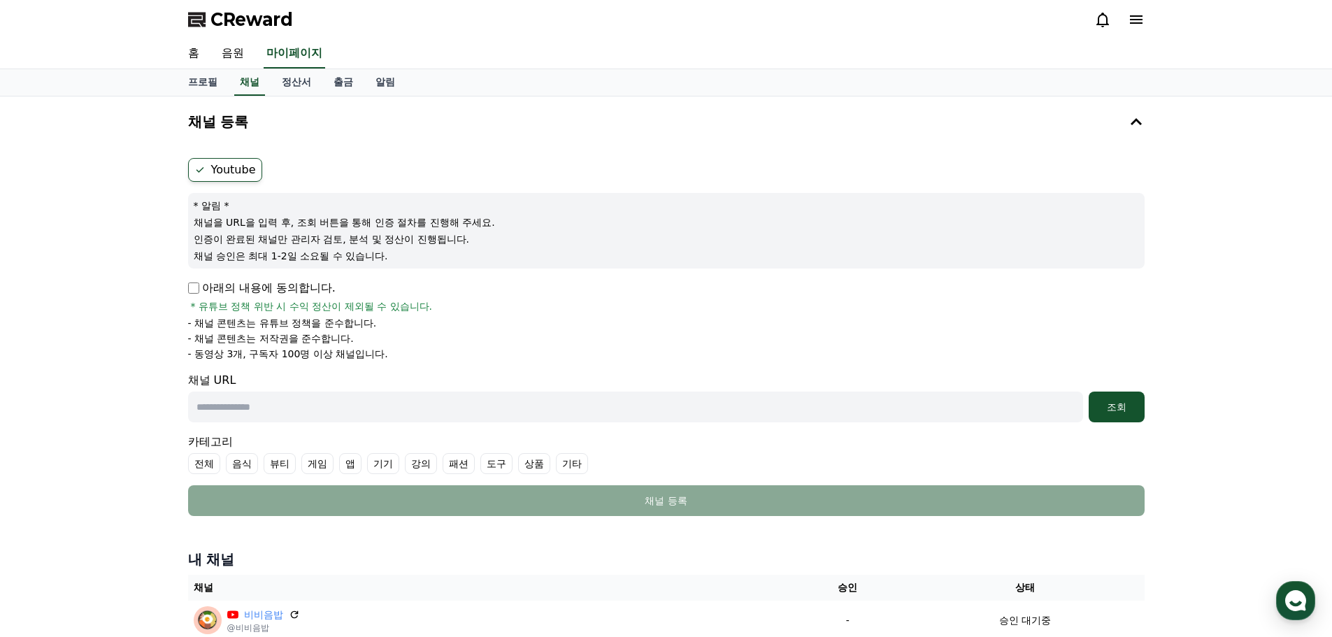
click at [307, 280] on p "아래의 내용에 동의합니다." at bounding box center [262, 288] width 148 height 17
click at [518, 414] on input "text" at bounding box center [635, 407] width 895 height 31
paste input "**********"
type input "**********"
click at [1101, 413] on div "조회" at bounding box center [1117, 407] width 45 height 14
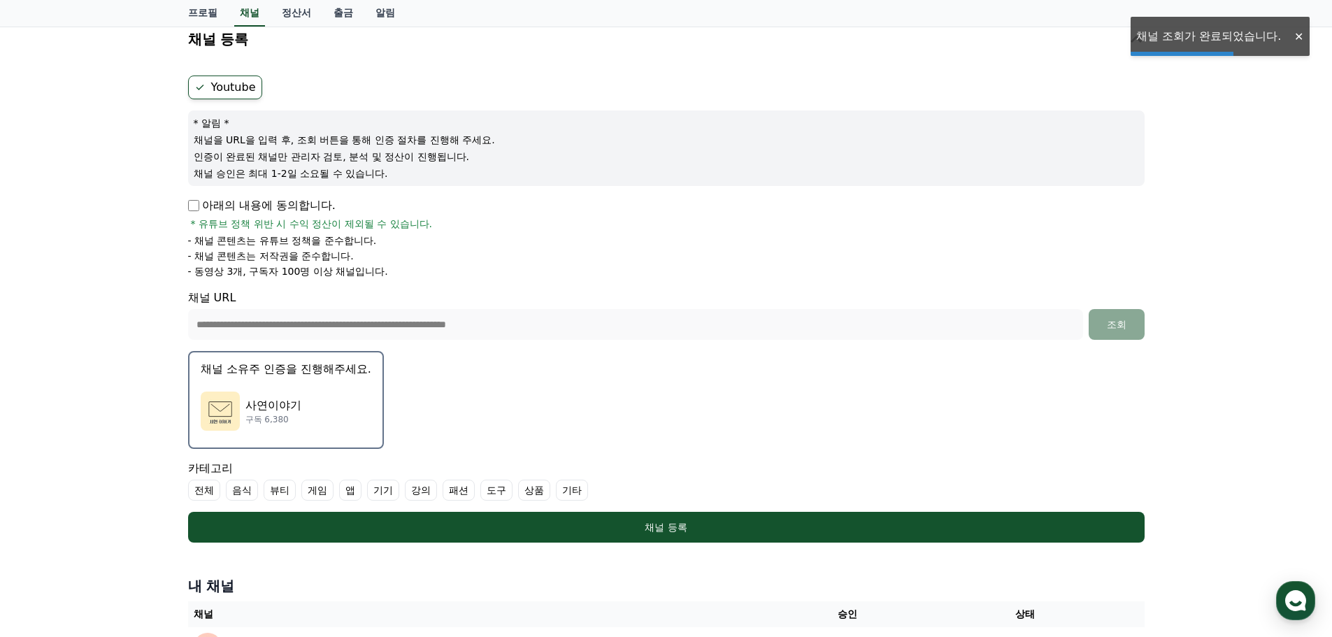
scroll to position [117, 0]
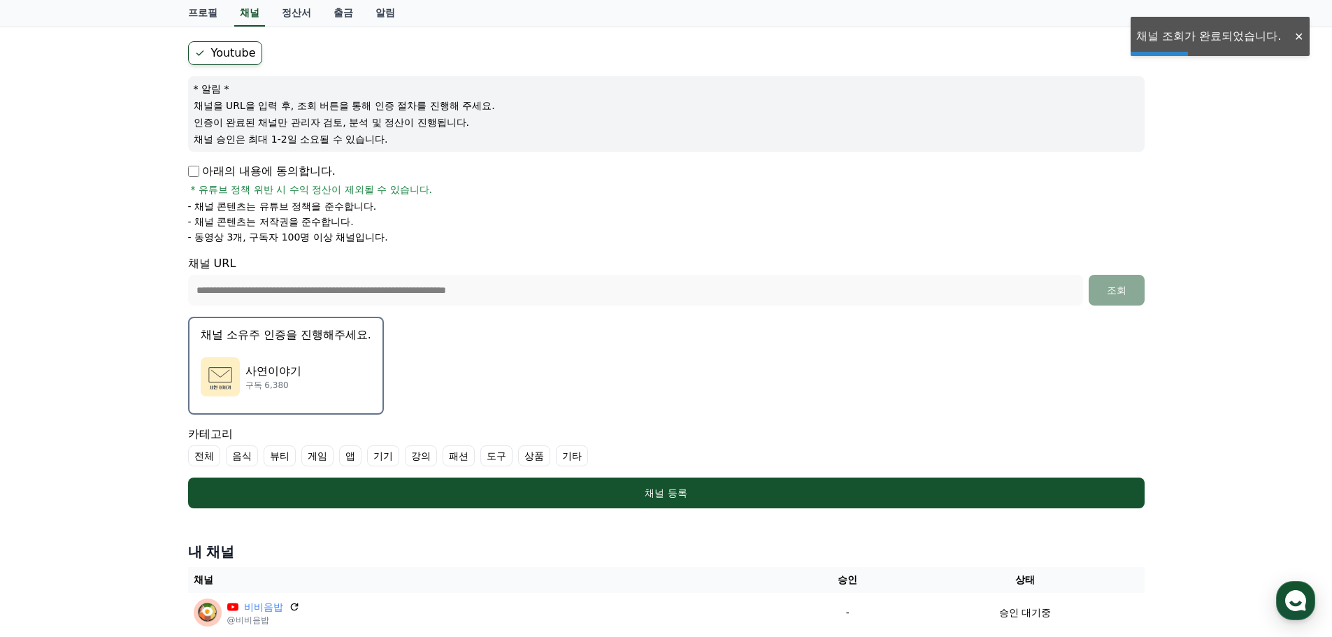
click at [348, 360] on div "[DEMOGRAPHIC_DATA]이야기 구독 6,380" at bounding box center [286, 377] width 171 height 56
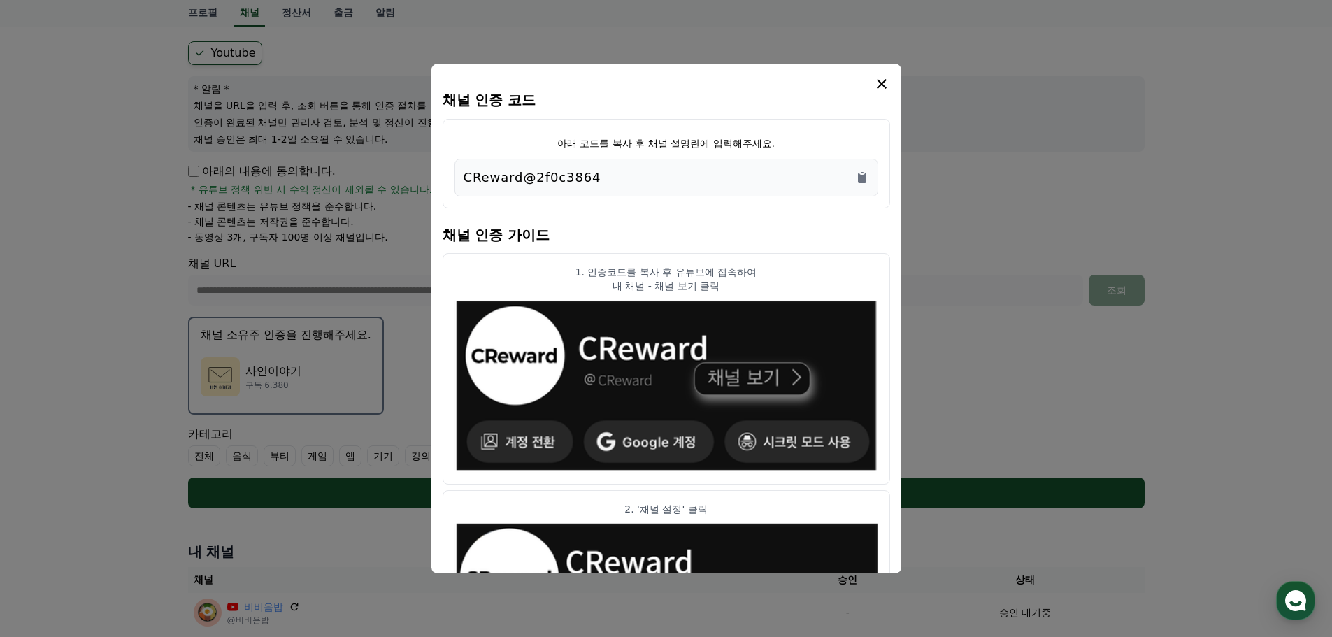
click at [846, 176] on div "CReward@2f0c3864" at bounding box center [667, 177] width 406 height 20
click at [865, 181] on icon "Copy to clipboard" at bounding box center [862, 177] width 8 height 10
click at [884, 92] on icon "modal" at bounding box center [882, 83] width 17 height 17
click at [881, 90] on icon "modal" at bounding box center [882, 83] width 17 height 17
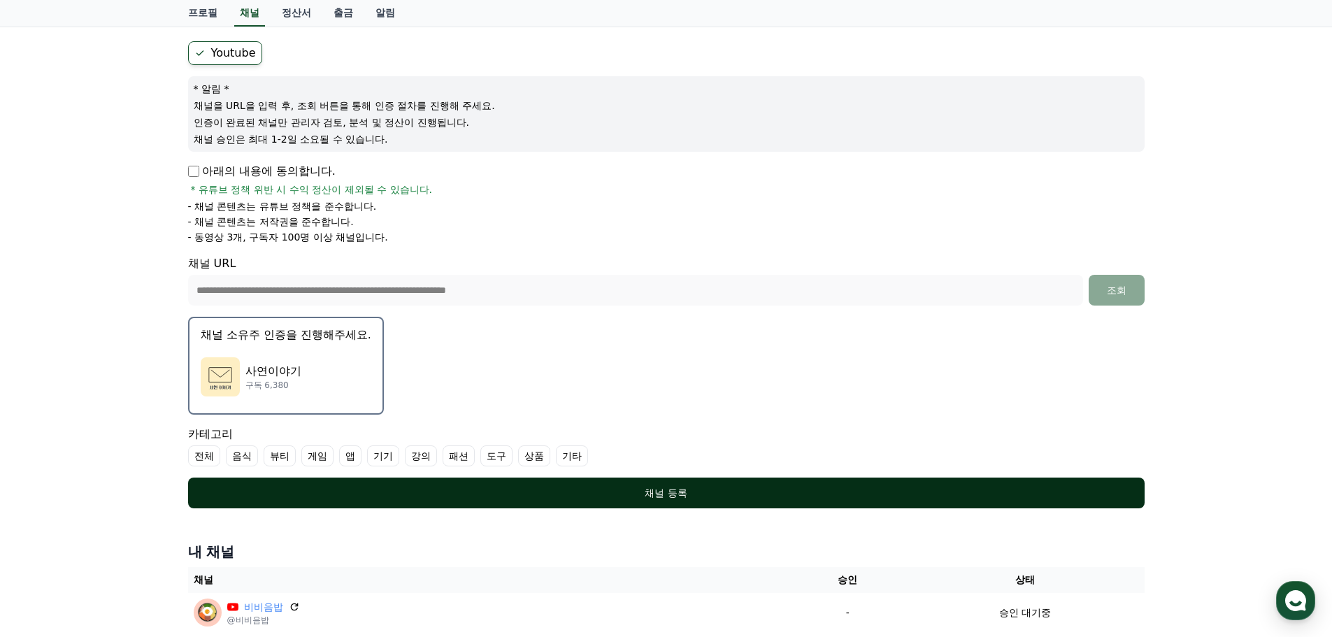
click at [807, 492] on div "채널 등록" at bounding box center [666, 493] width 901 height 14
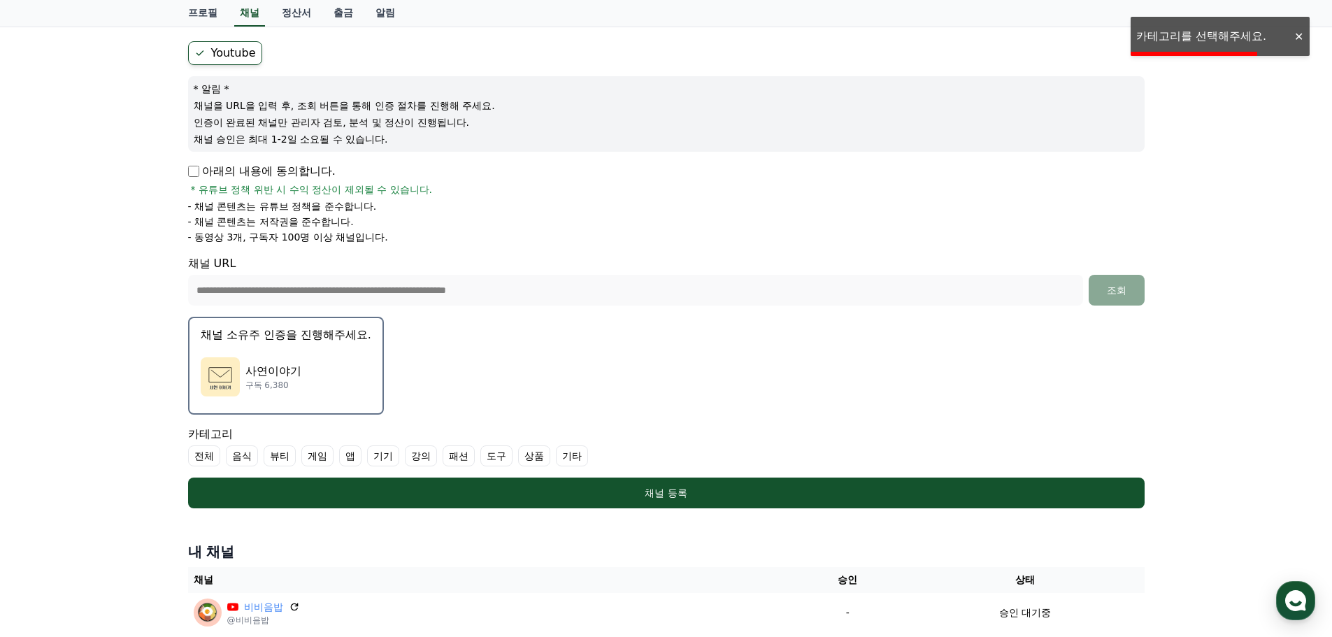
click at [580, 451] on label "기타" at bounding box center [572, 456] width 32 height 21
click at [740, 521] on div "**********" at bounding box center [666, 351] width 979 height 742
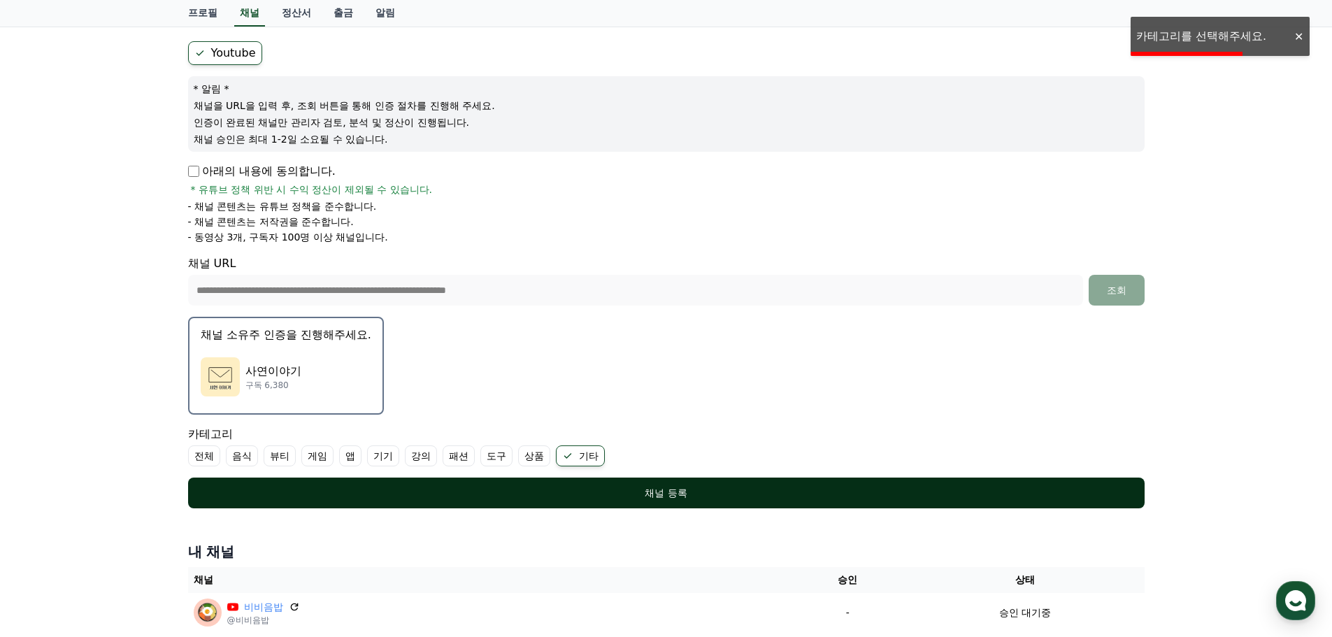
click at [741, 508] on button "채널 등록" at bounding box center [666, 493] width 957 height 31
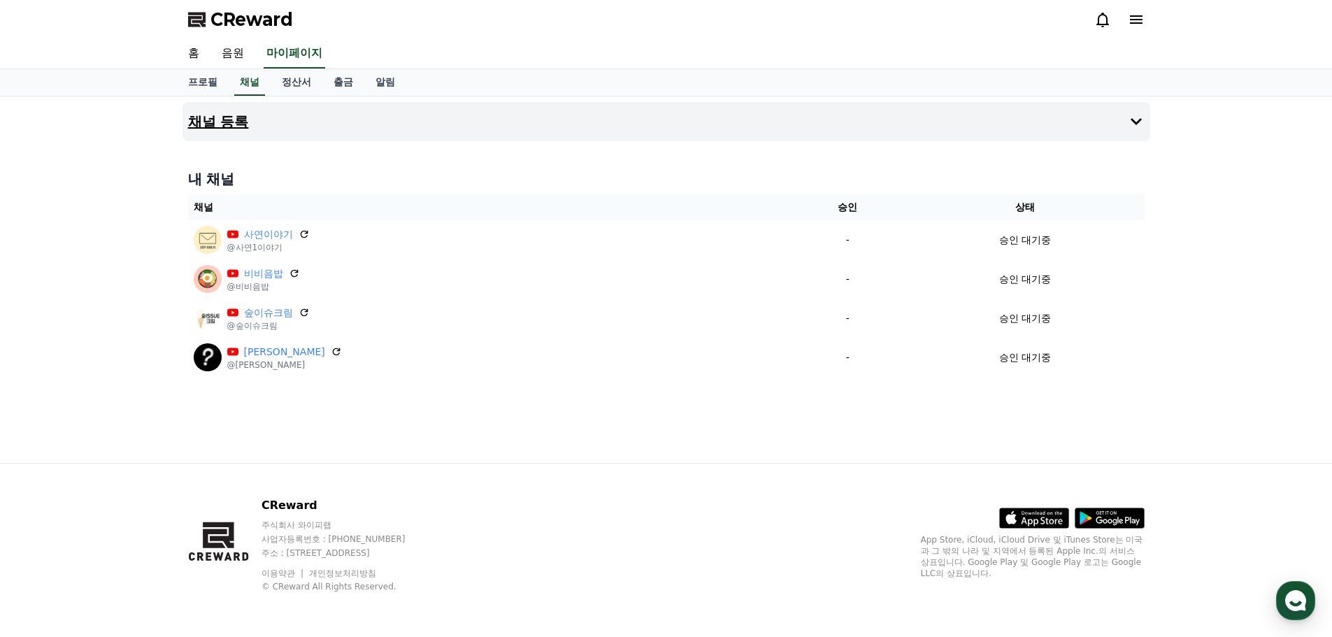
click at [474, 137] on button "채널 등록" at bounding box center [667, 121] width 968 height 39
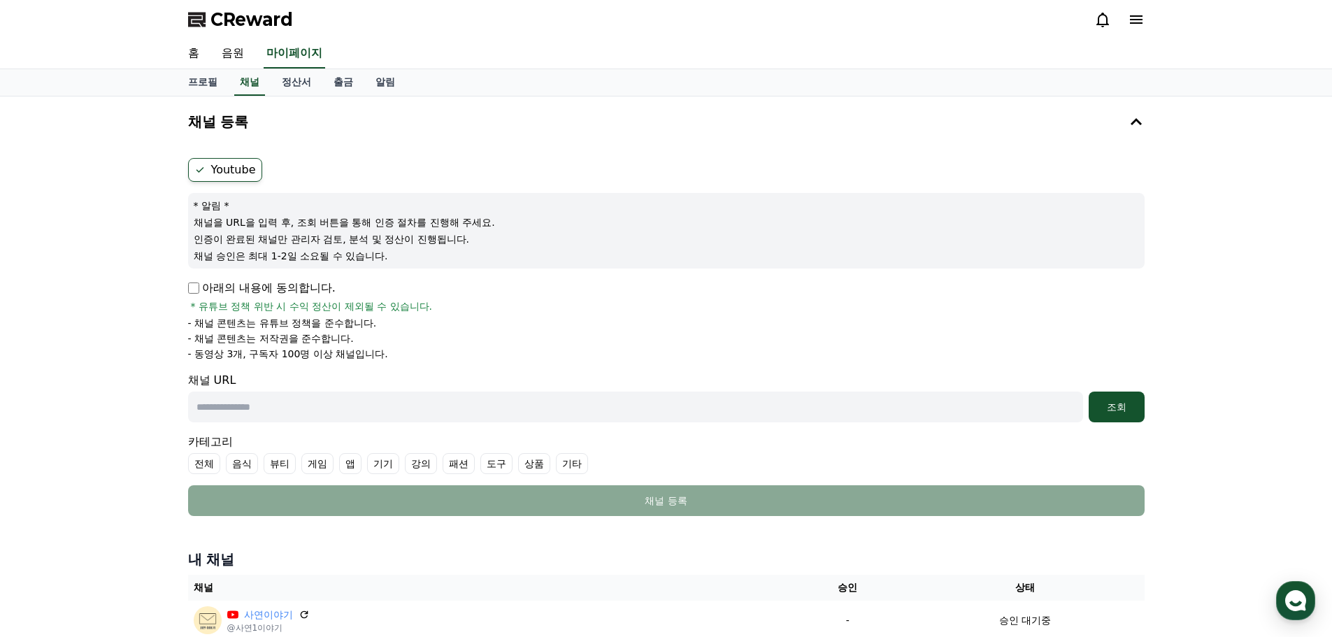
click at [430, 401] on input "text" at bounding box center [635, 407] width 895 height 31
paste input "**********"
type input "**********"
click at [325, 289] on p "아래의 내용에 동의합니다." at bounding box center [262, 288] width 148 height 17
click at [1119, 399] on button "조회" at bounding box center [1117, 407] width 56 height 31
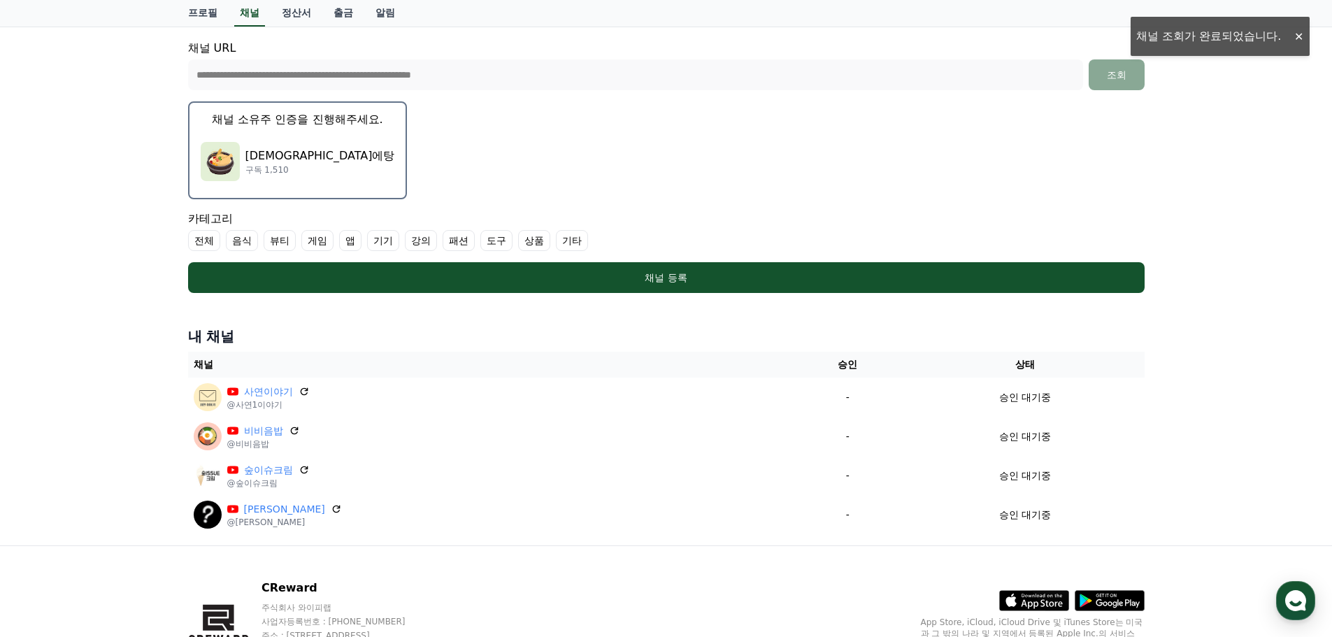
scroll to position [350, 0]
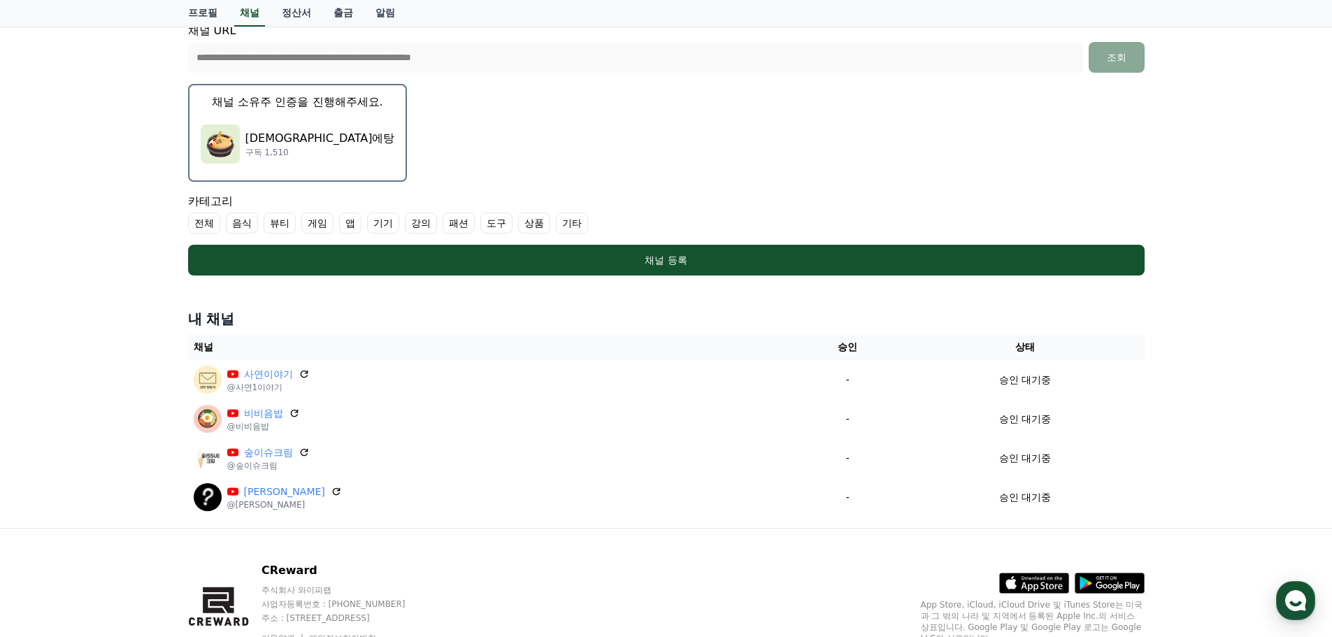
click at [367, 133] on div "삼계에탕 구독 1,510" at bounding box center [298, 144] width 194 height 56
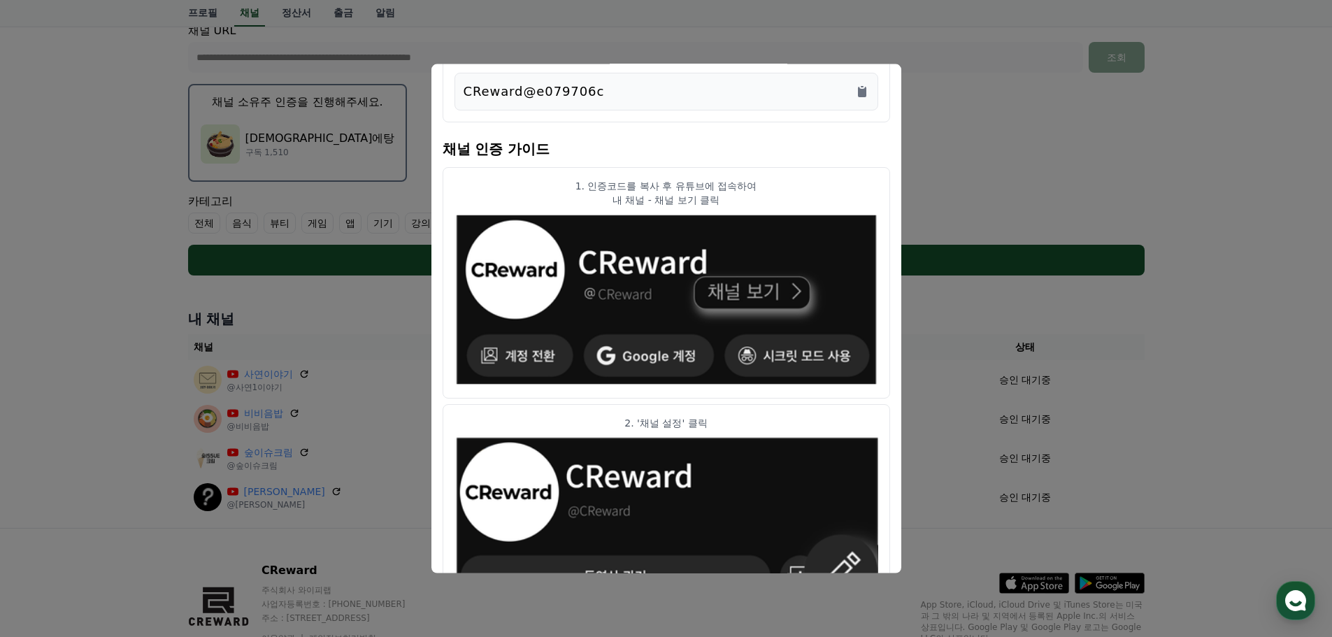
scroll to position [0, 0]
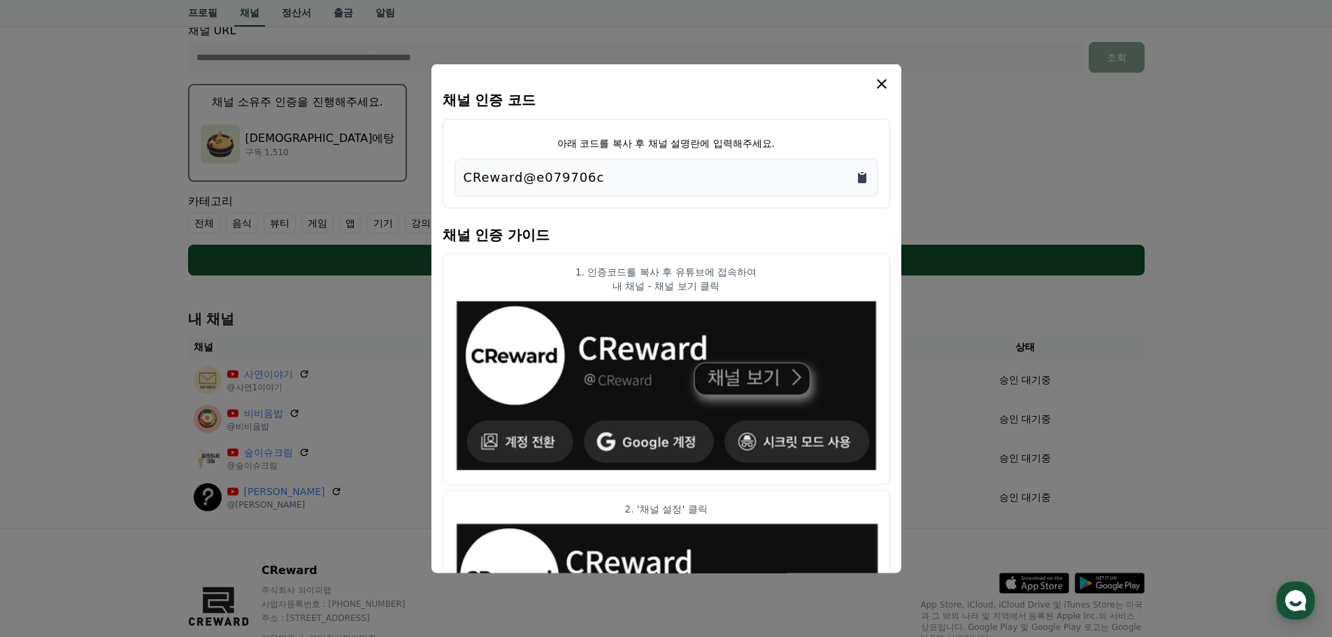
click at [867, 173] on icon "Copy to clipboard" at bounding box center [862, 177] width 14 height 14
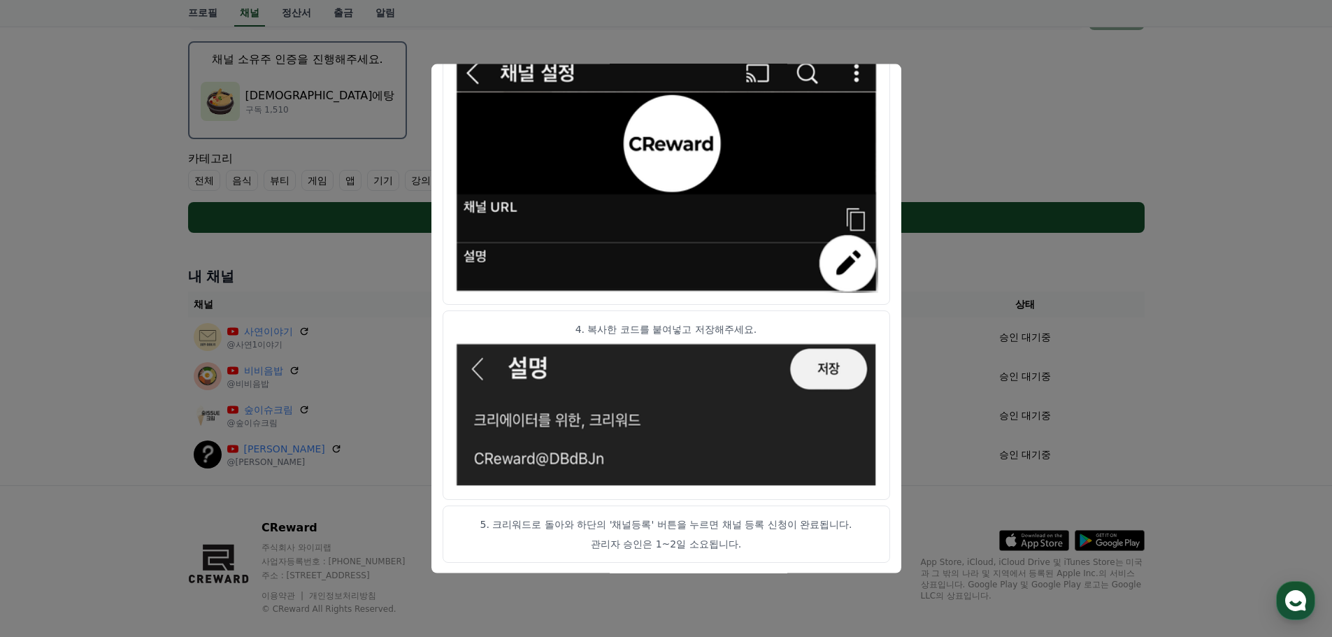
scroll to position [415, 0]
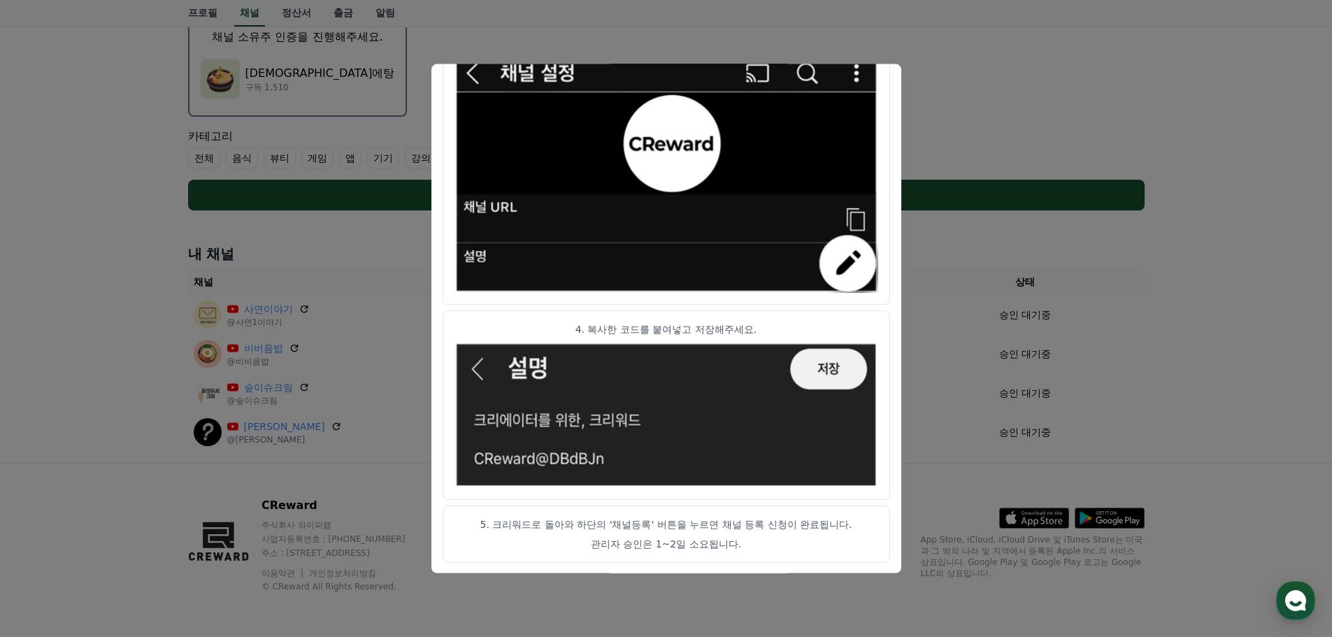
drag, startPoint x: 984, startPoint y: 129, endPoint x: 974, endPoint y: 135, distance: 11.6
click at [984, 129] on button "close modal" at bounding box center [666, 318] width 1332 height 637
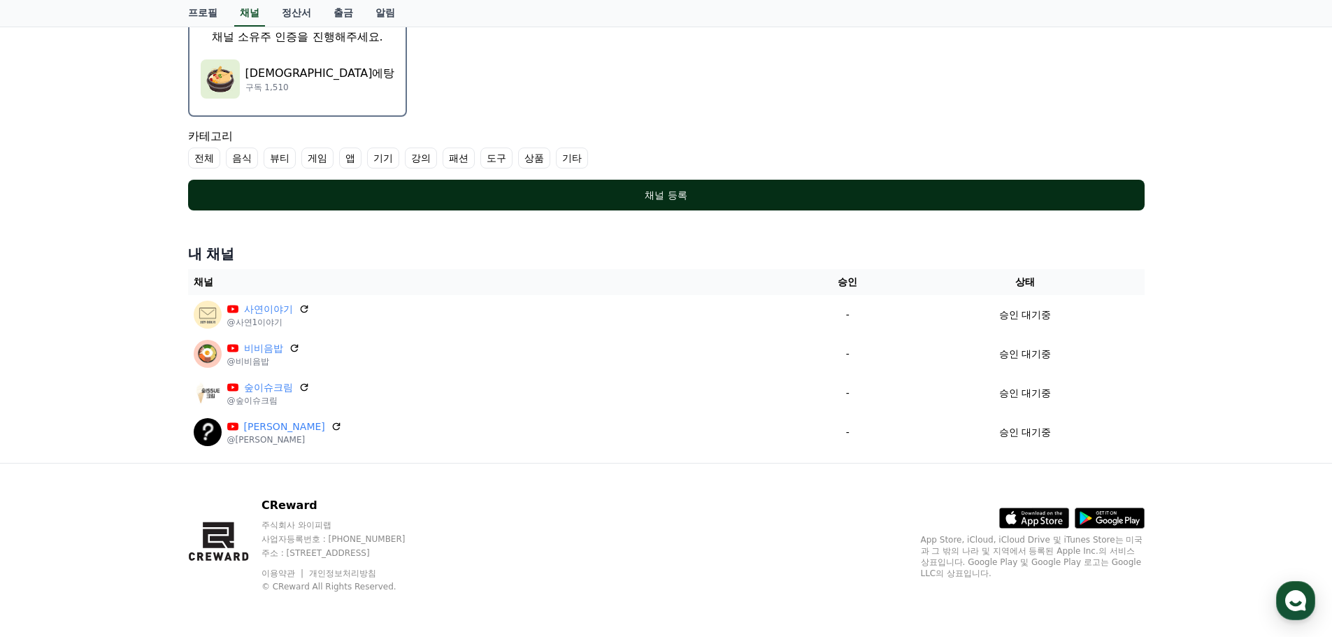
click at [953, 200] on div "채널 등록" at bounding box center [666, 195] width 901 height 14
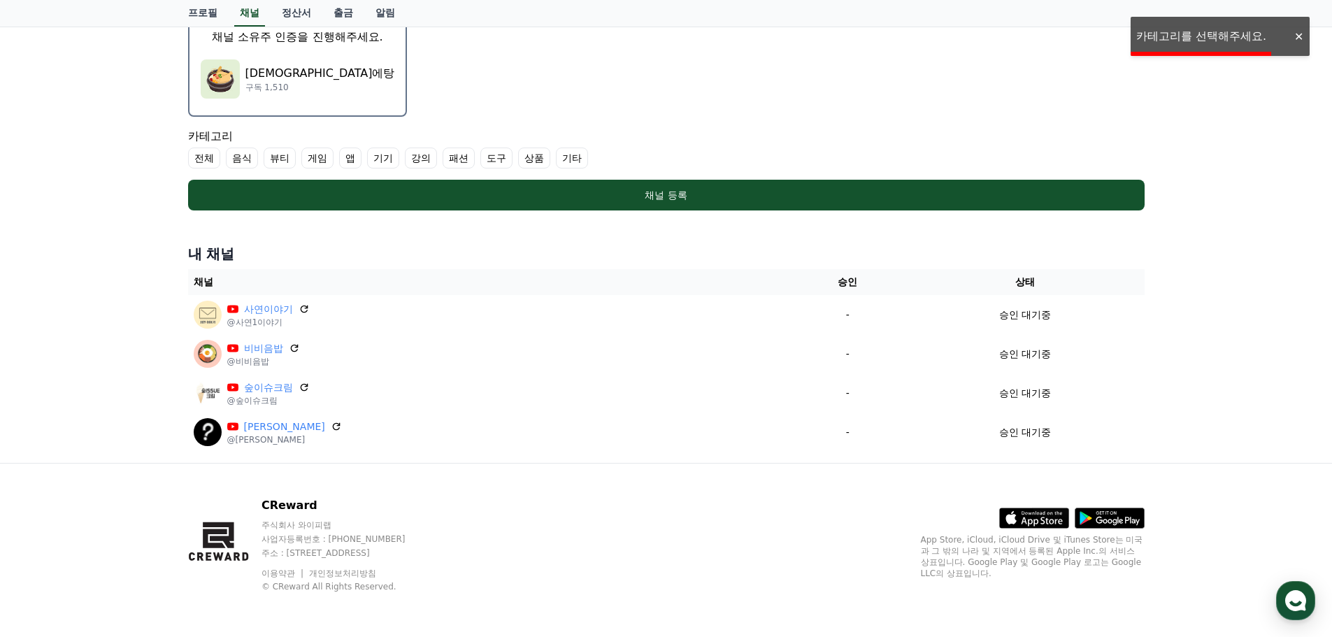
click at [569, 156] on label "기타" at bounding box center [572, 158] width 32 height 21
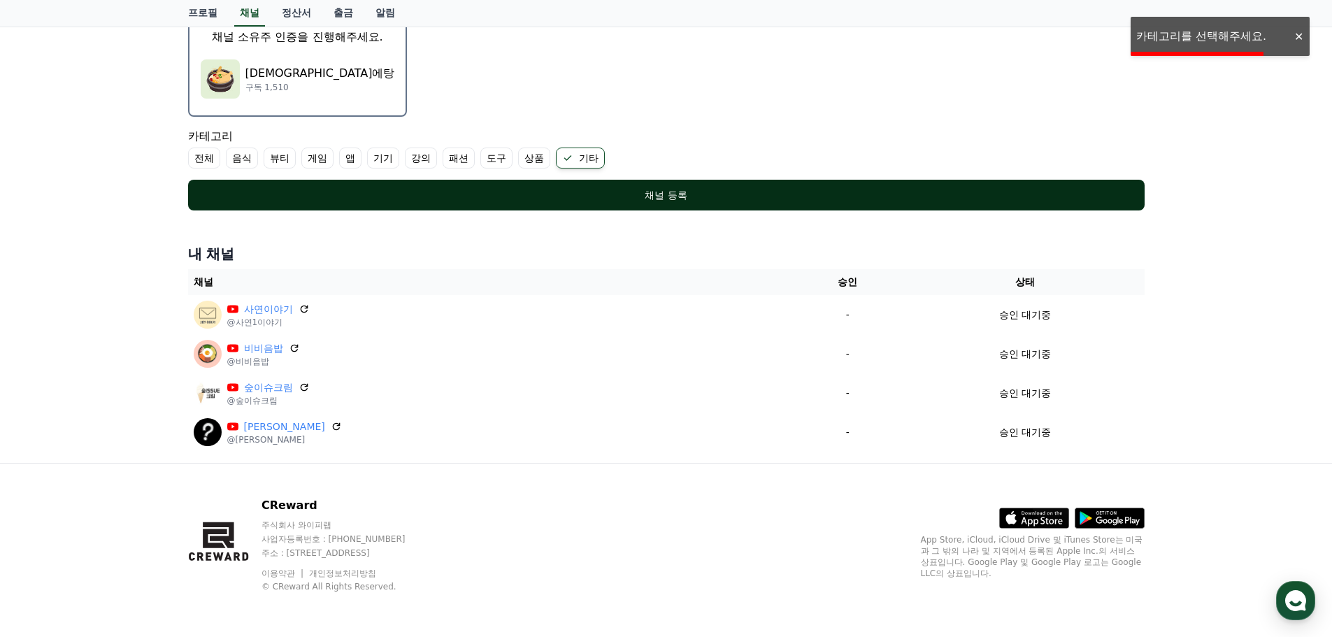
click at [784, 204] on button "채널 등록" at bounding box center [666, 195] width 957 height 31
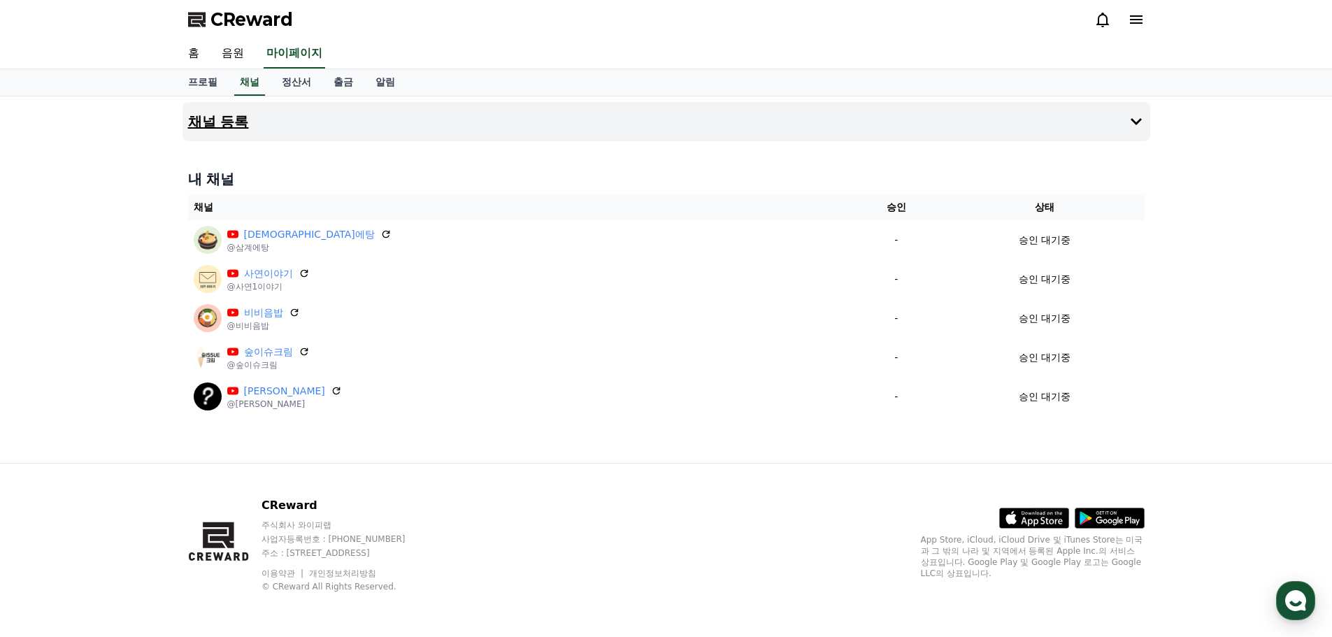
click at [636, 107] on button "채널 등록" at bounding box center [667, 121] width 968 height 39
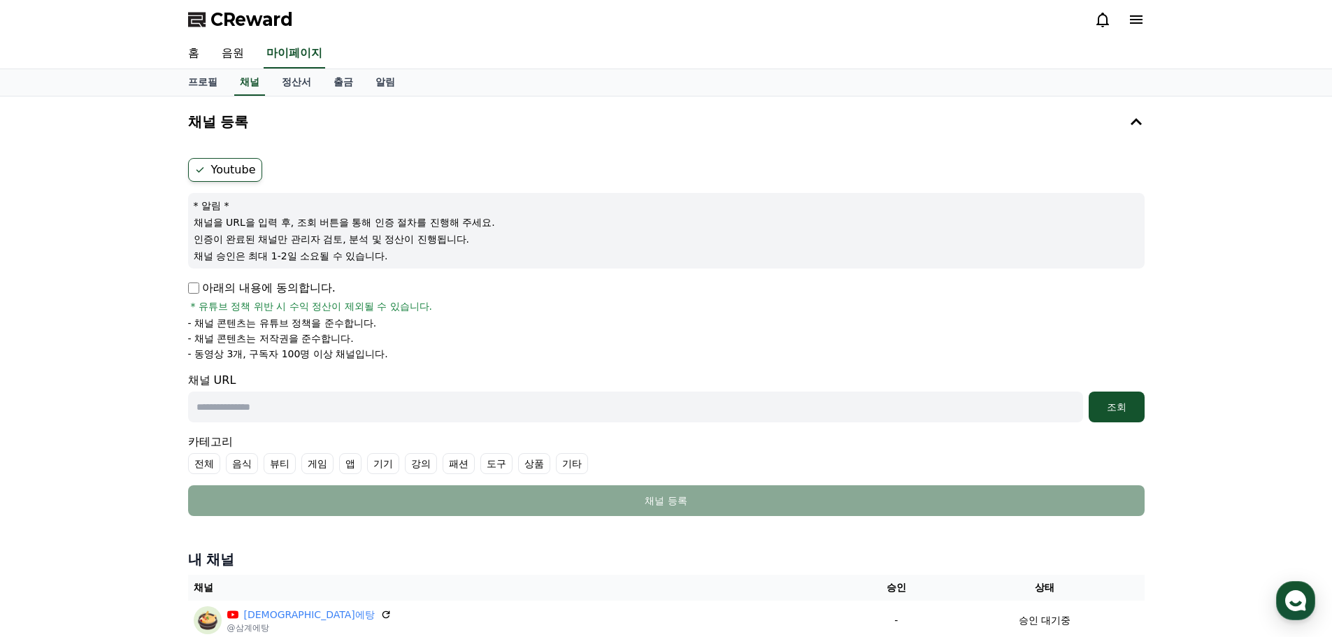
click at [557, 411] on input "text" at bounding box center [635, 407] width 895 height 31
paste input "**********"
type input "**********"
click at [1118, 414] on button "조회" at bounding box center [1117, 407] width 56 height 31
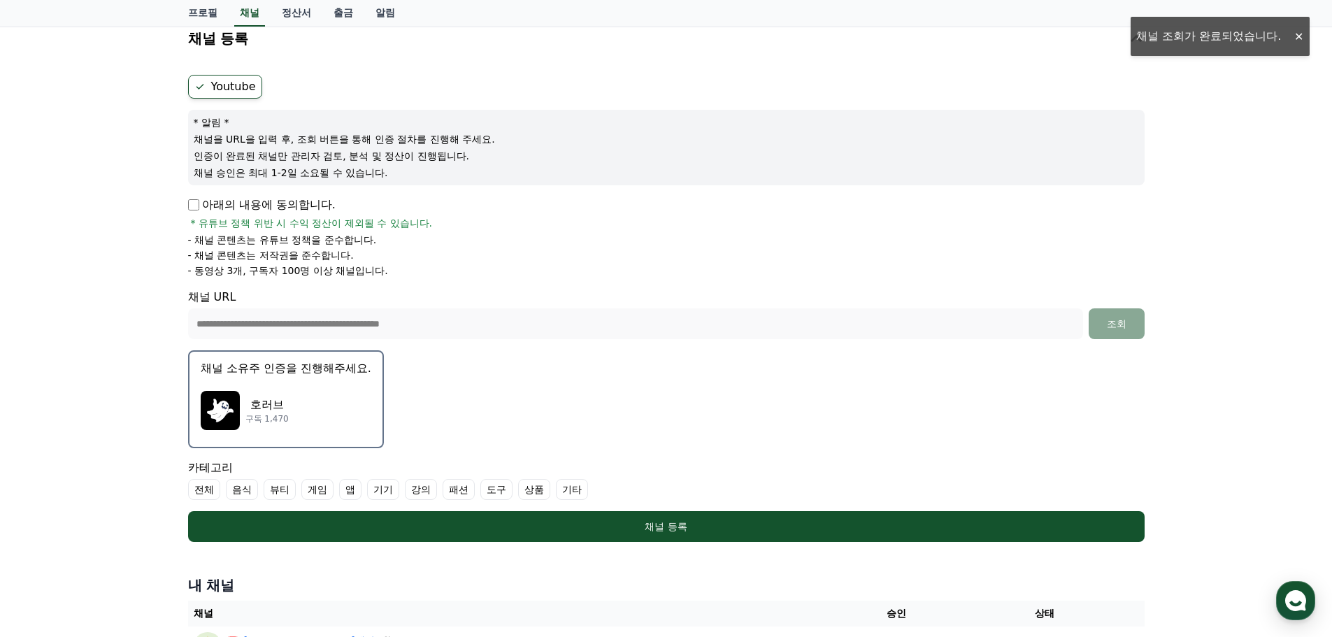
scroll to position [117, 0]
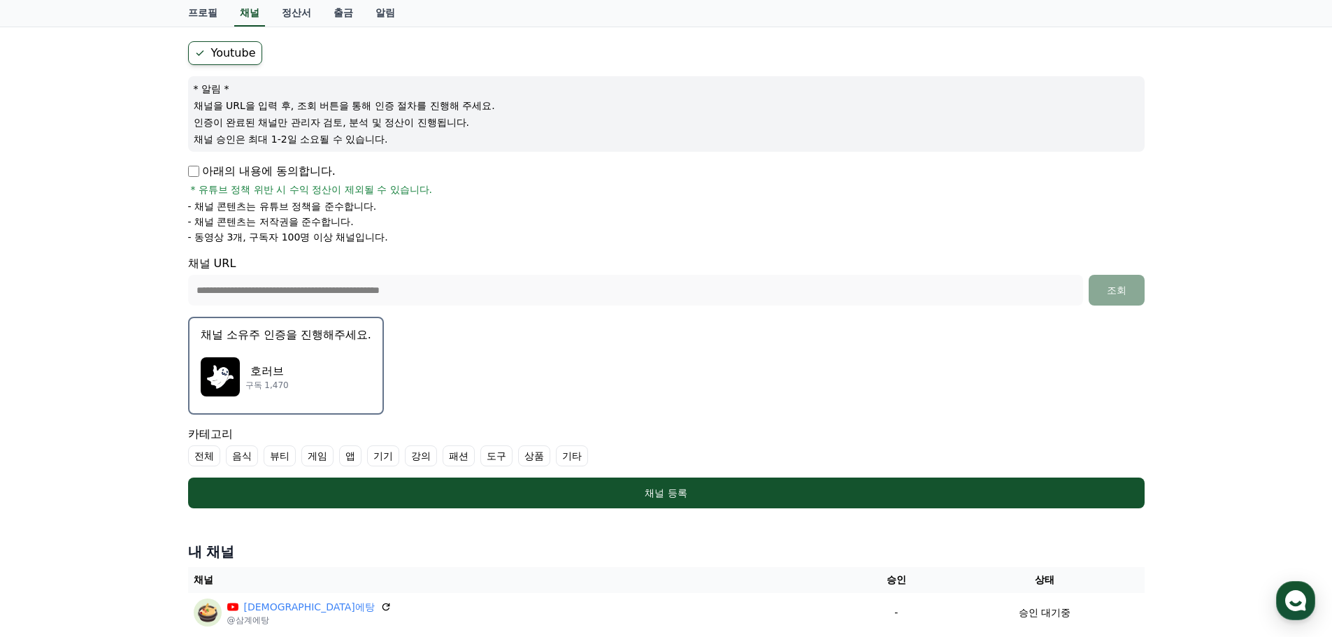
click at [292, 369] on div "호러브 구독 1,470" at bounding box center [286, 377] width 171 height 56
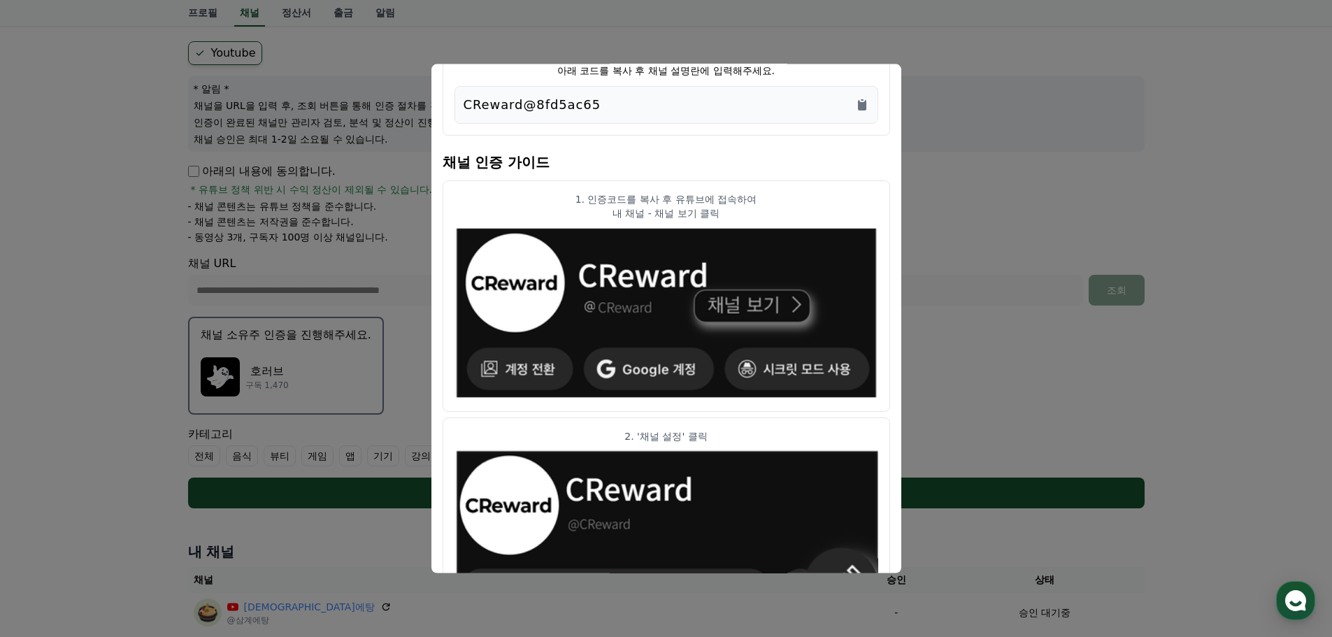
scroll to position [0, 0]
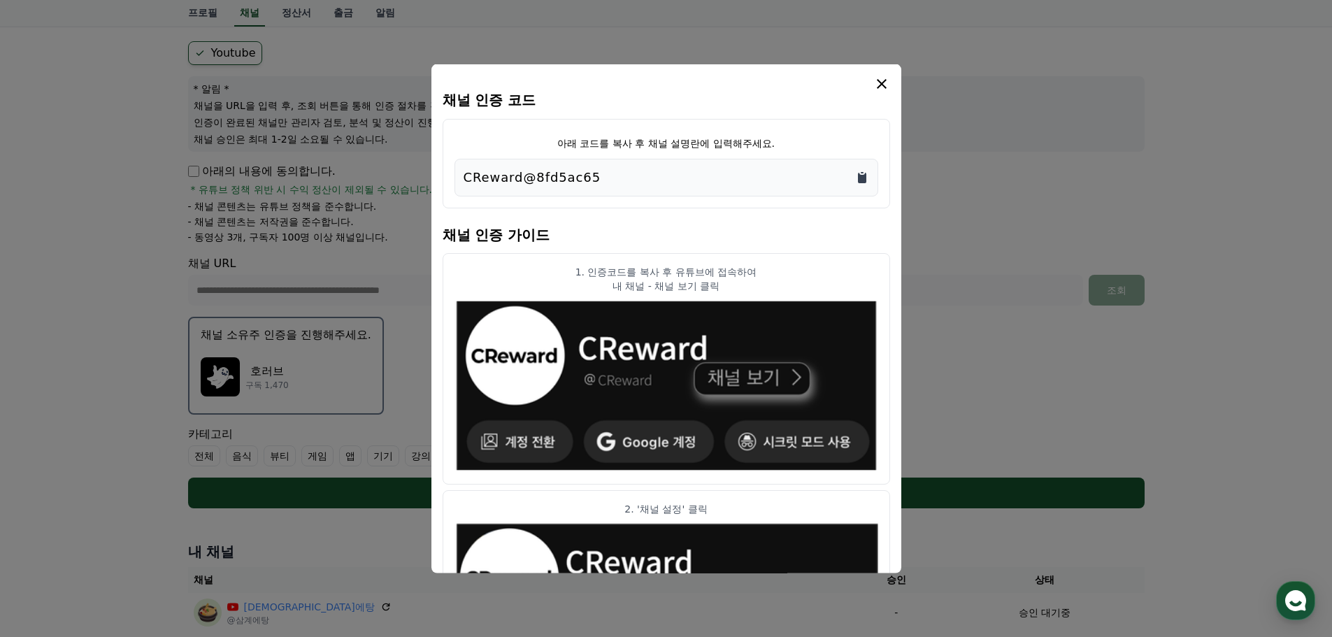
click at [864, 174] on icon "Copy to clipboard" at bounding box center [862, 177] width 8 height 10
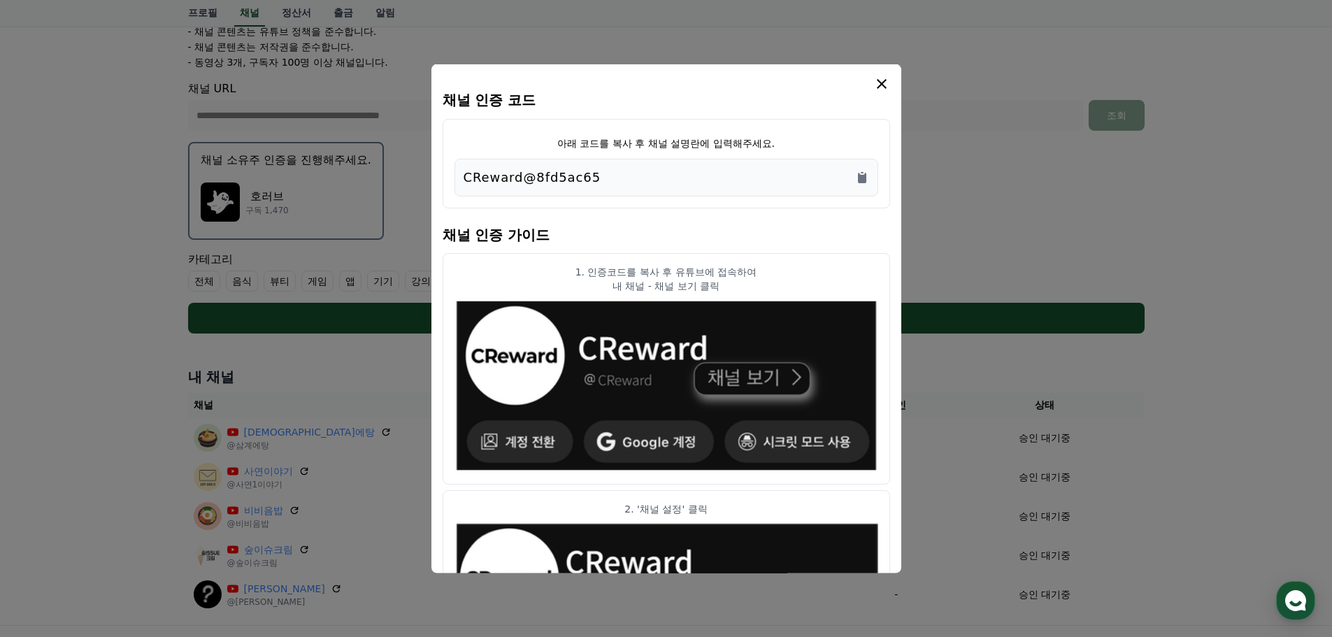
scroll to position [104, 0]
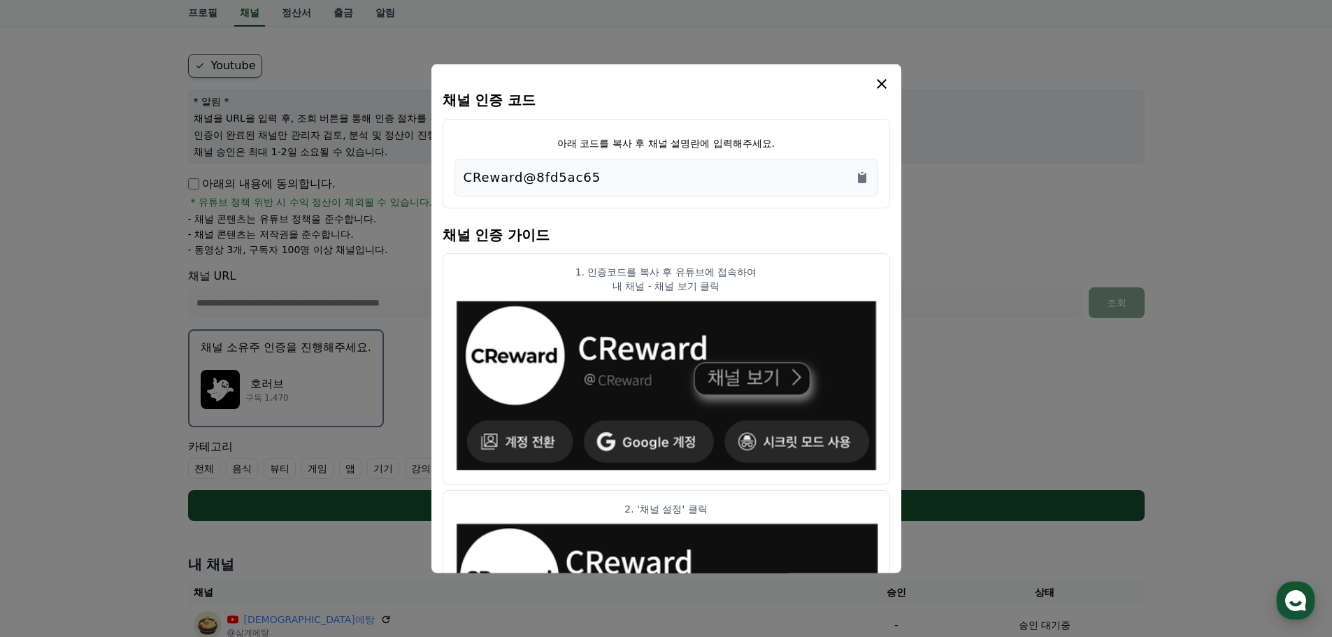
click at [889, 85] on icon "modal" at bounding box center [882, 83] width 17 height 17
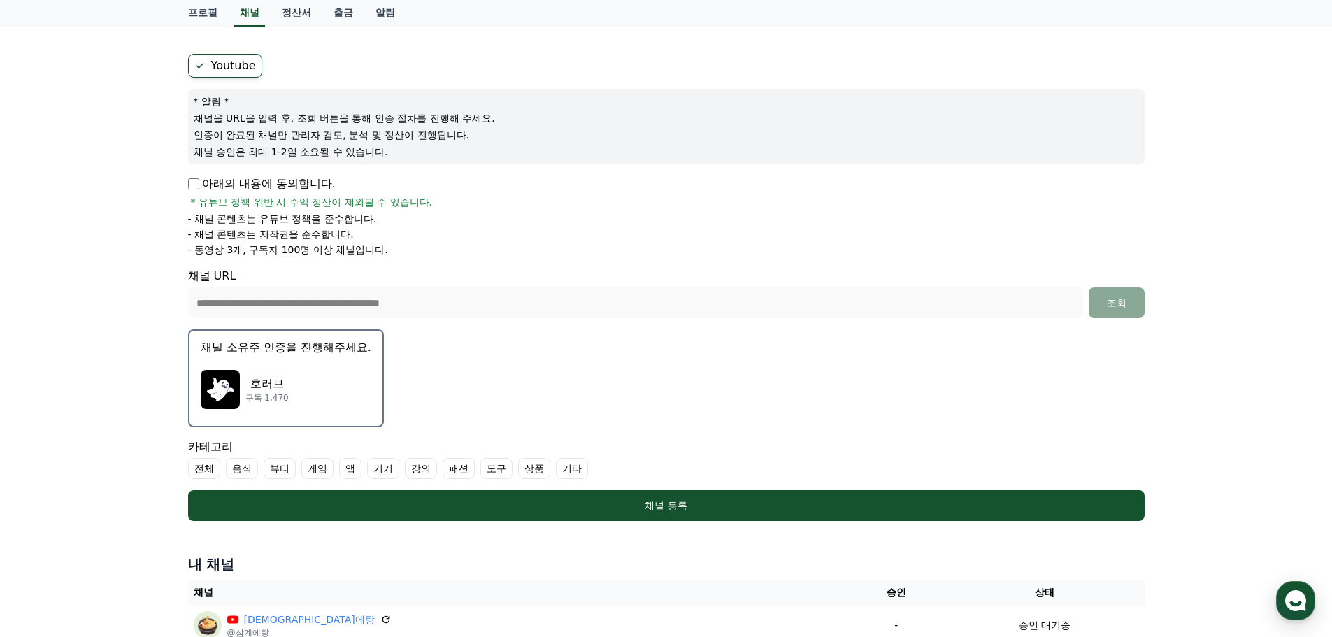
click at [581, 461] on label "기타" at bounding box center [572, 468] width 32 height 21
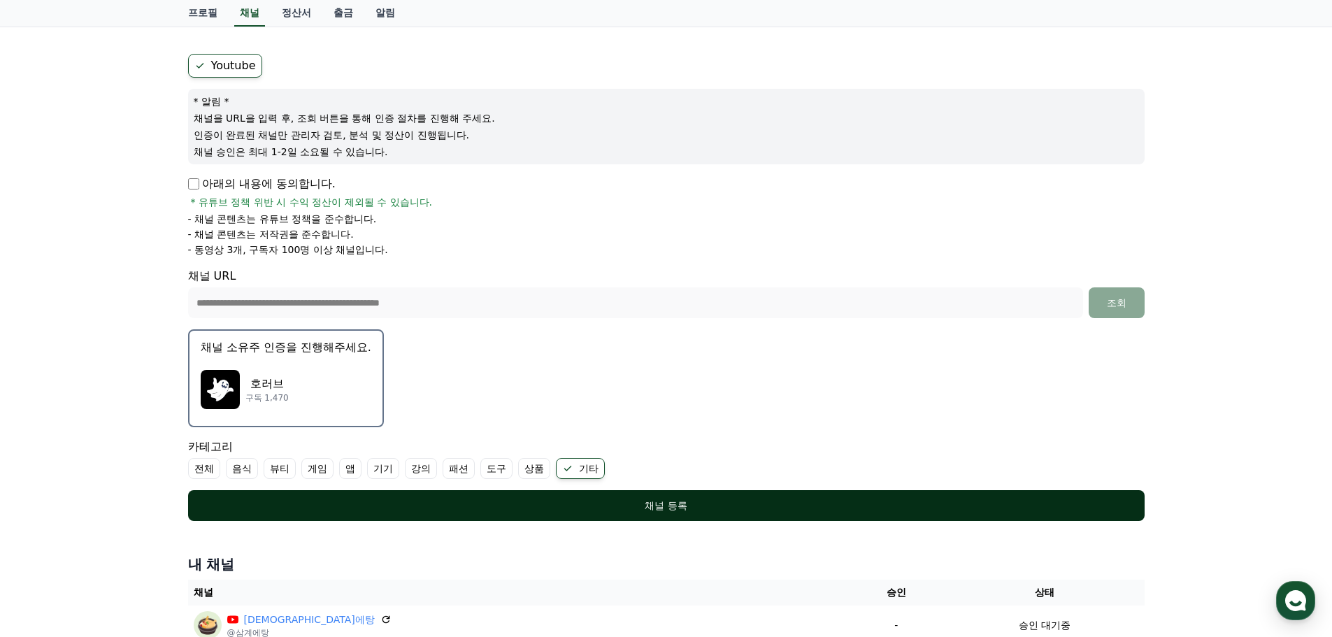
click at [705, 501] on div "채널 등록" at bounding box center [666, 506] width 901 height 14
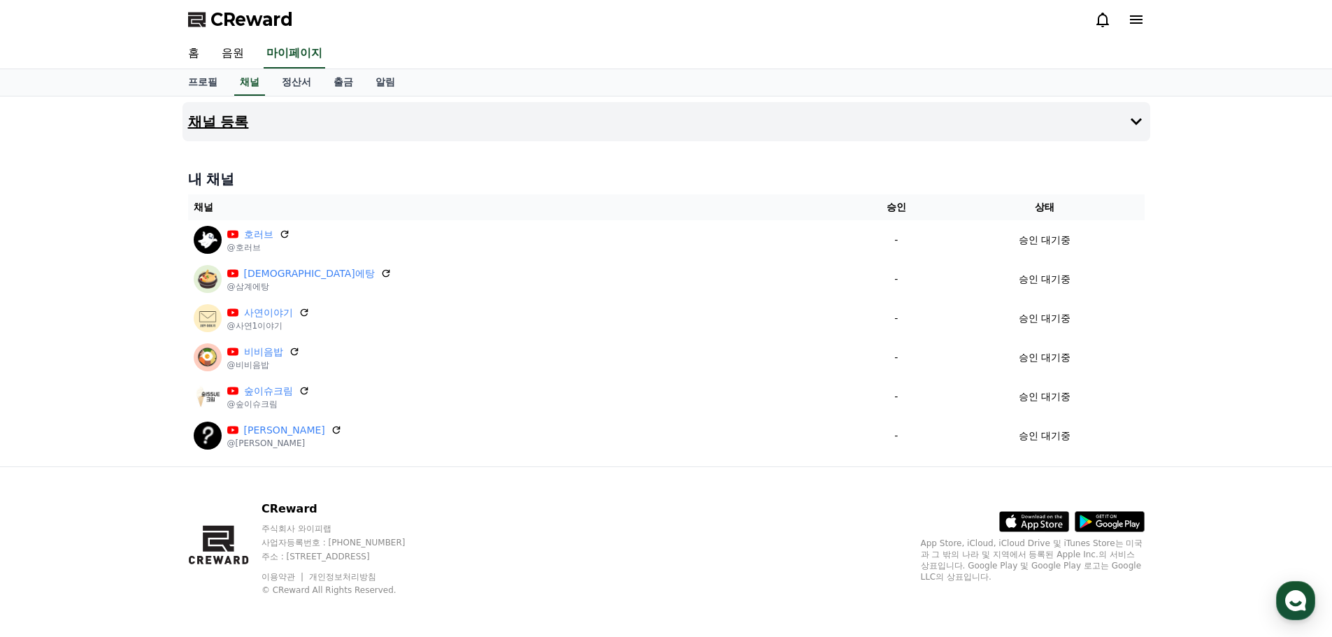
click at [566, 119] on button "채널 등록" at bounding box center [667, 121] width 968 height 39
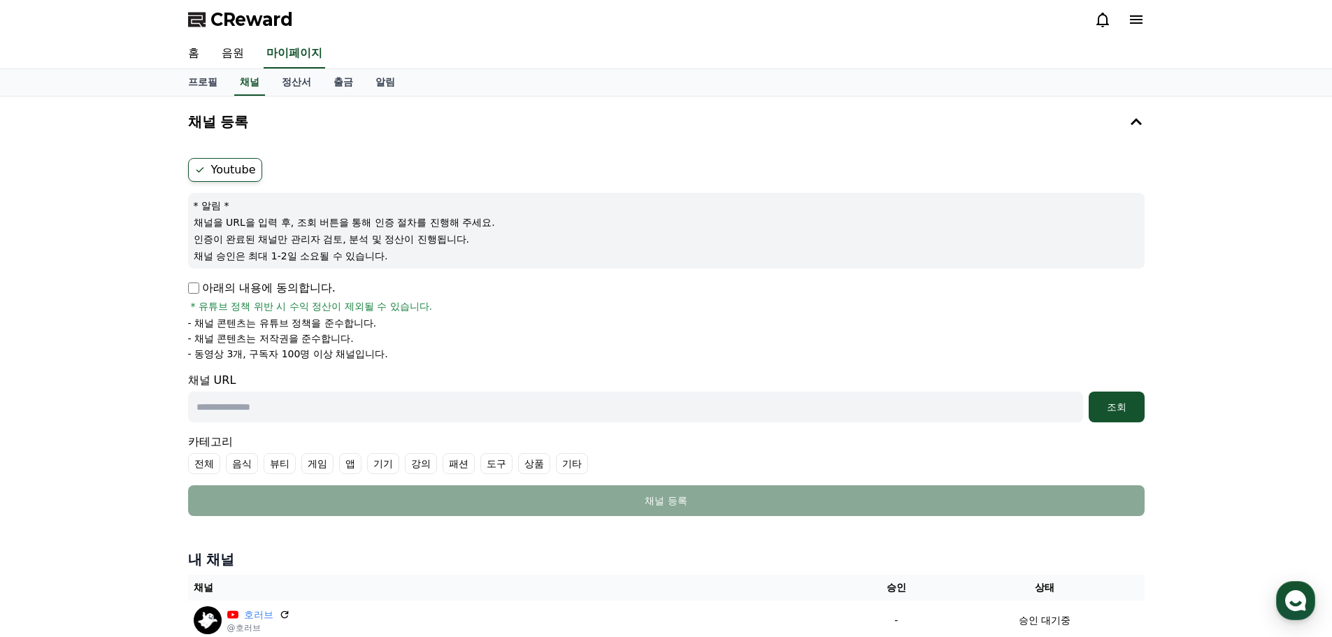
click at [307, 293] on p "아래의 내용에 동의합니다." at bounding box center [262, 288] width 148 height 17
drag, startPoint x: 493, startPoint y: 411, endPoint x: 522, endPoint y: 413, distance: 29.5
click at [495, 411] on input "text" at bounding box center [635, 407] width 895 height 31
paste input "**********"
type input "**********"
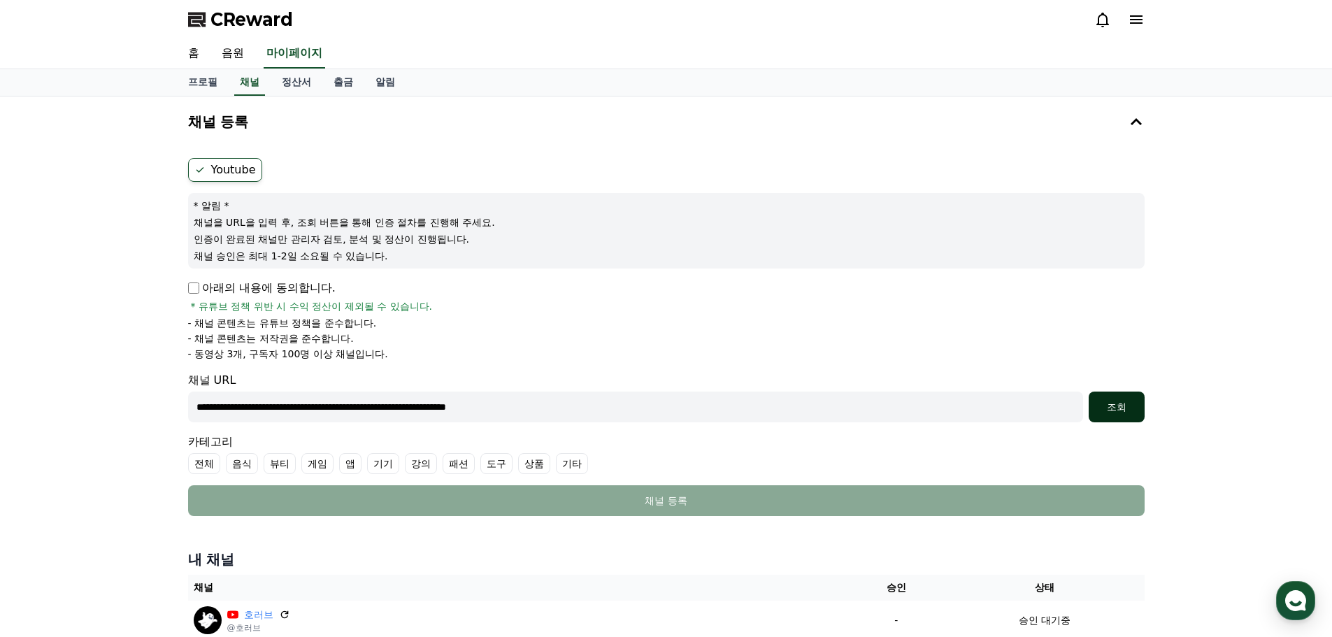
click at [1126, 410] on div "조회" at bounding box center [1117, 407] width 45 height 14
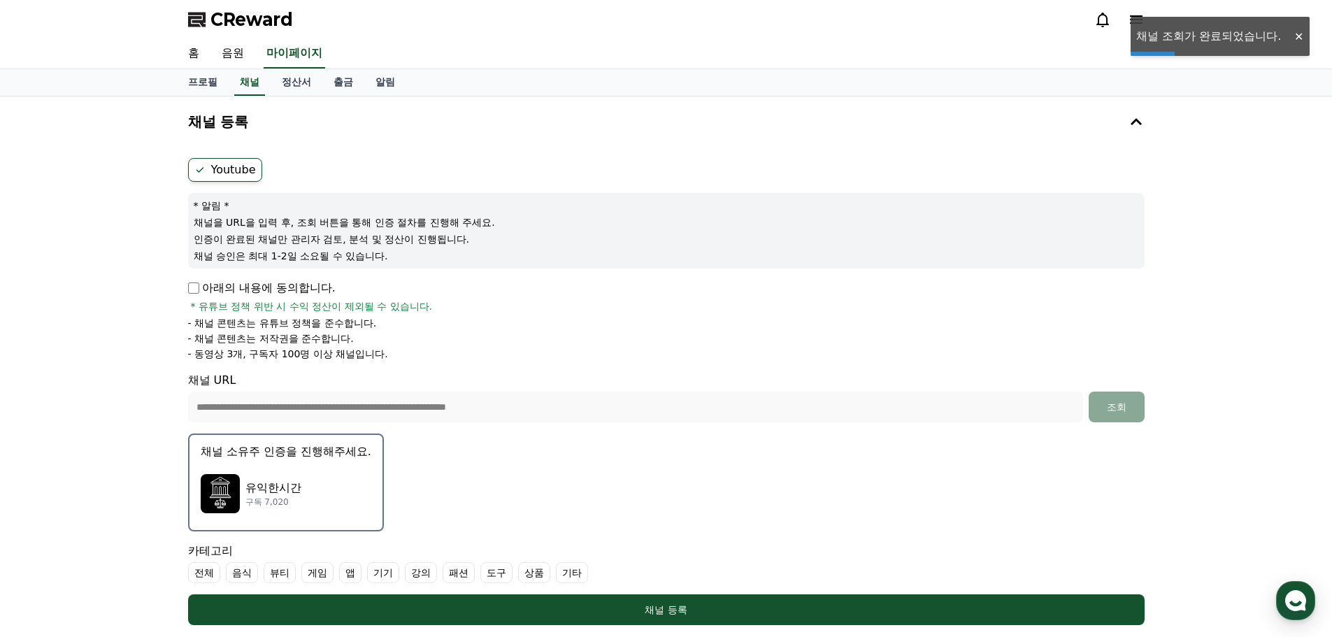
click at [340, 478] on div "유익한시간 구독 7,020" at bounding box center [286, 494] width 171 height 56
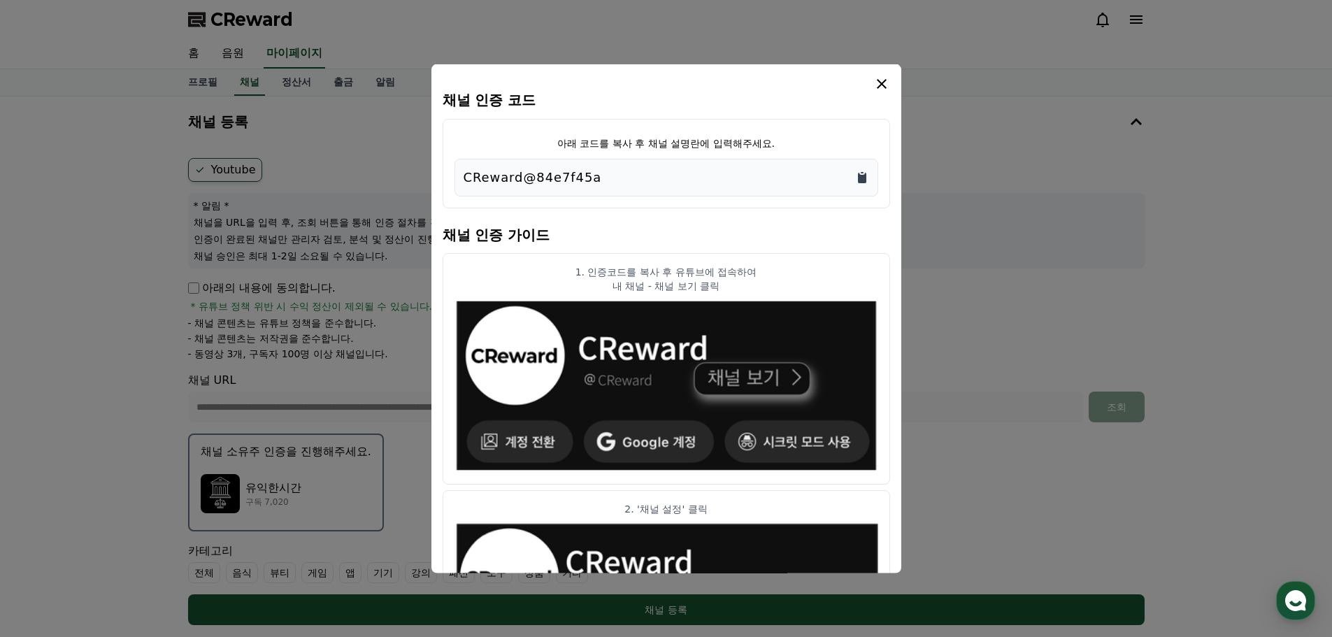
click at [859, 180] on icon "Copy to clipboard" at bounding box center [862, 177] width 8 height 10
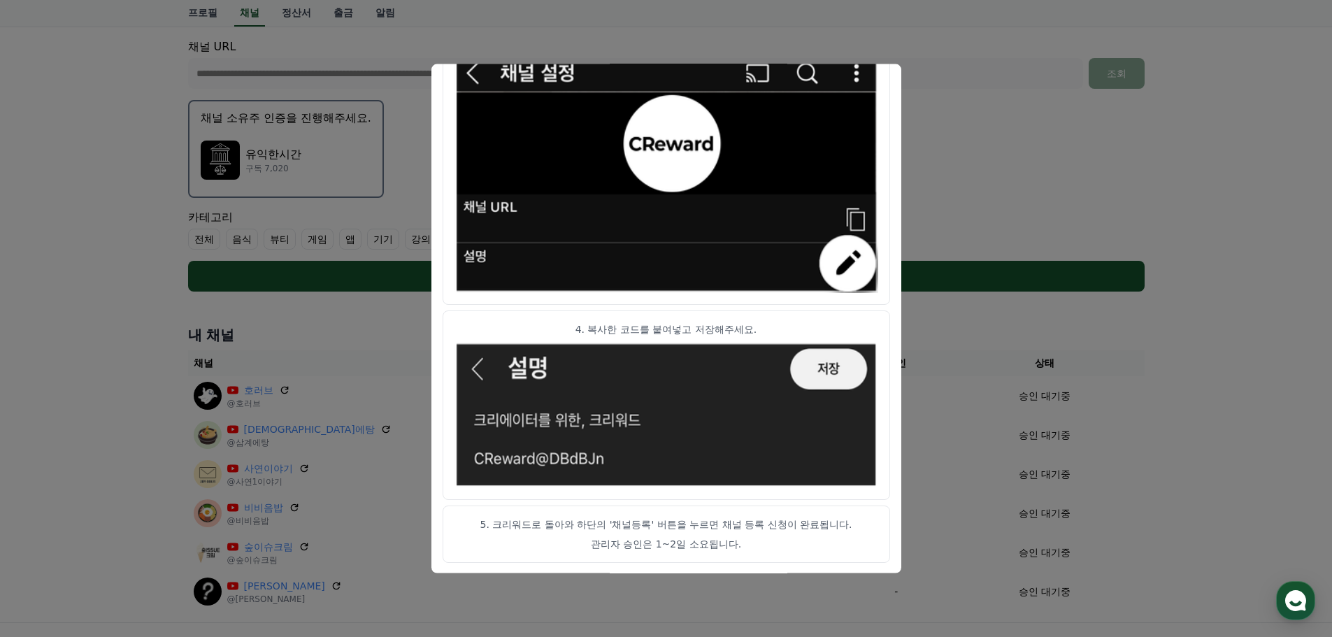
scroll to position [350, 0]
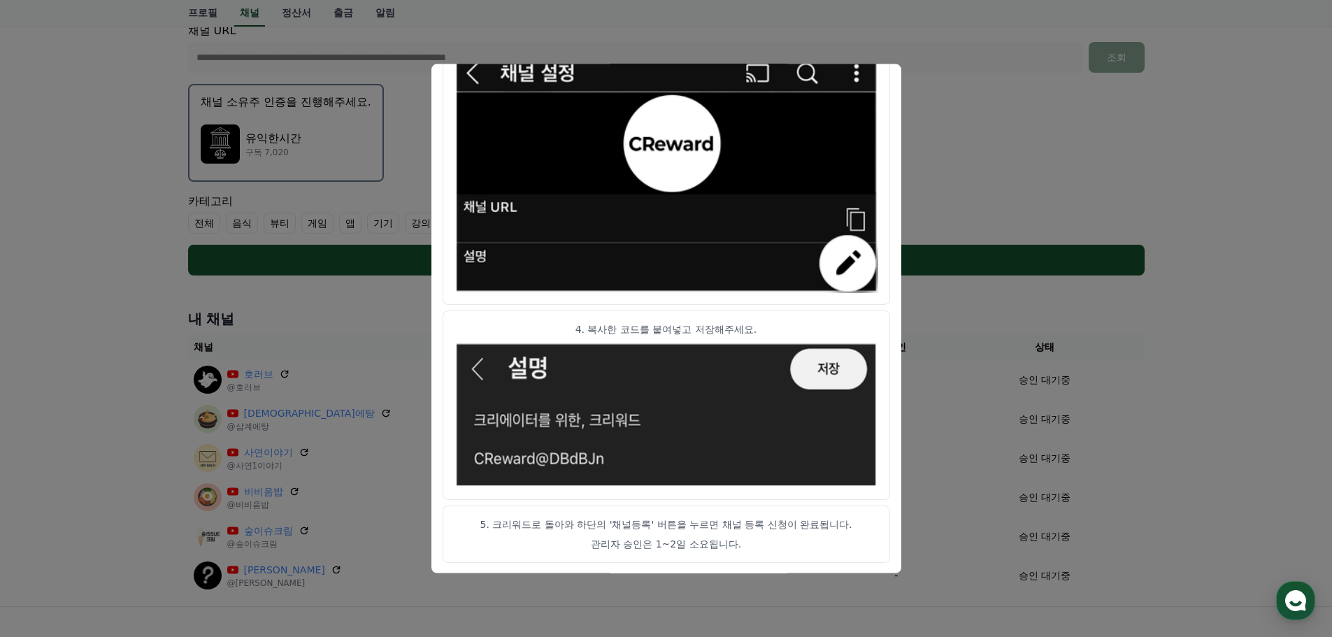
click at [970, 125] on button "close modal" at bounding box center [666, 318] width 1332 height 637
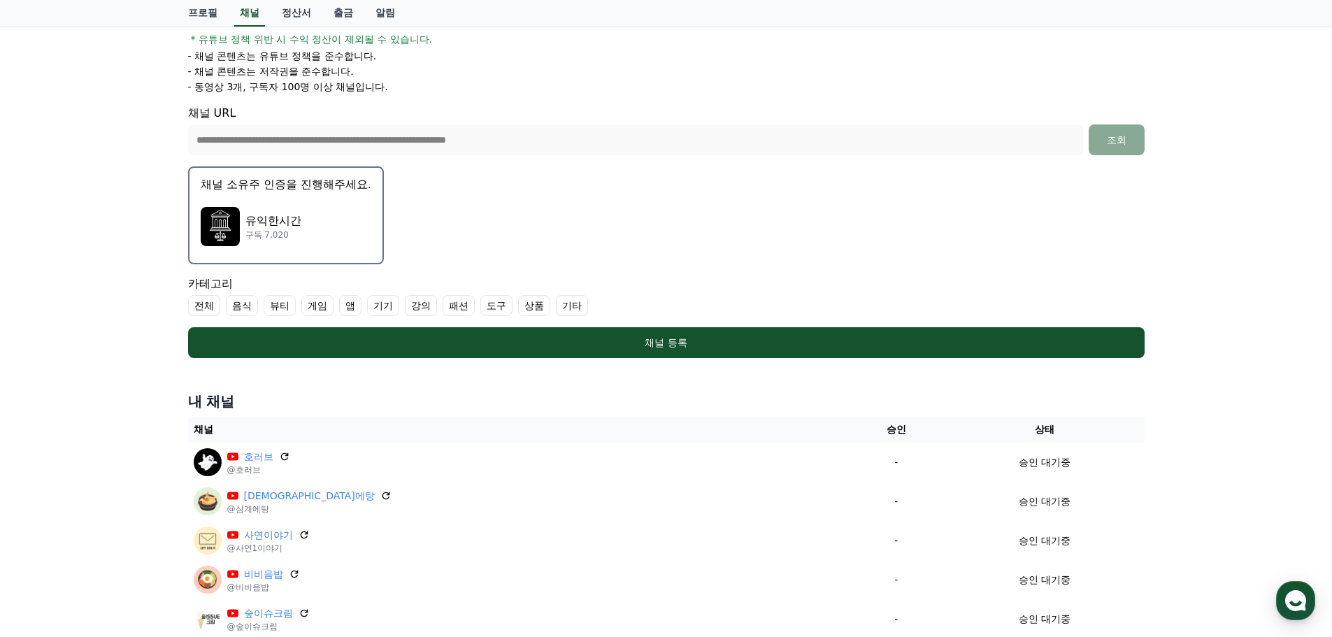
scroll to position [233, 0]
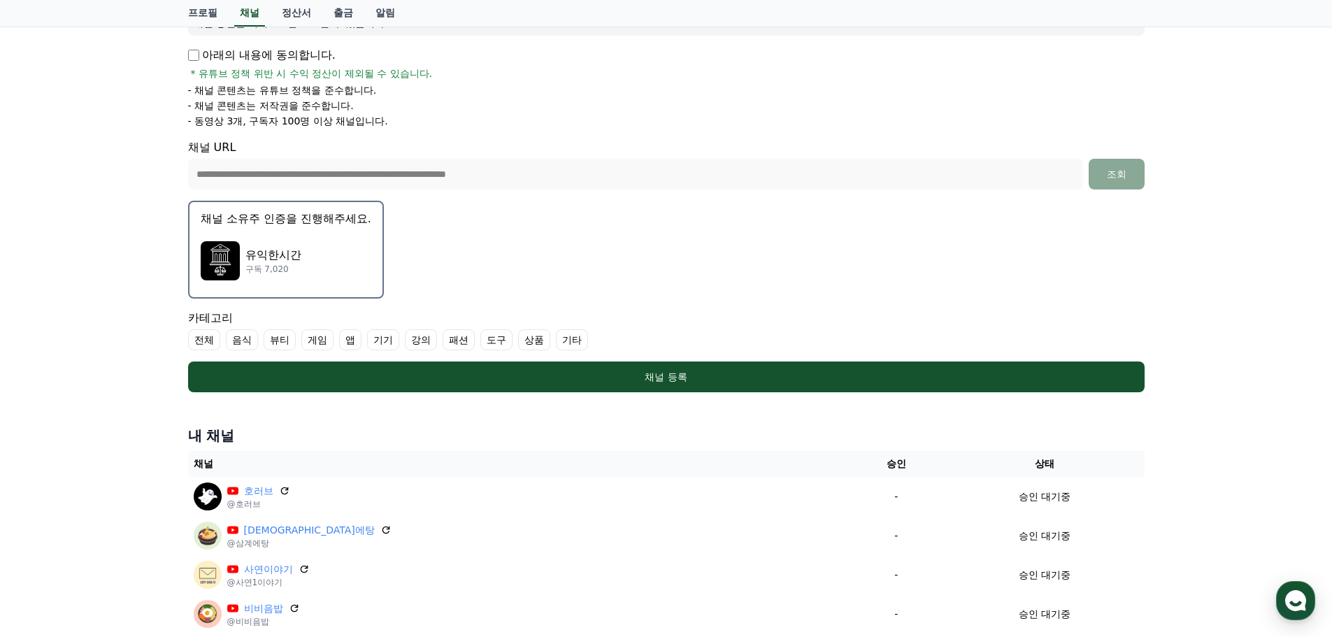
click at [578, 340] on label "기타" at bounding box center [572, 339] width 32 height 21
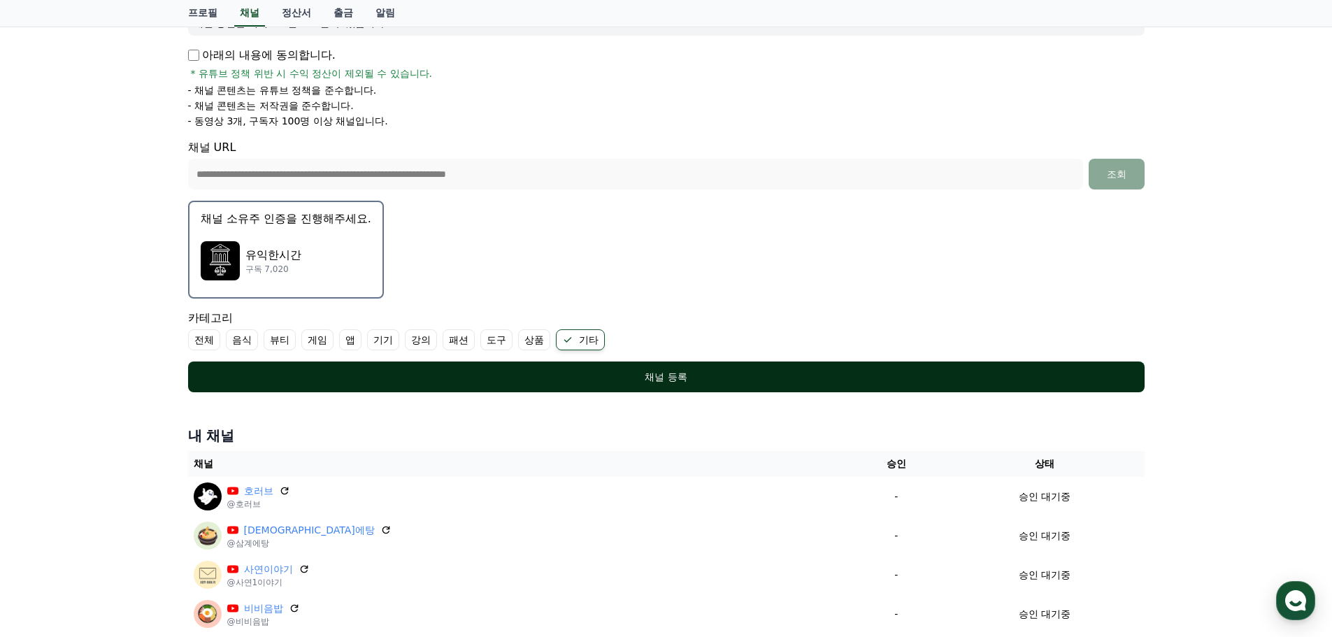
click at [779, 375] on div "채널 등록" at bounding box center [666, 377] width 901 height 14
